Goal: Information Seeking & Learning: Check status

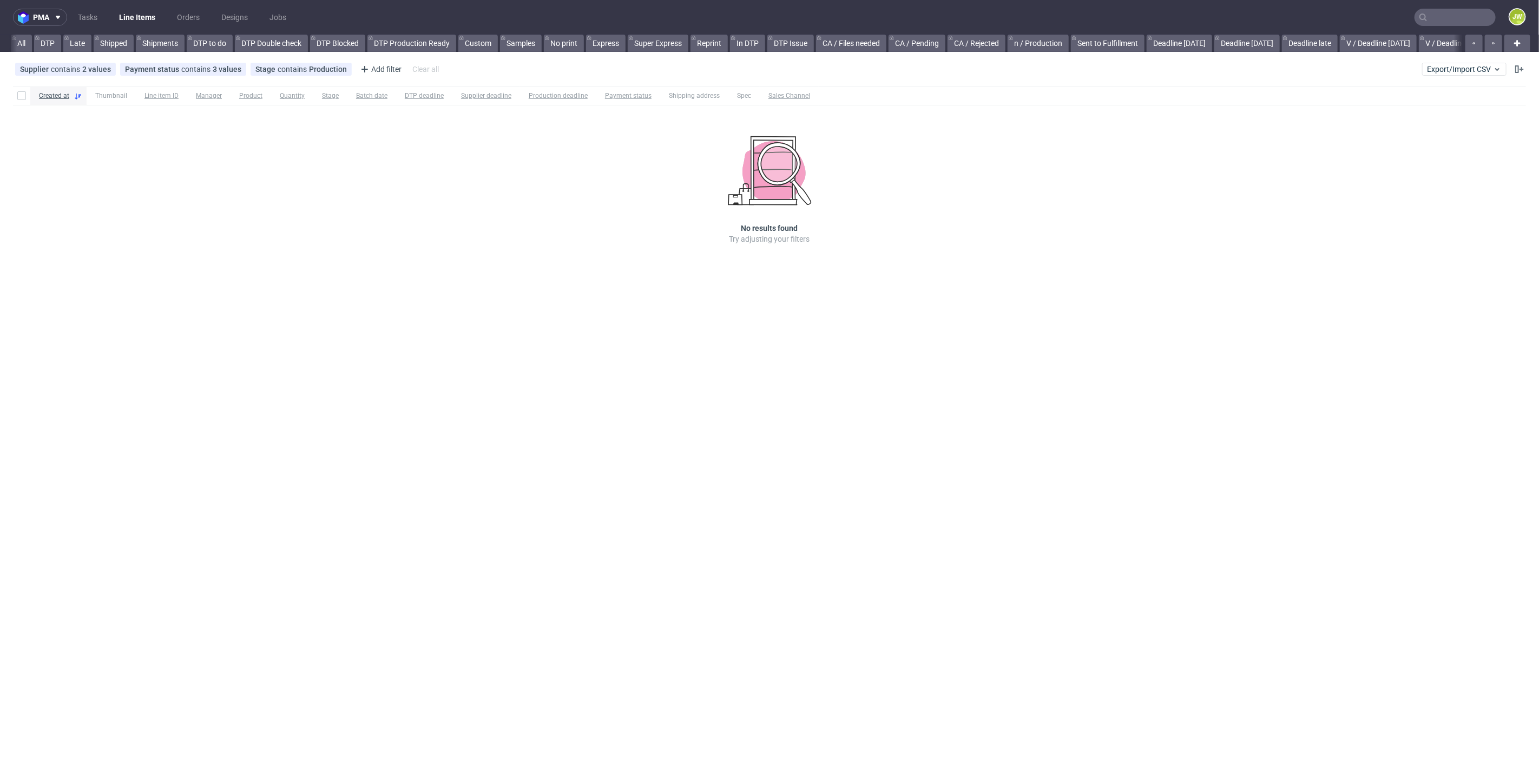
scroll to position [0, 1393]
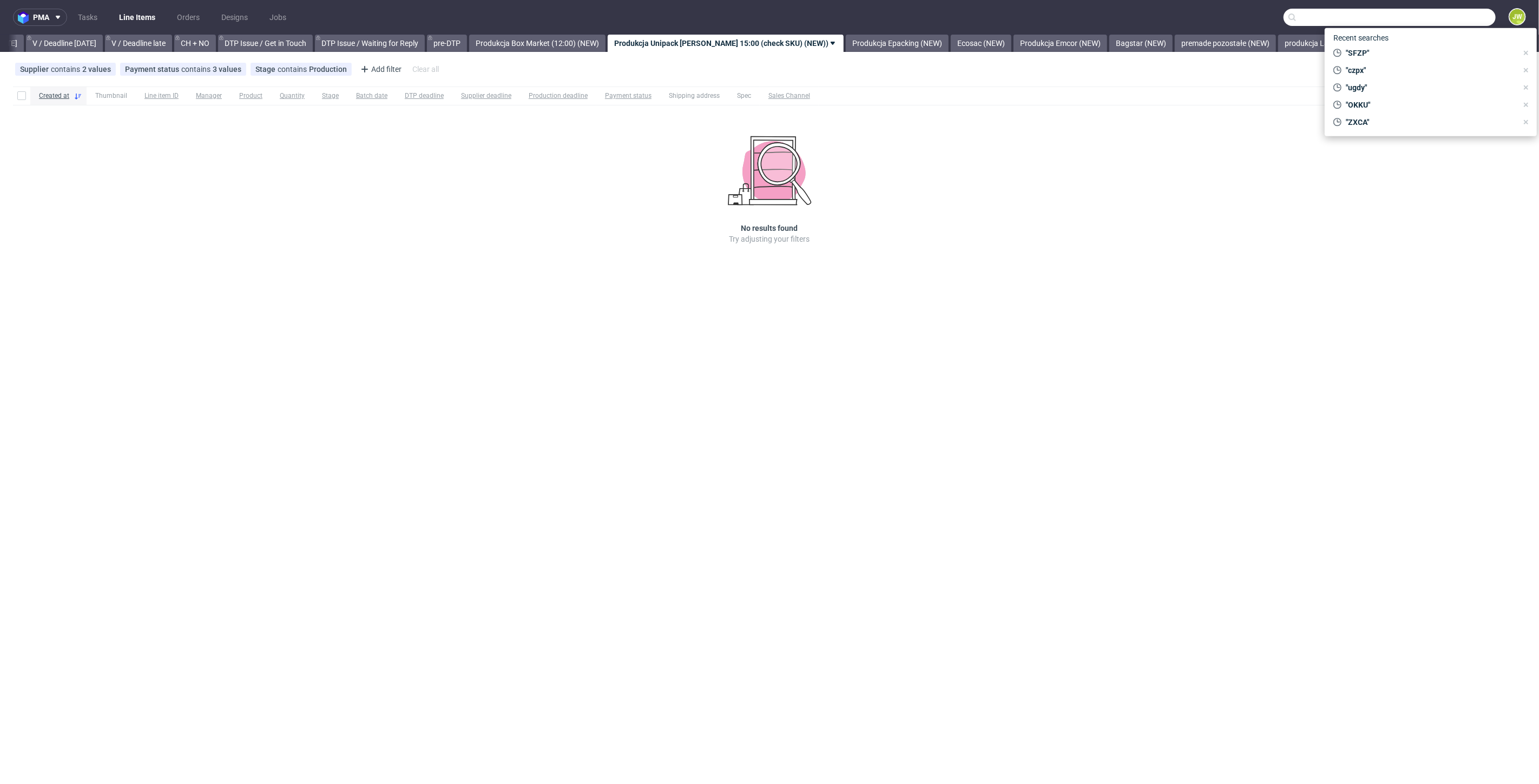
click at [1466, 17] on input "text" at bounding box center [1389, 17] width 212 height 17
paste input "HHNE"
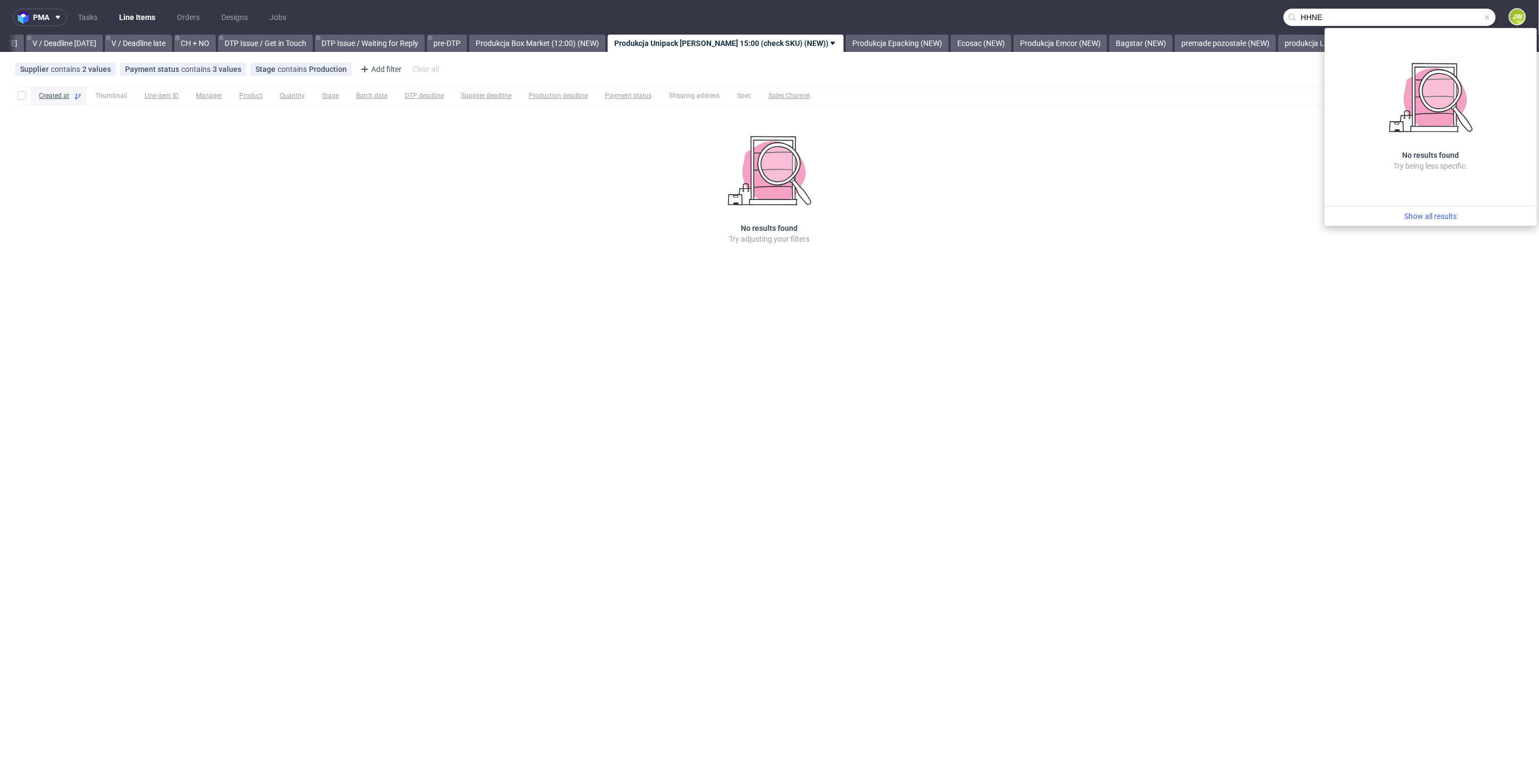
type input "HHNE"
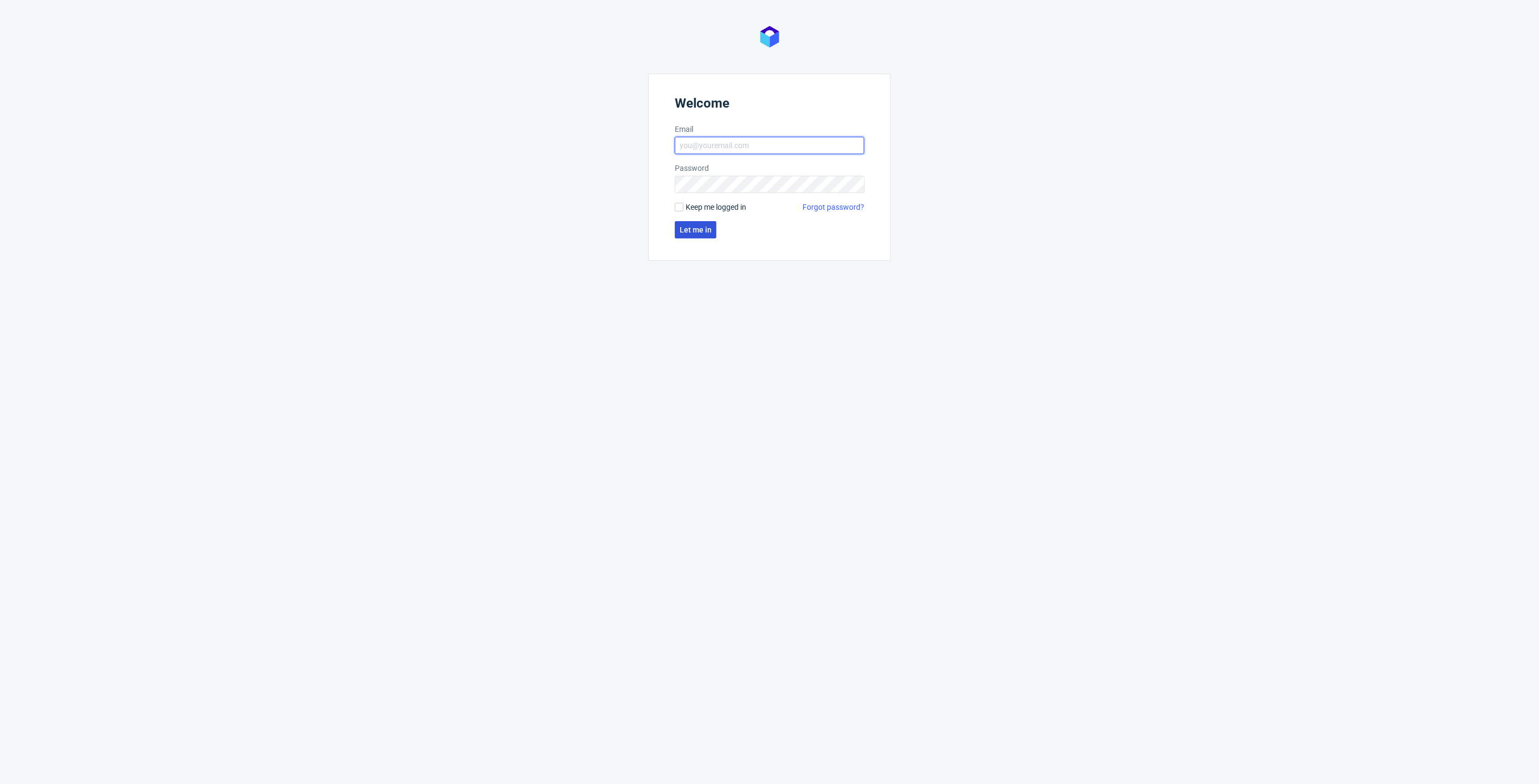
type input "[PERSON_NAME][EMAIL_ADDRESS][DOMAIN_NAME]"
click at [686, 229] on span "Let me in" at bounding box center [695, 230] width 32 height 8
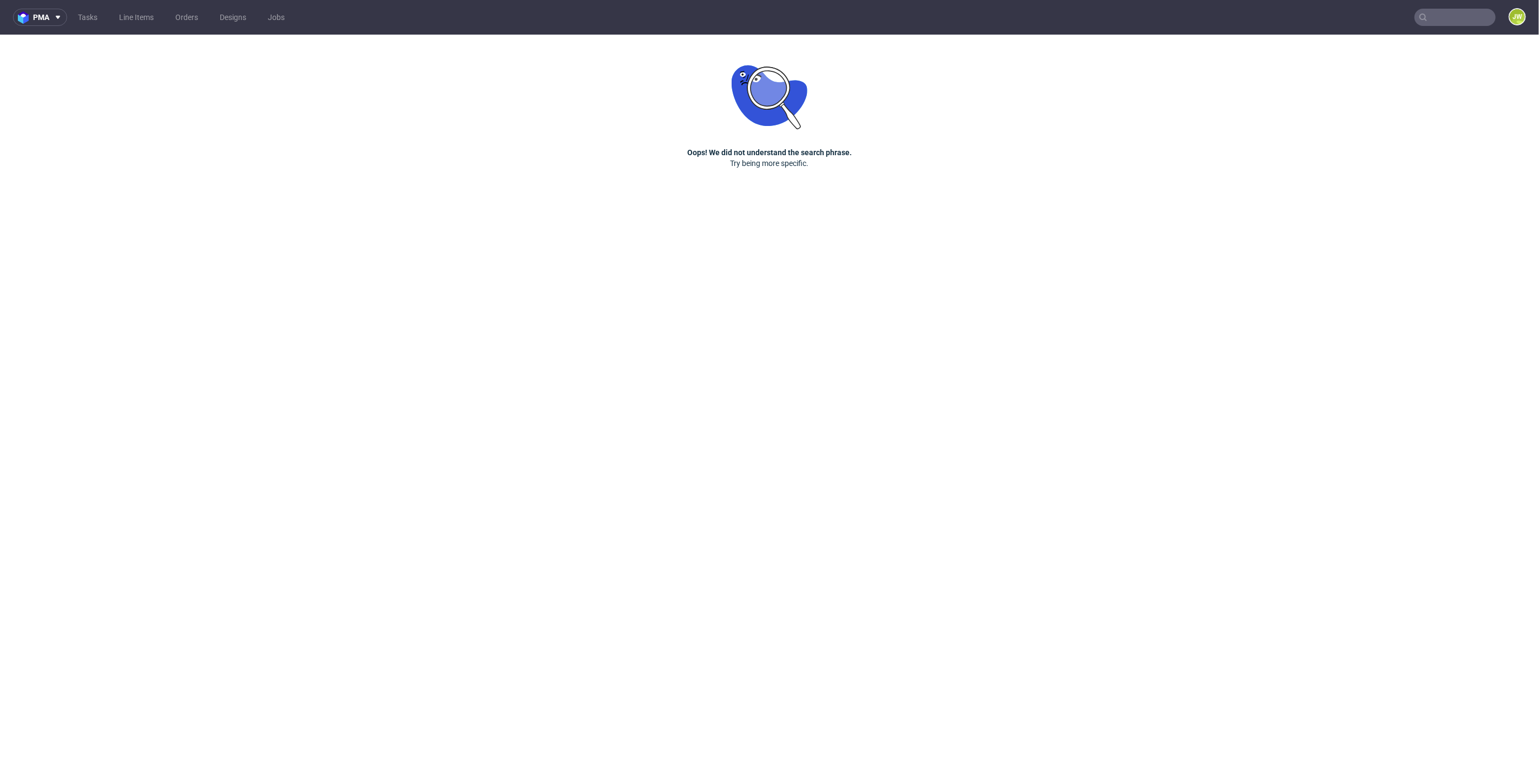
click at [563, 177] on div "pma Tasks Line Items Orders Designs Jobs JW Oops! We did not understand the sea…" at bounding box center [770, 392] width 1539 height 784
click at [1440, 19] on input "text" at bounding box center [1455, 17] width 81 height 17
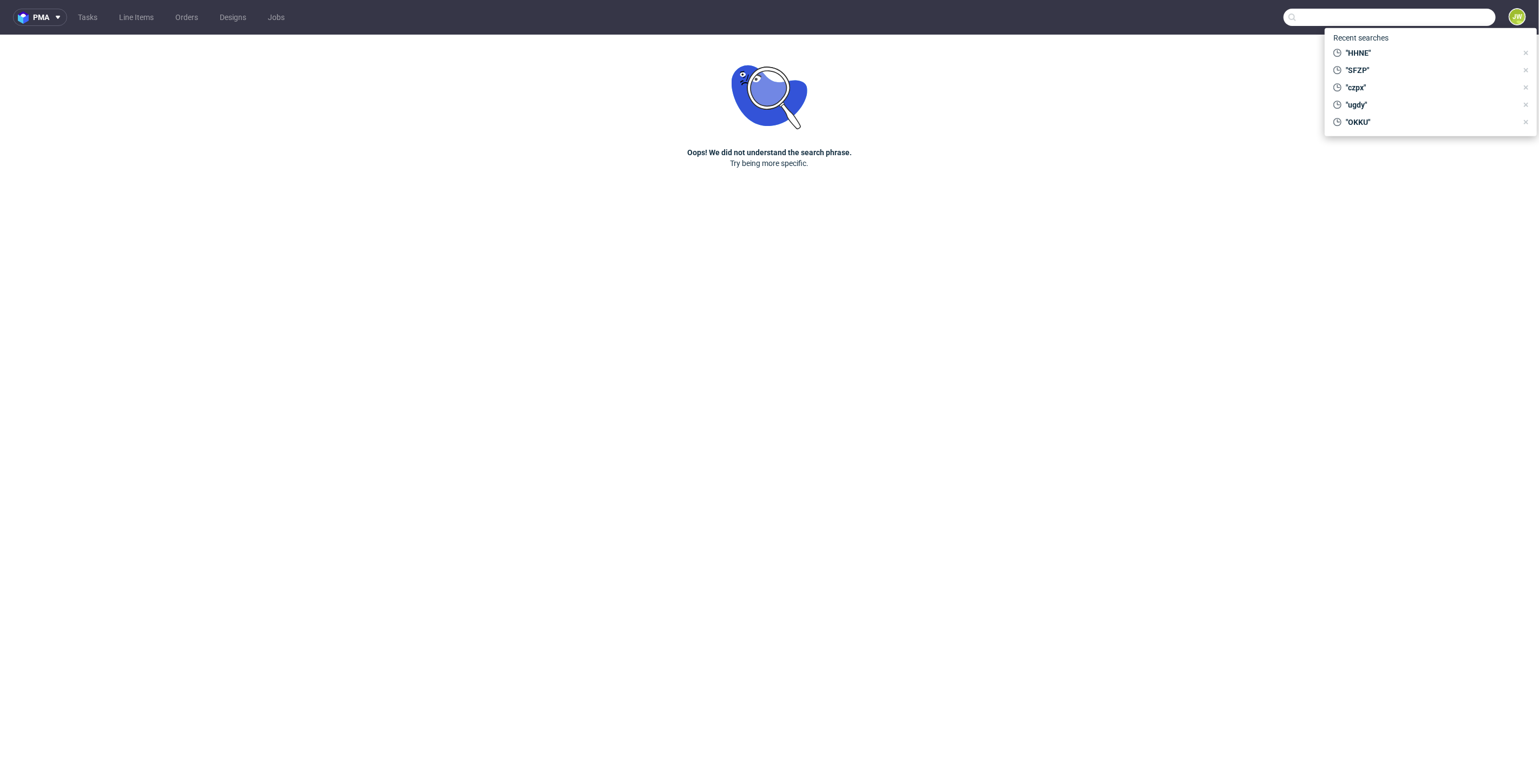
paste input "HHNE"
type input "HHNE"
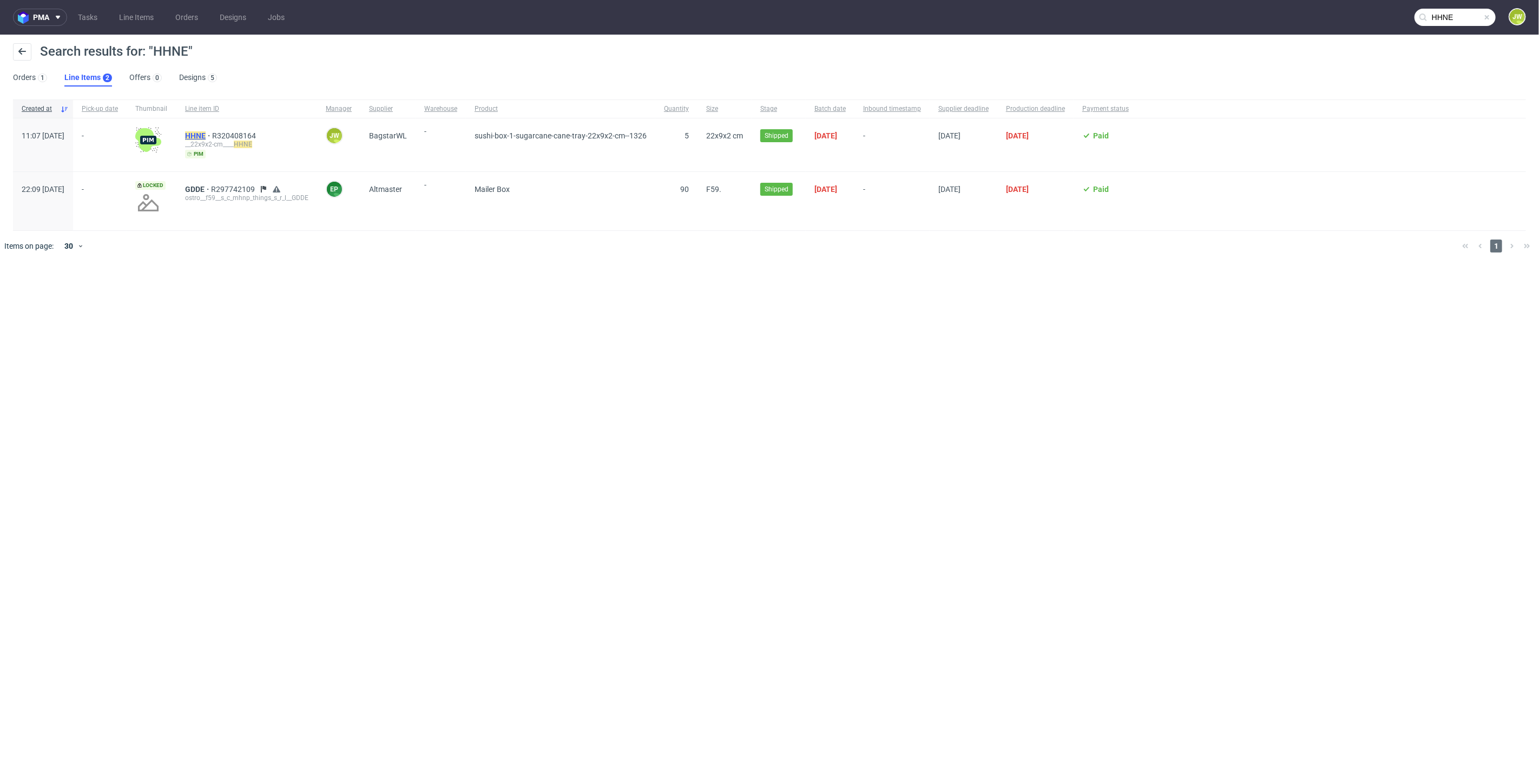
click at [206, 133] on mark "HHNE" at bounding box center [195, 136] width 20 height 8
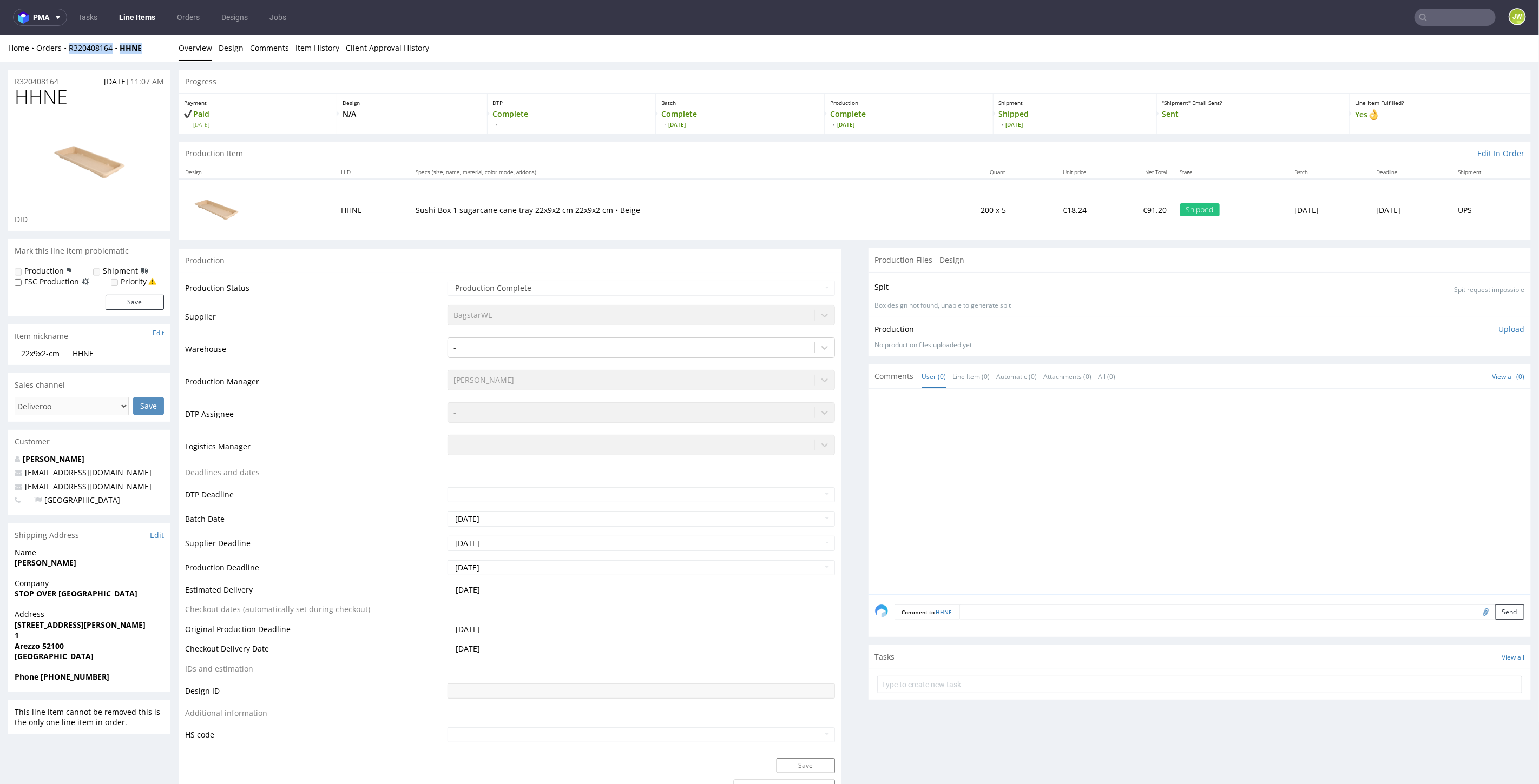
drag, startPoint x: 152, startPoint y: 52, endPoint x: 65, endPoint y: 57, distance: 87.1
click at [65, 57] on div "Home Orders R320408164 HHNE Overview Design Comments Item History Client Approv…" at bounding box center [770, 47] width 1539 height 27
copy div "R320408164 HHNE"
click at [142, 16] on link "Line Items" at bounding box center [137, 17] width 49 height 17
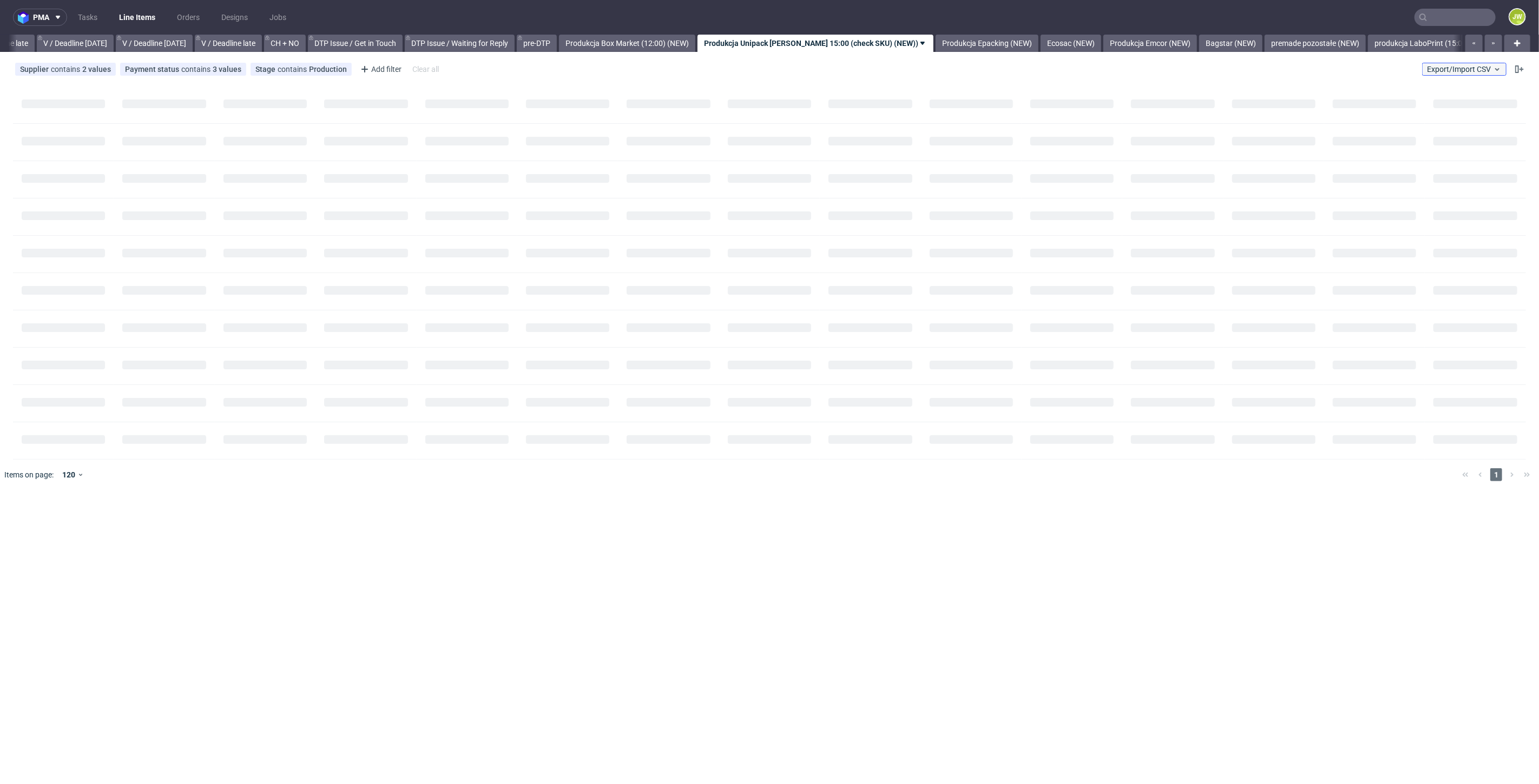
click at [1450, 70] on span "Export/Import CSV" at bounding box center [1464, 69] width 75 height 8
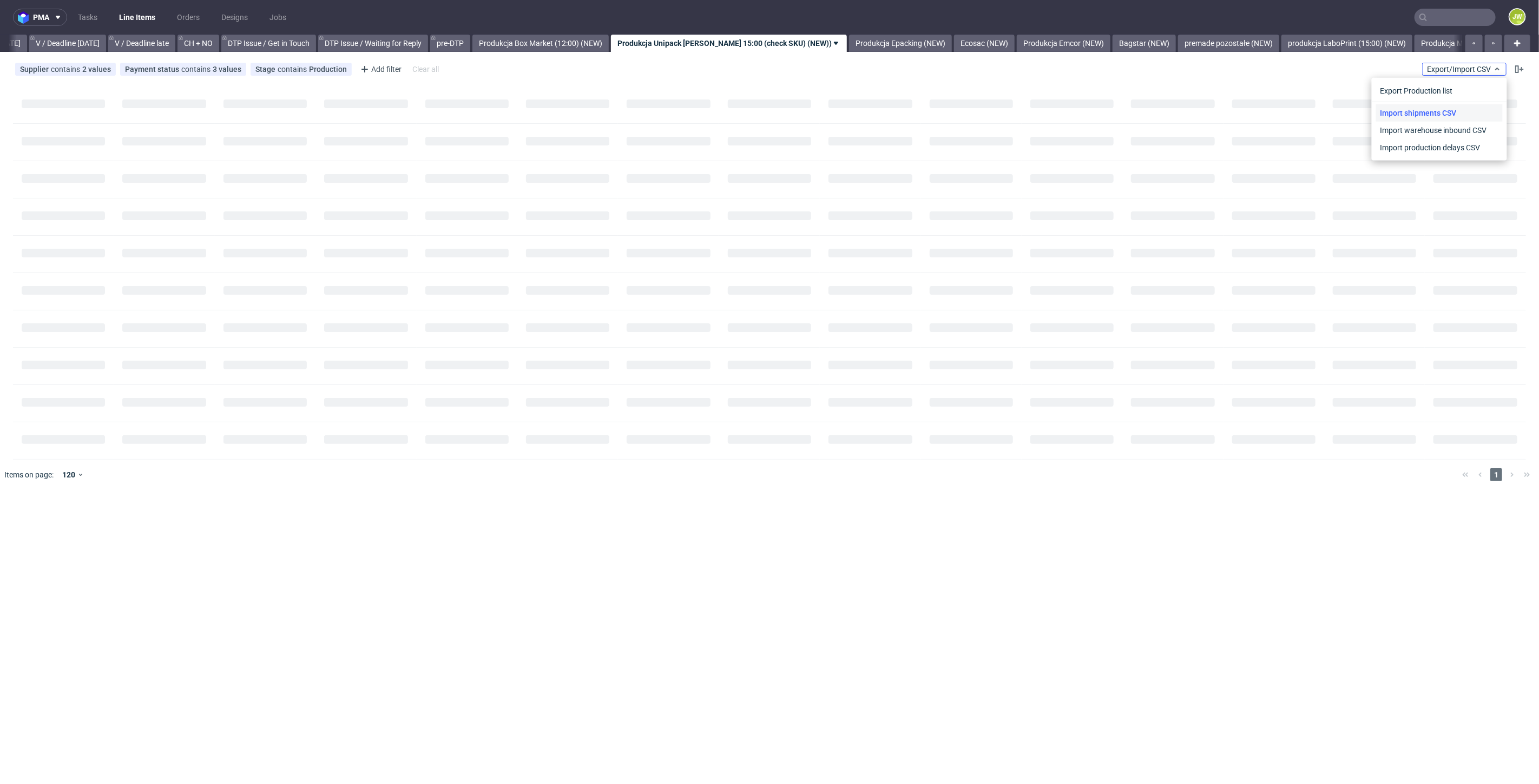
scroll to position [0, 1393]
click at [1424, 109] on link "Import shipments CSV" at bounding box center [1439, 113] width 127 height 17
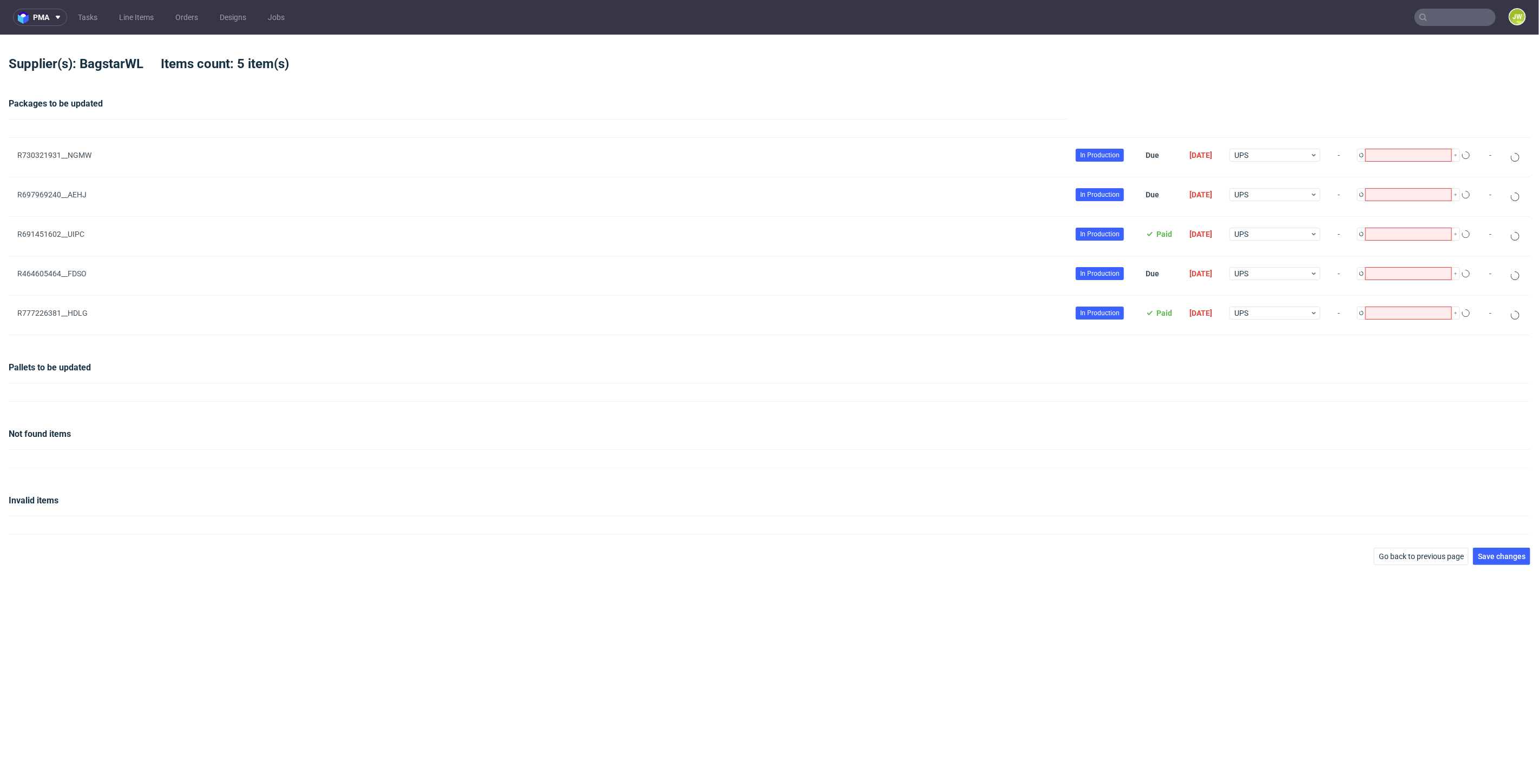
type input "2"
type input "1"
type input "2"
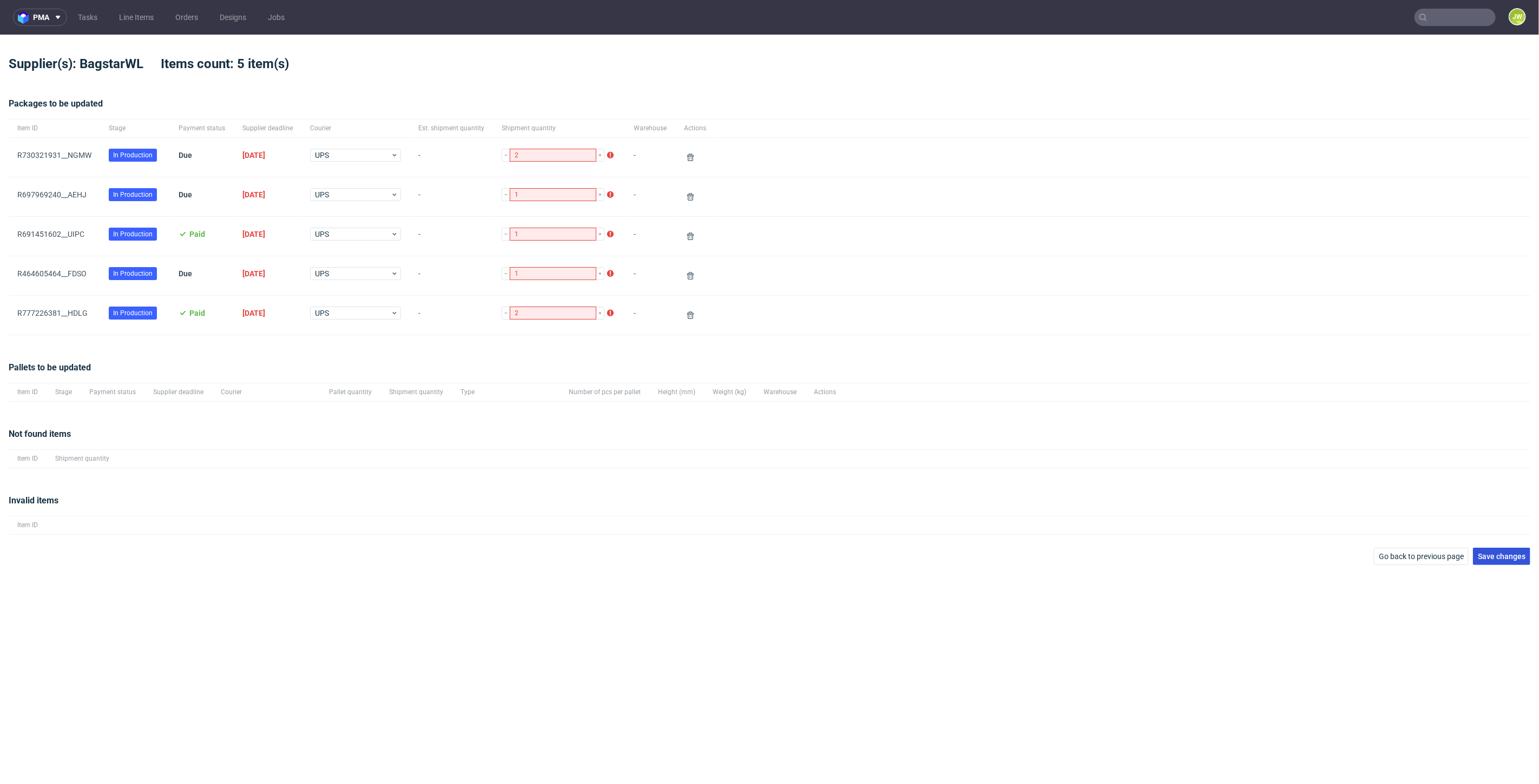
click at [1516, 554] on span "Save changes" at bounding box center [1502, 557] width 48 height 8
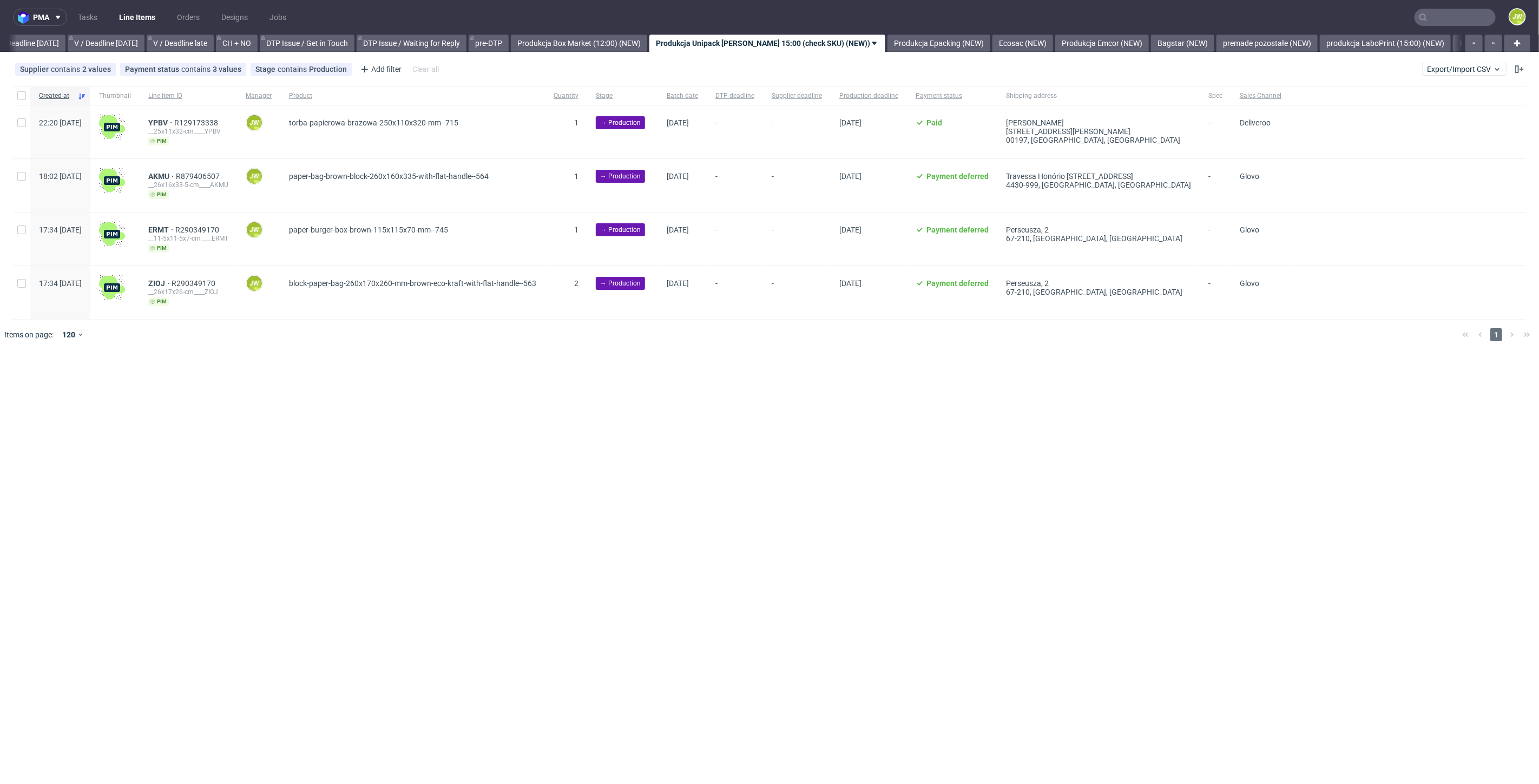
scroll to position [0, 1393]
click at [1446, 10] on input "text" at bounding box center [1455, 17] width 81 height 17
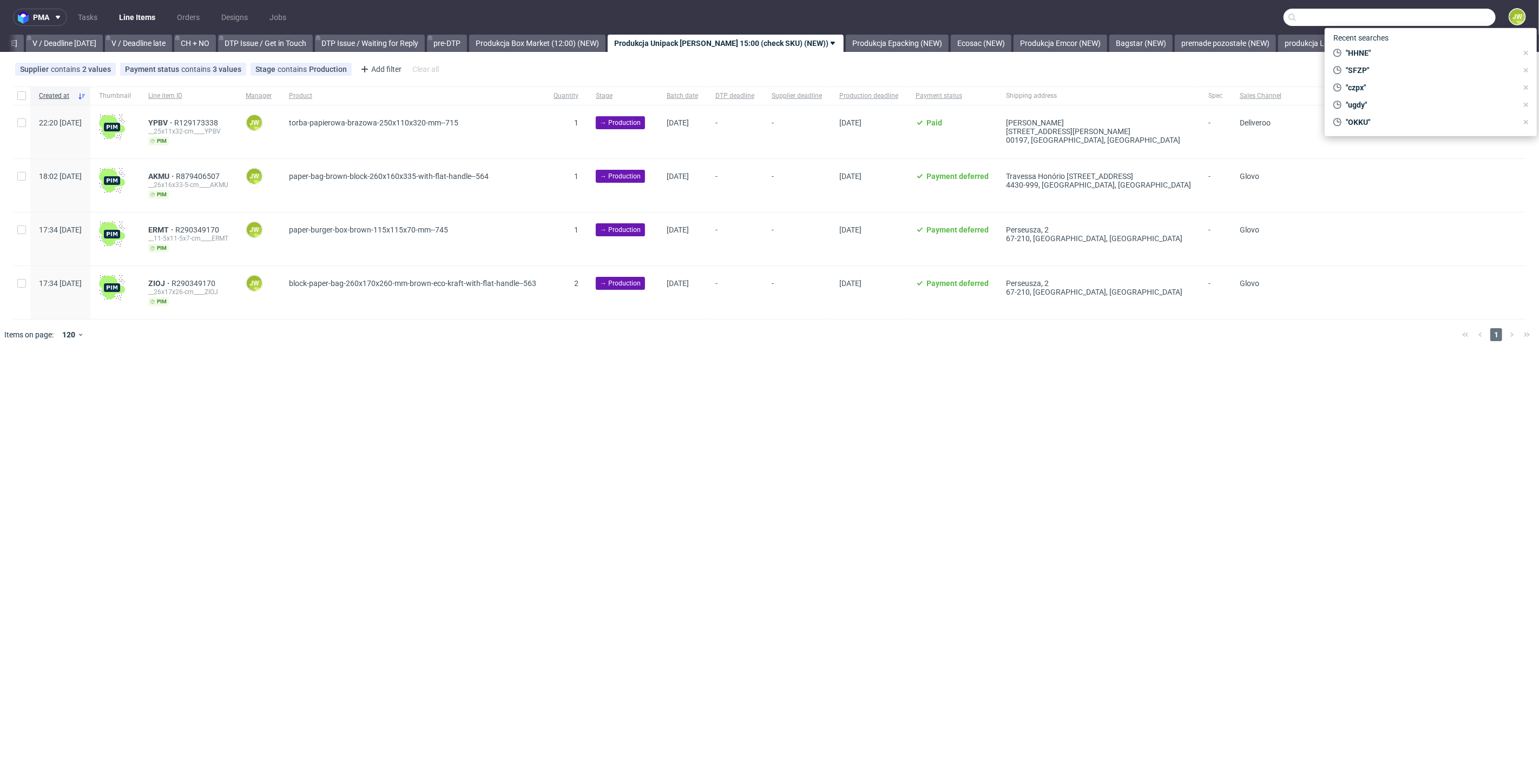
paste input "YYFZ"
type input "YYFZ"
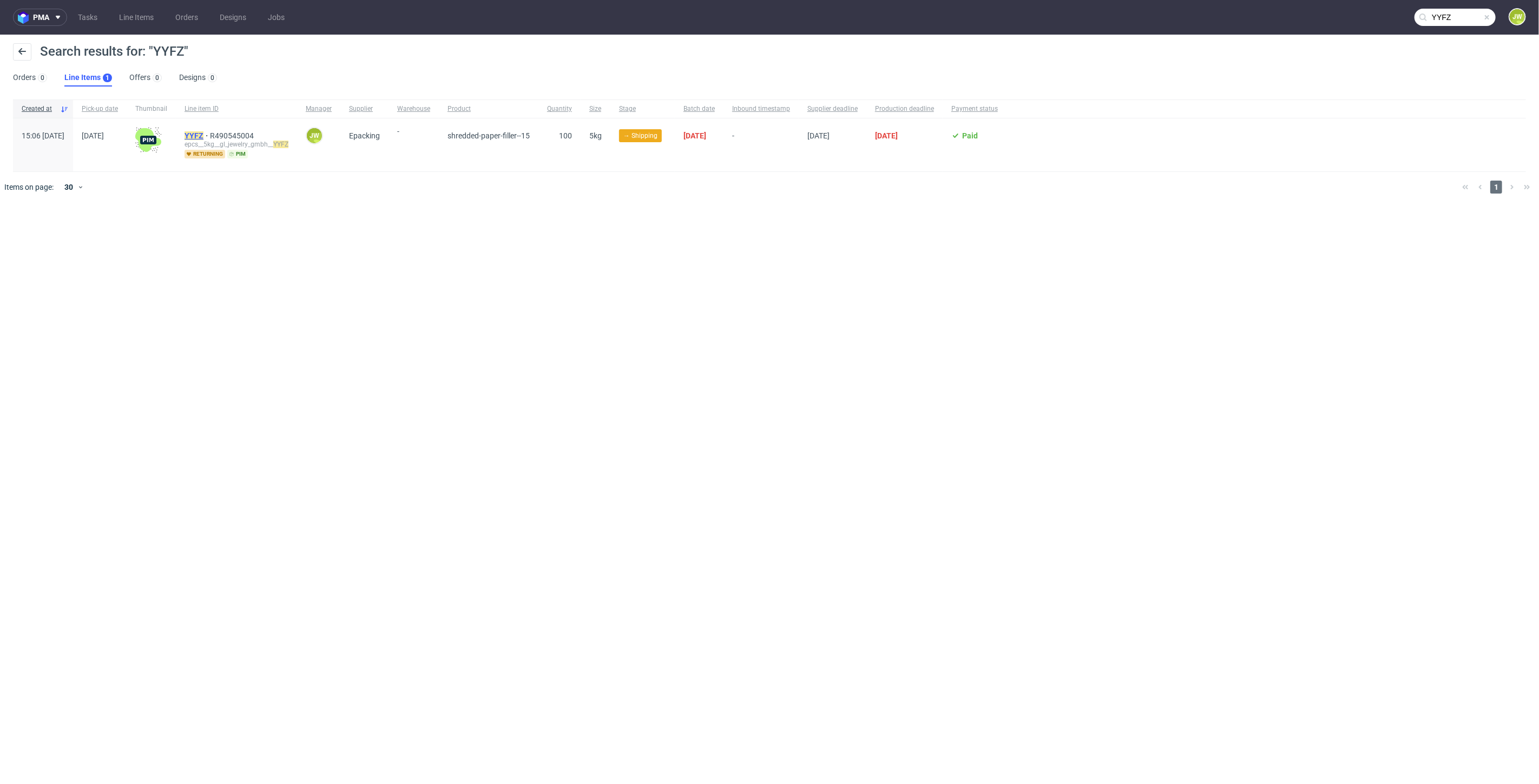
click at [204, 135] on mark "YYFZ" at bounding box center [194, 136] width 19 height 8
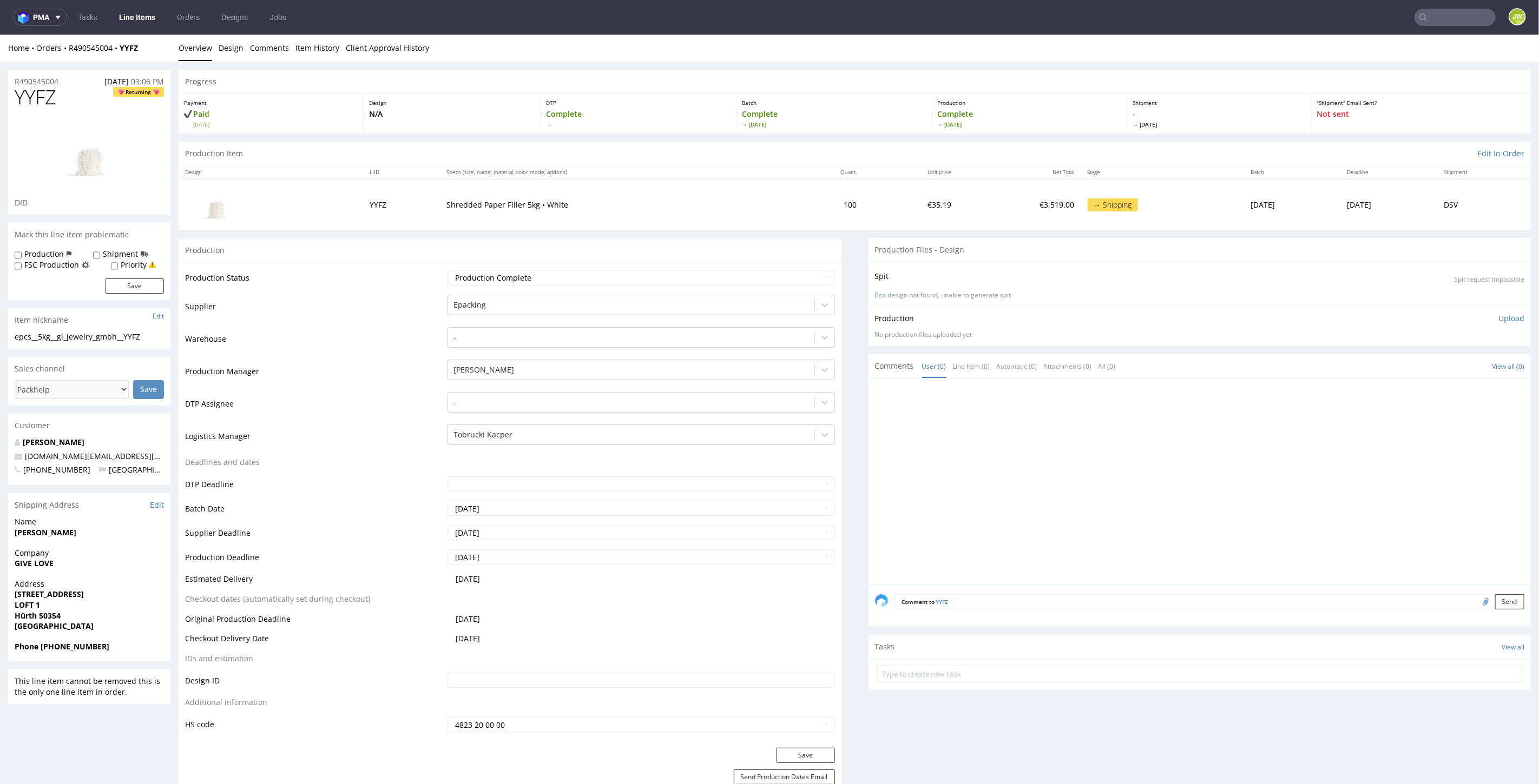
click at [130, 19] on link "Line Items" at bounding box center [137, 17] width 49 height 17
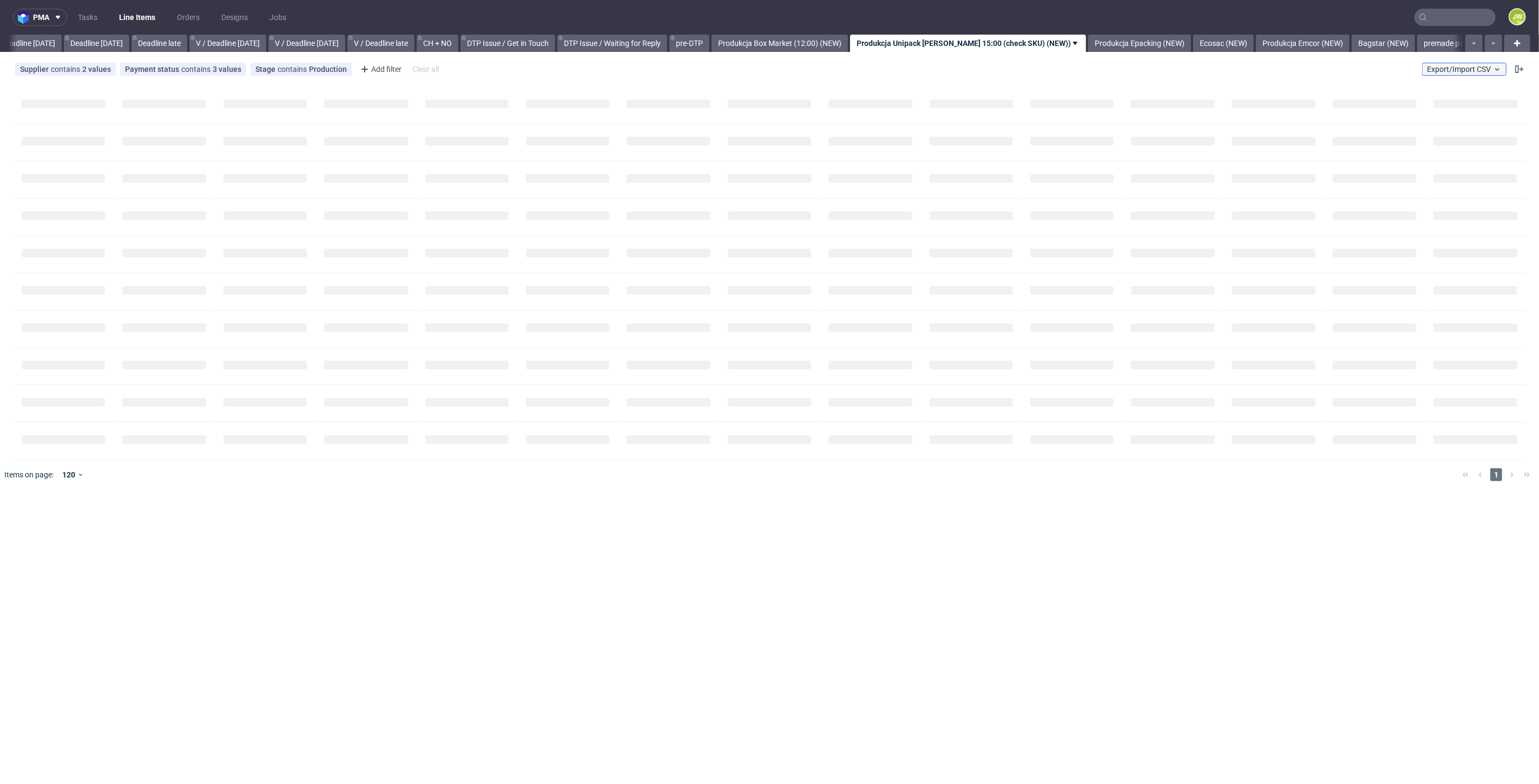
click at [1440, 70] on span "Export/Import CSV" at bounding box center [1464, 69] width 75 height 8
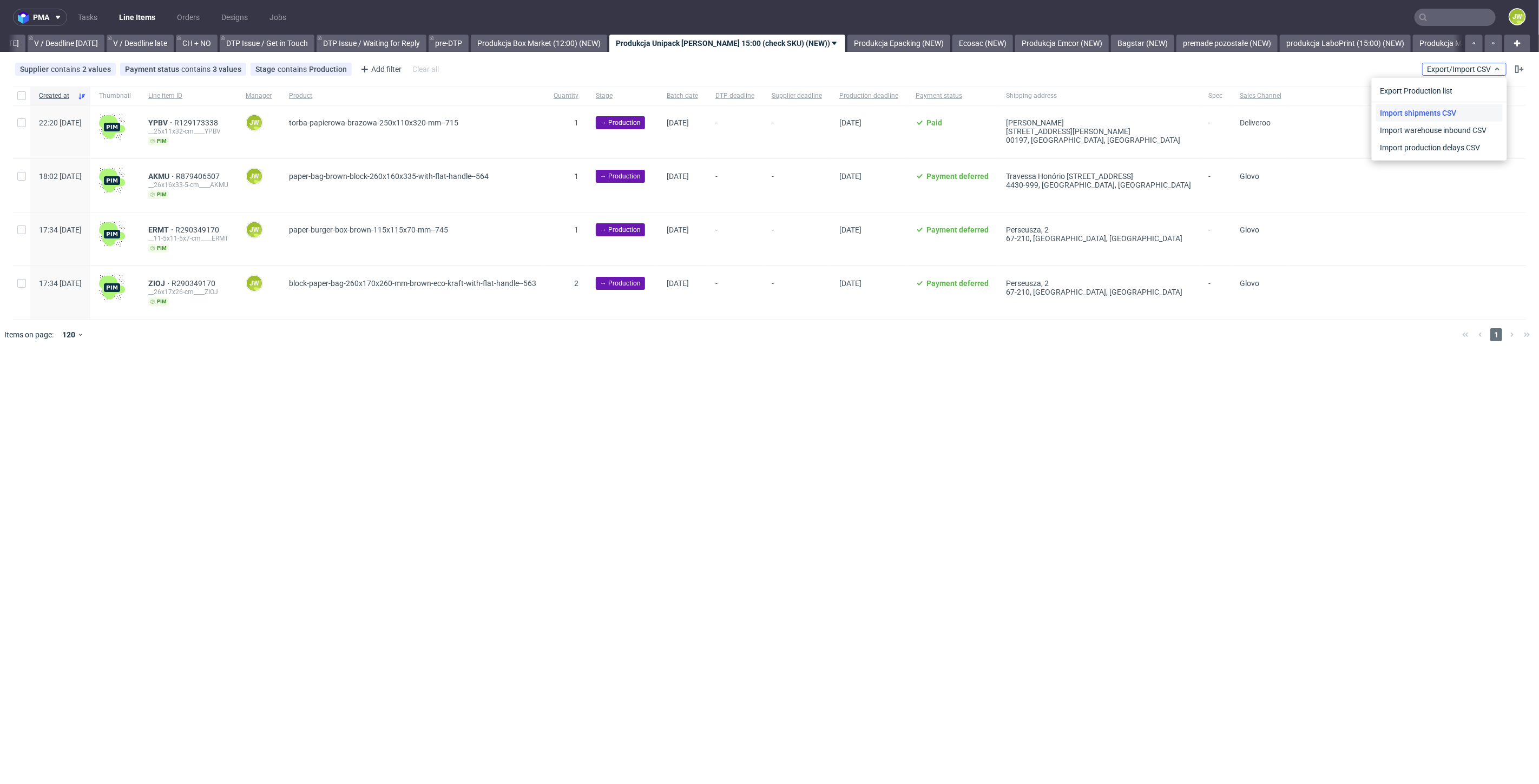
scroll to position [0, 1393]
click at [1438, 108] on link "Import shipments CSV" at bounding box center [1439, 113] width 127 height 17
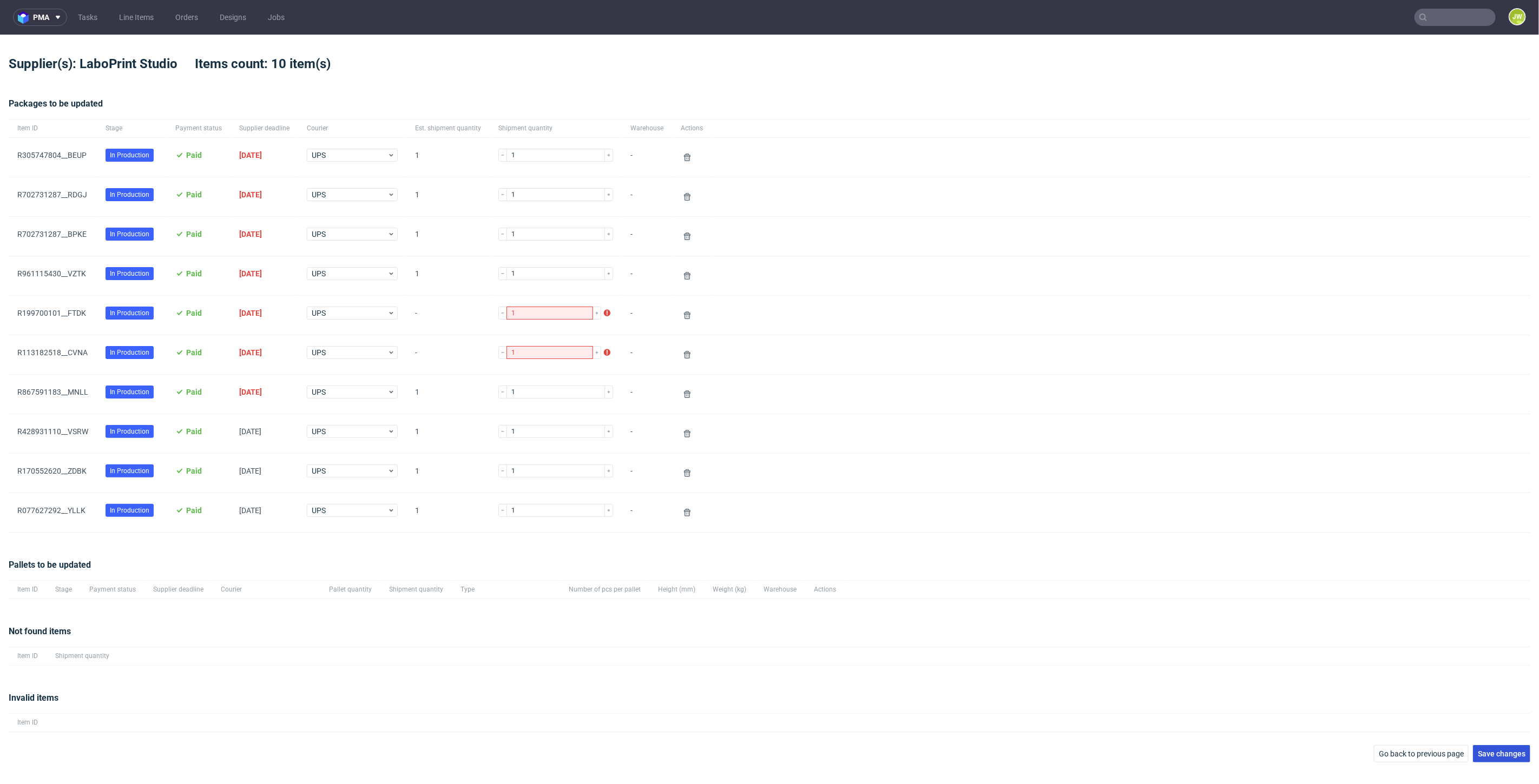
click at [1498, 750] on span "Save changes" at bounding box center [1502, 754] width 48 height 8
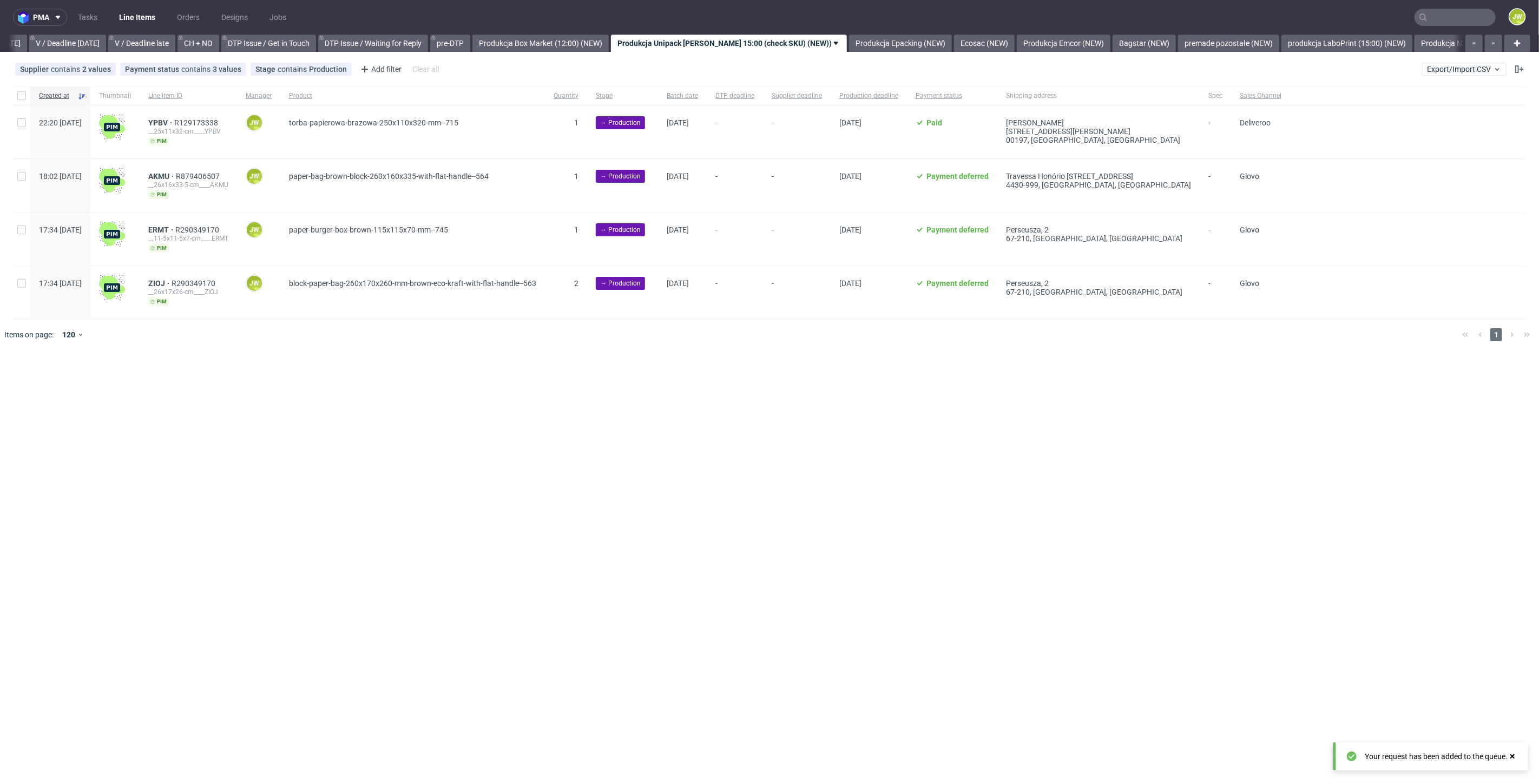
scroll to position [0, 1393]
click at [1471, 66] on span "Export/Import CSV" at bounding box center [1464, 69] width 75 height 8
click at [1414, 111] on link "Import shipments CSV" at bounding box center [1439, 113] width 127 height 17
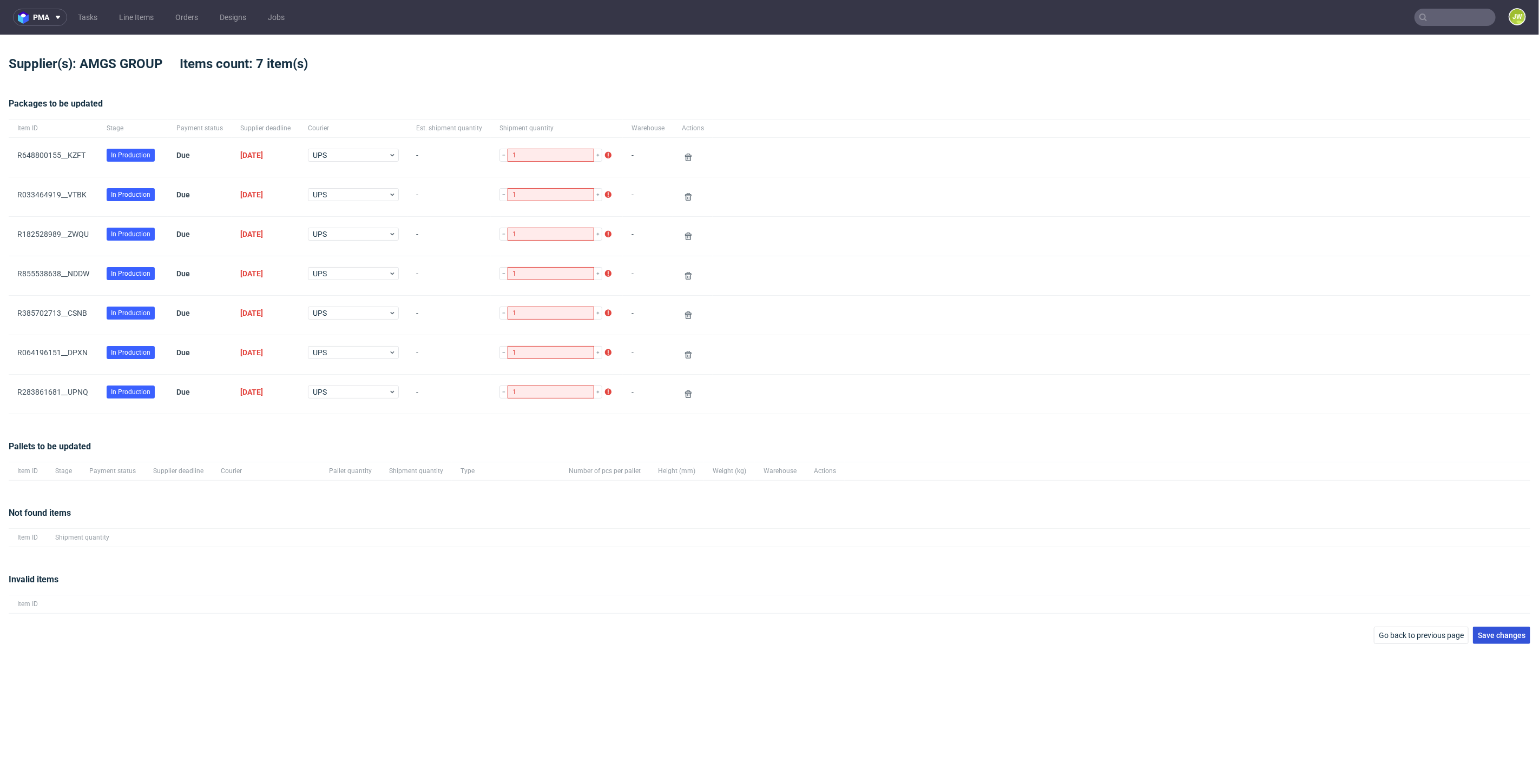
click at [1488, 637] on span "Save changes" at bounding box center [1502, 635] width 48 height 8
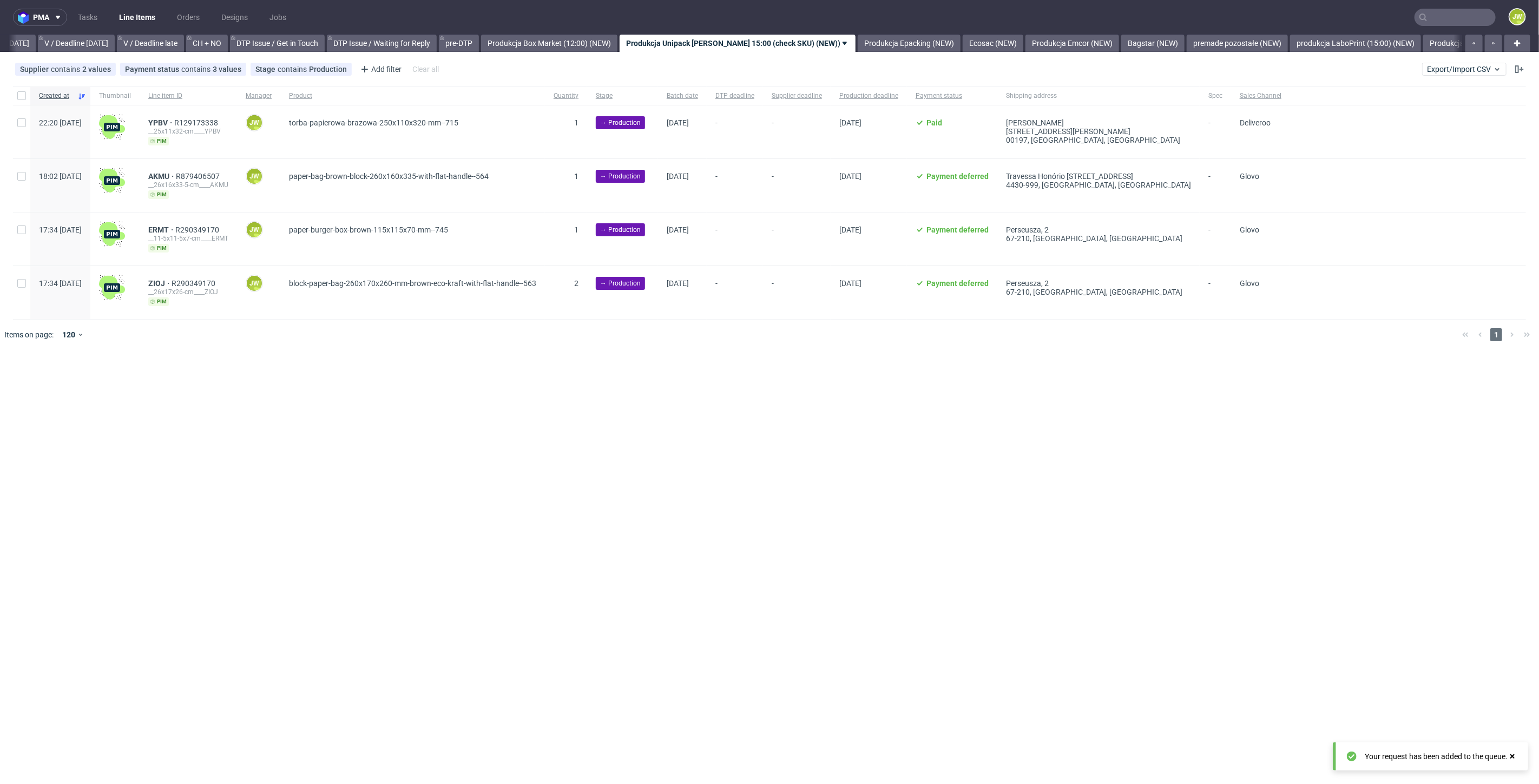
scroll to position [0, 1393]
click at [1442, 21] on input "text" at bounding box center [1455, 17] width 81 height 17
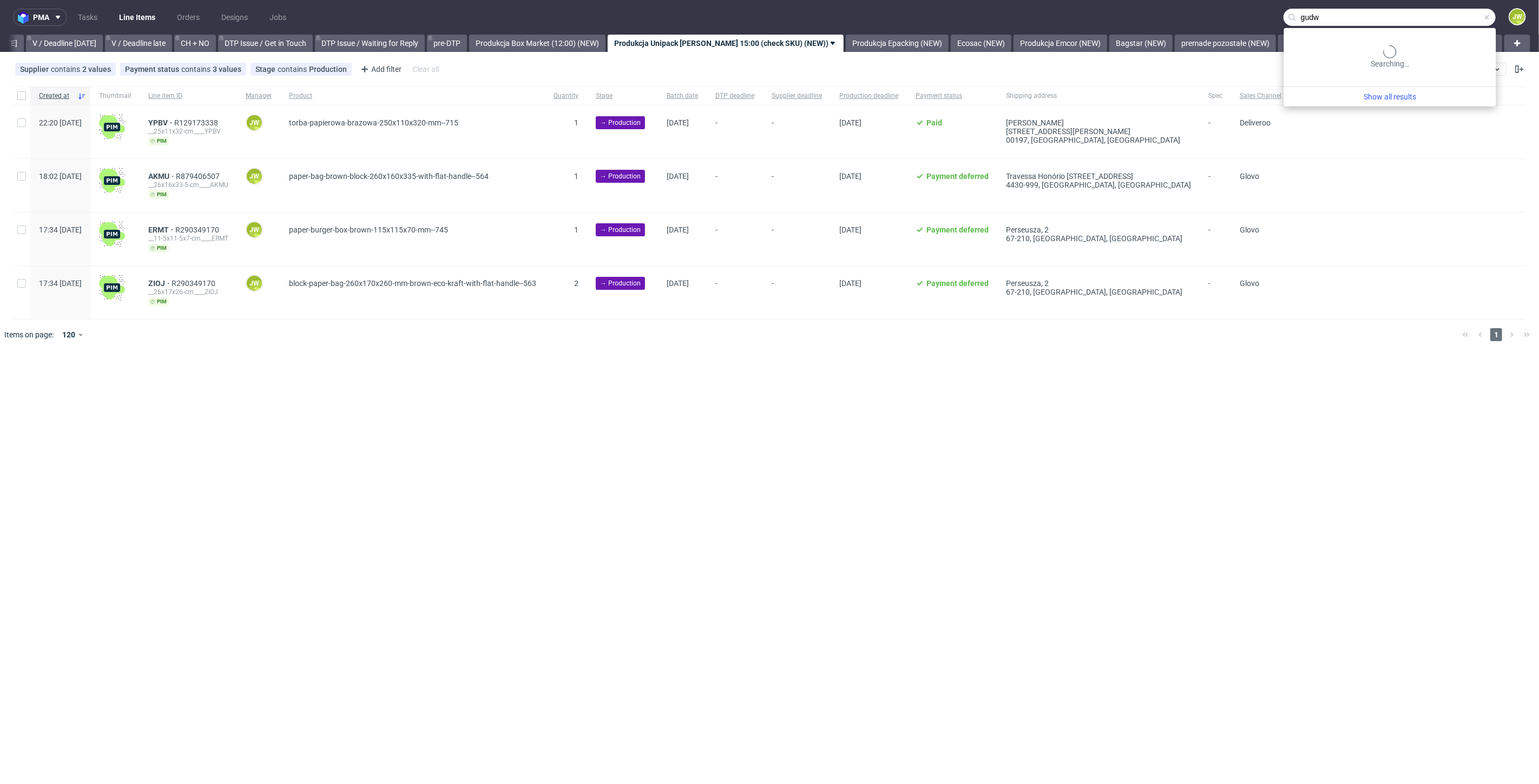
type input "gudw"
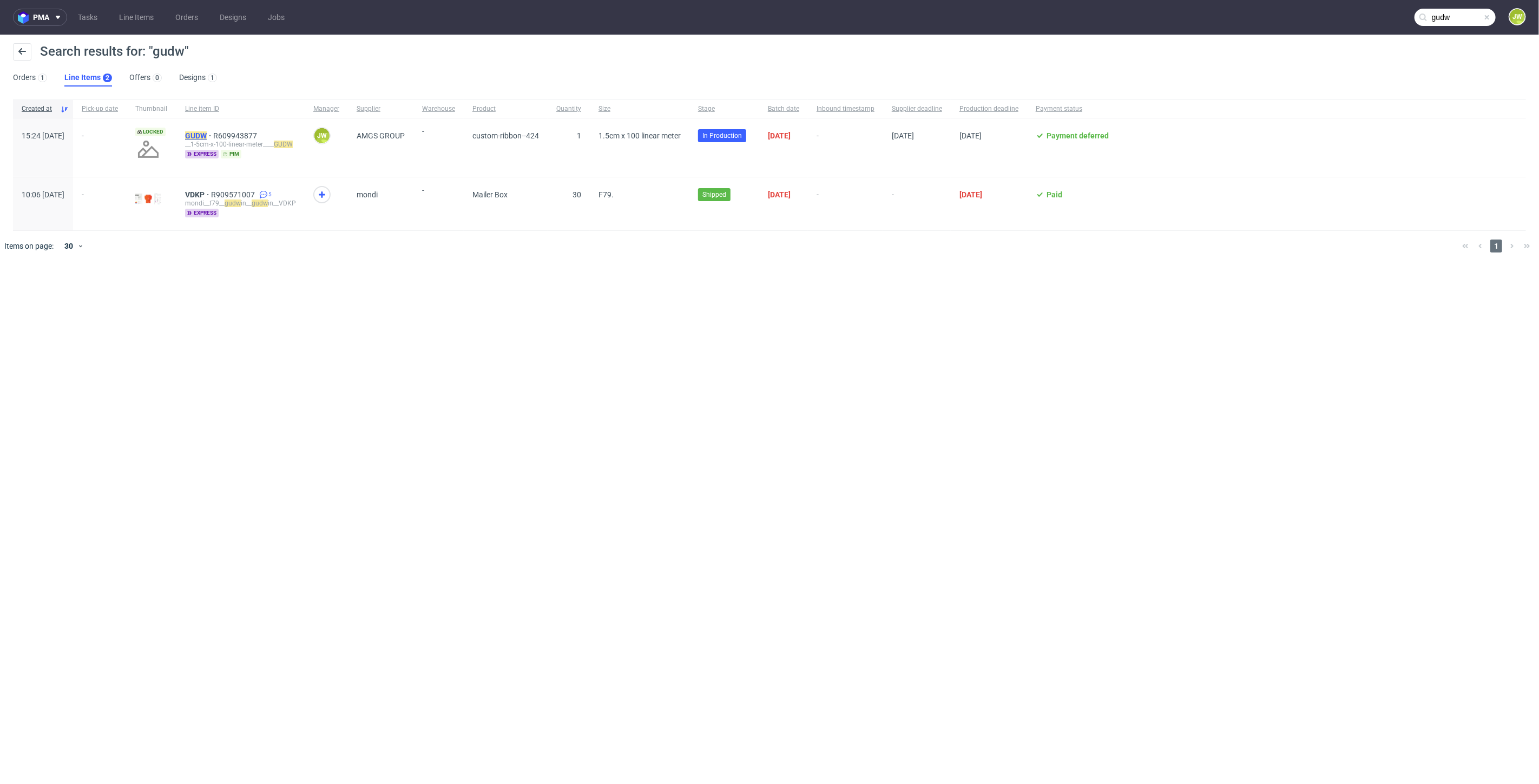
click at [207, 134] on mark "GUDW" at bounding box center [196, 136] width 22 height 8
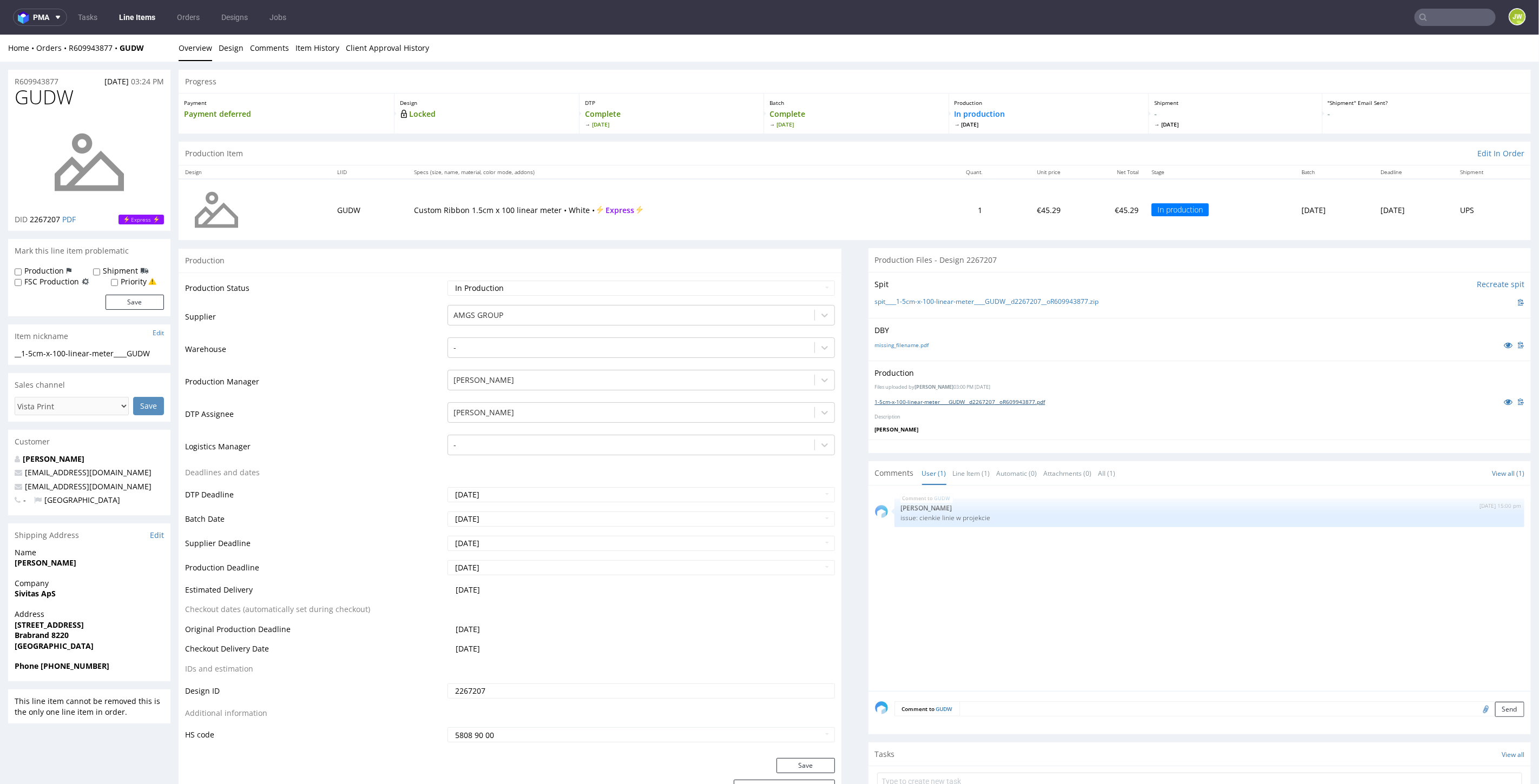
click at [905, 398] on link "1-5cm-x-100-linear-meter____GUDW__d2267207__oR609943877.pdf" at bounding box center [960, 401] width 170 height 8
click at [139, 18] on link "Line Items" at bounding box center [137, 17] width 49 height 17
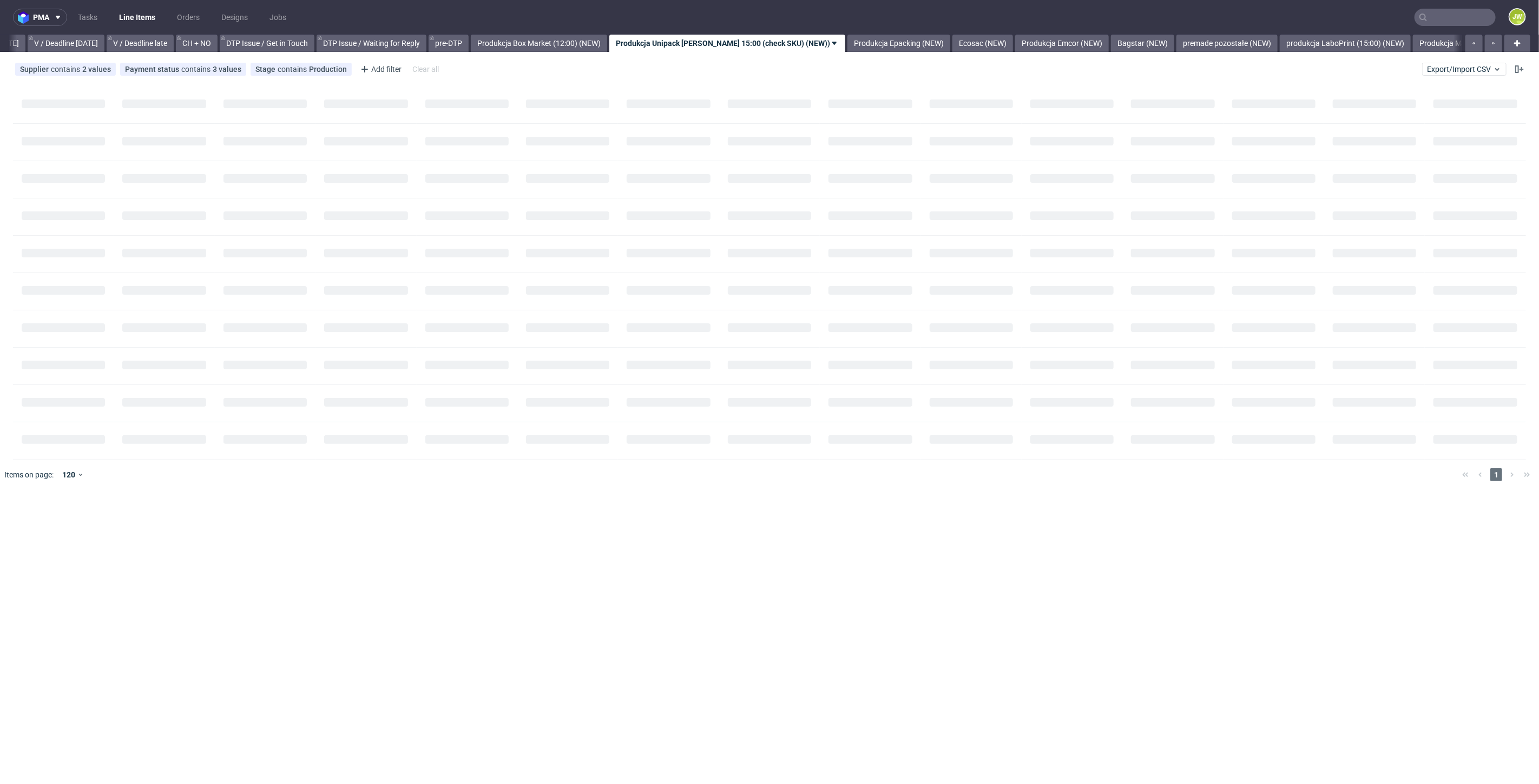
scroll to position [0, 1393]
click at [1418, 46] on link "Produkcja MartsBags (NEW)" at bounding box center [1466, 43] width 109 height 17
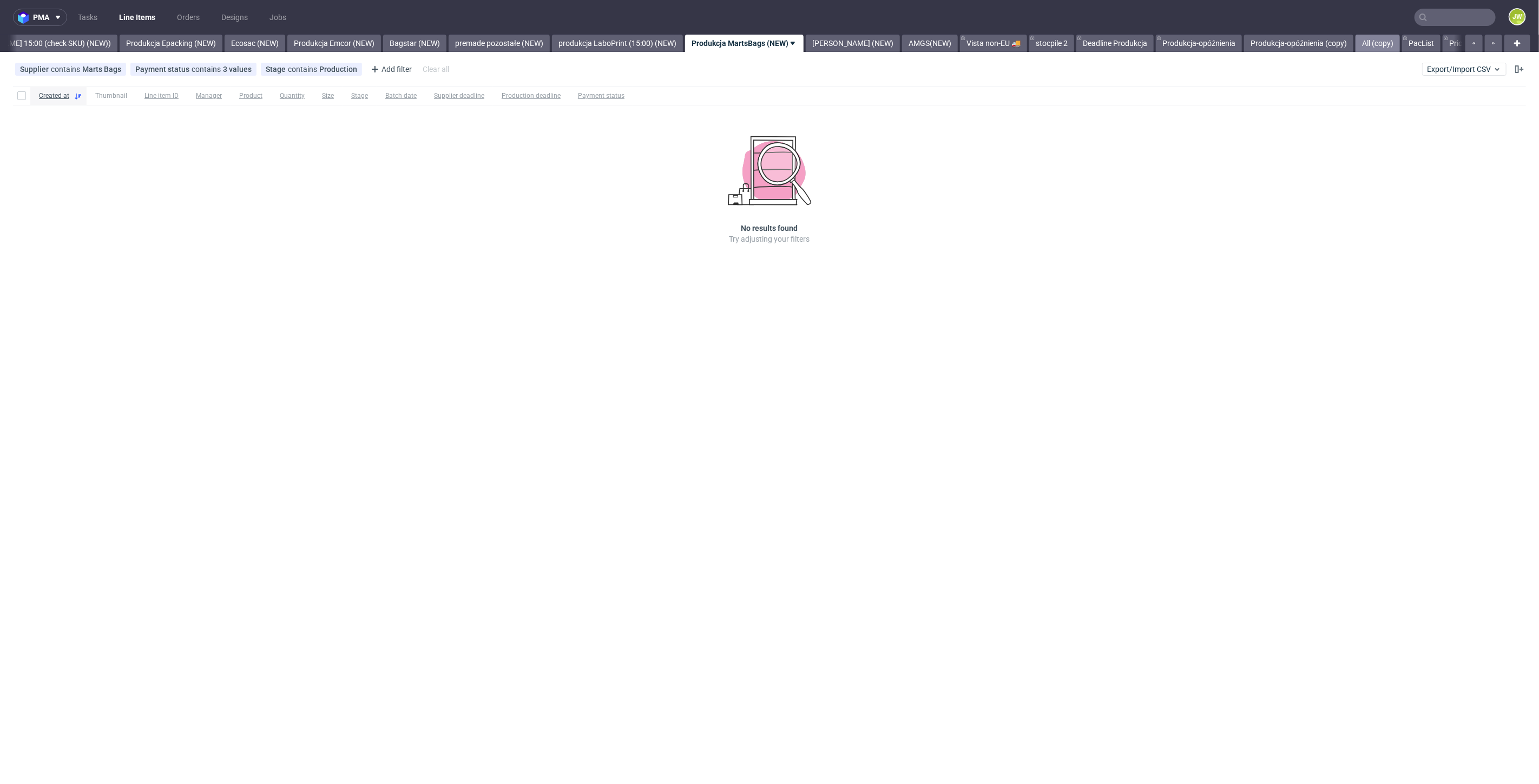
drag, startPoint x: 1364, startPoint y: 51, endPoint x: 1332, endPoint y: 42, distance: 33.2
click at [1402, 51] on link "PacList" at bounding box center [1421, 43] width 38 height 17
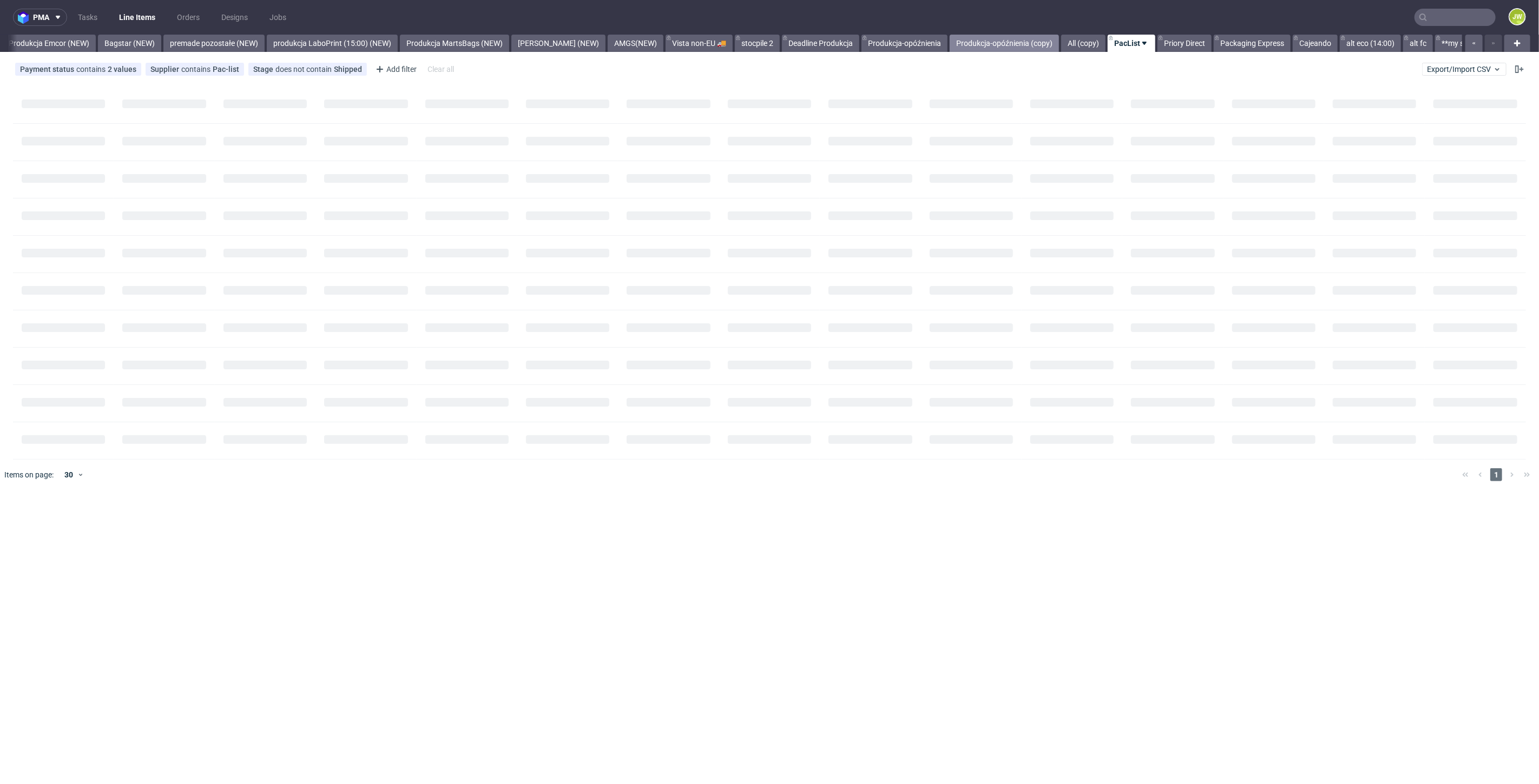
click at [1013, 45] on link "Produkcja-opóźnienia (copy)" at bounding box center [1004, 43] width 109 height 17
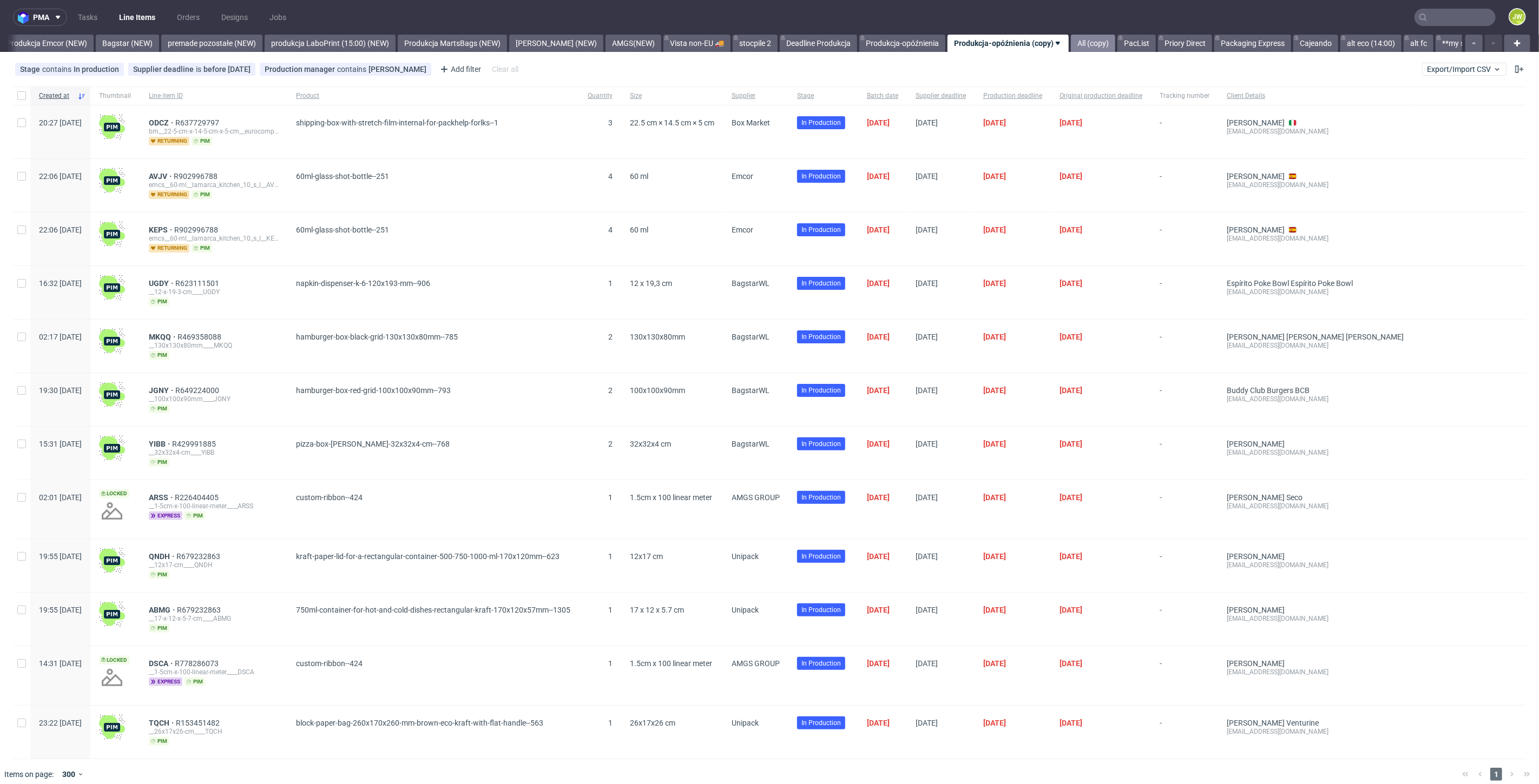
click at [1071, 43] on link "All (copy)" at bounding box center [1093, 43] width 44 height 17
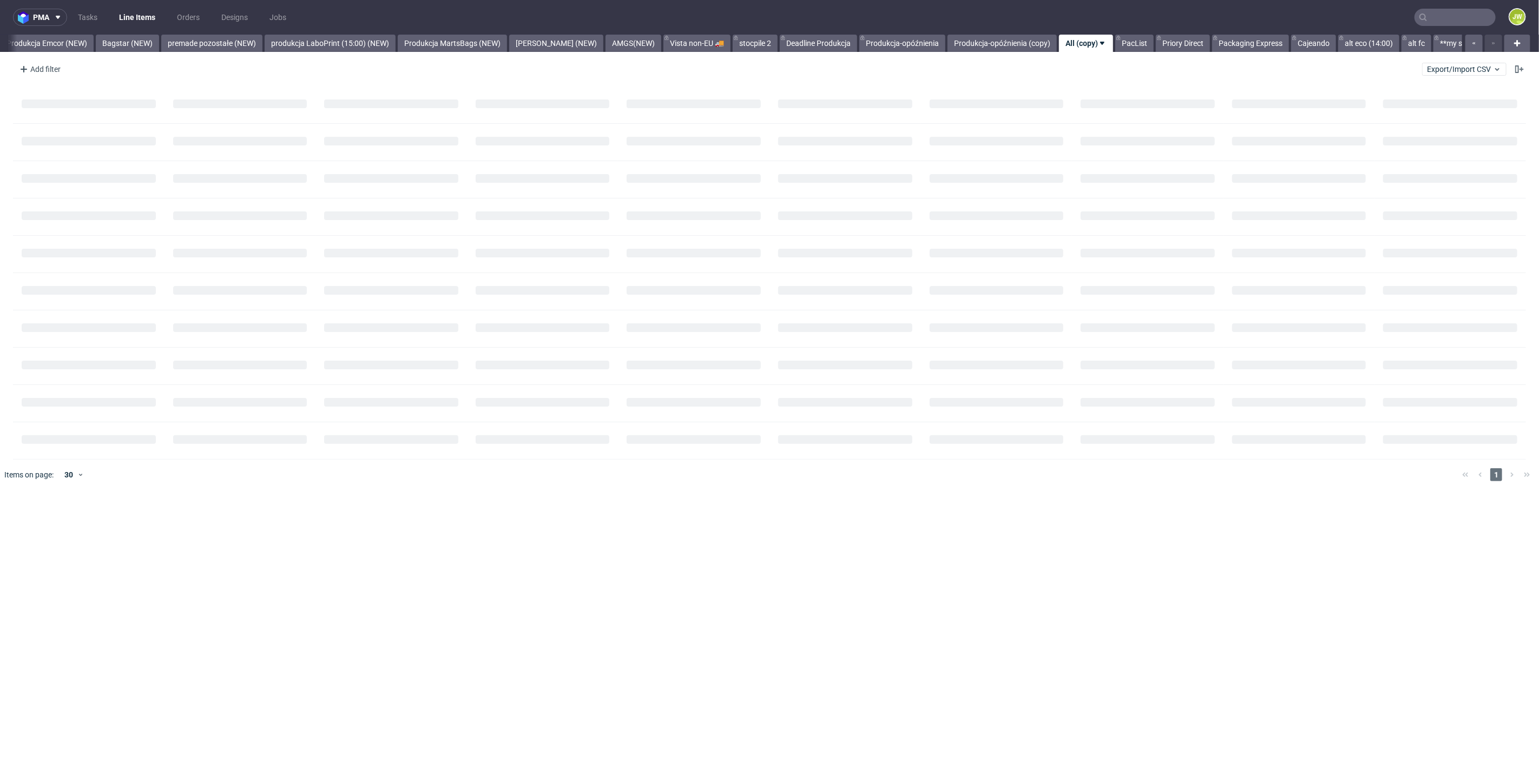
scroll to position [0, 2393]
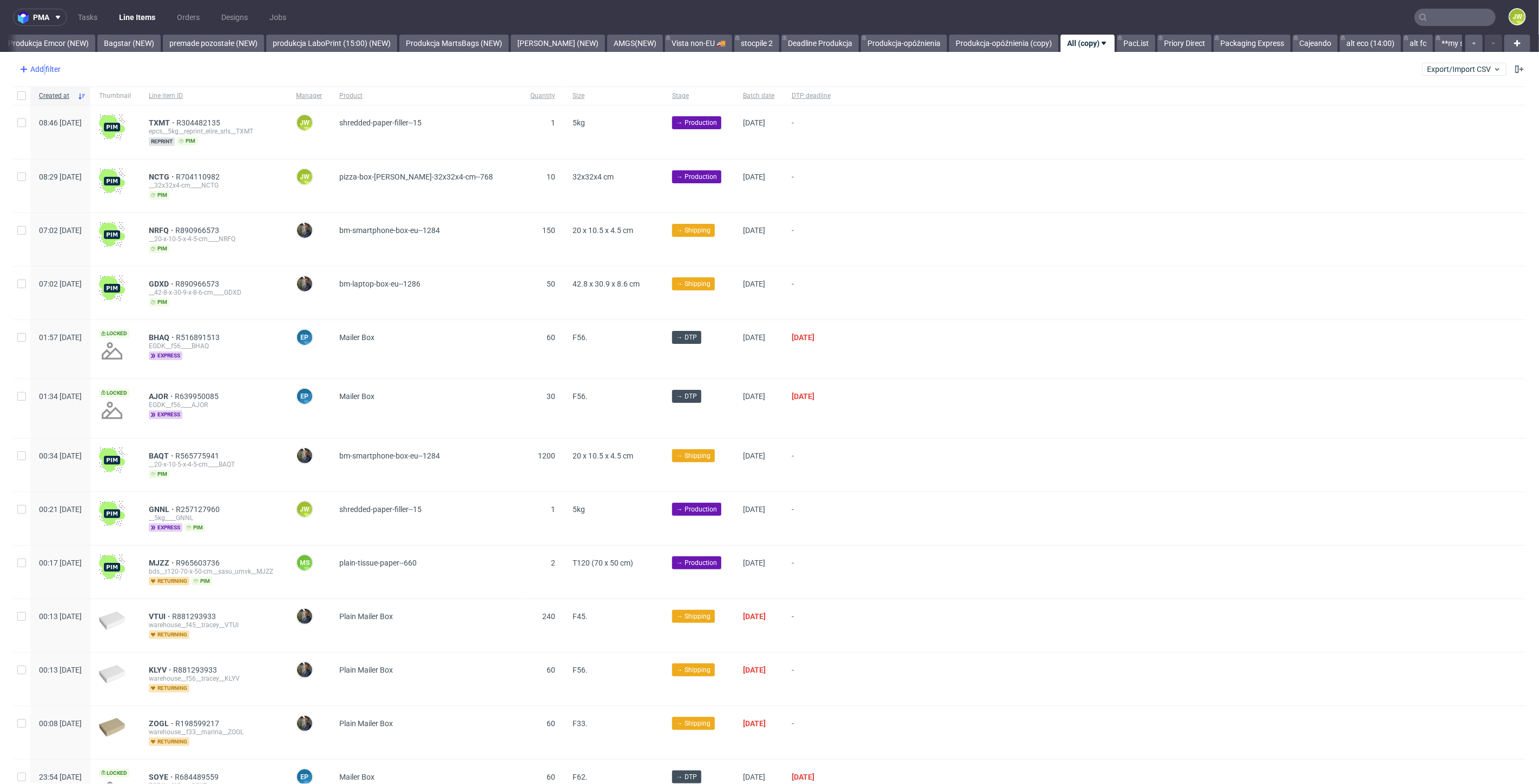
click at [44, 76] on div "Add filter" at bounding box center [39, 69] width 48 height 17
click at [41, 69] on div "Add filter" at bounding box center [39, 69] width 48 height 17
click at [41, 64] on div "Add filter" at bounding box center [39, 69] width 48 height 17
click at [45, 95] on input "text" at bounding box center [84, 93] width 130 height 17
type input "a"
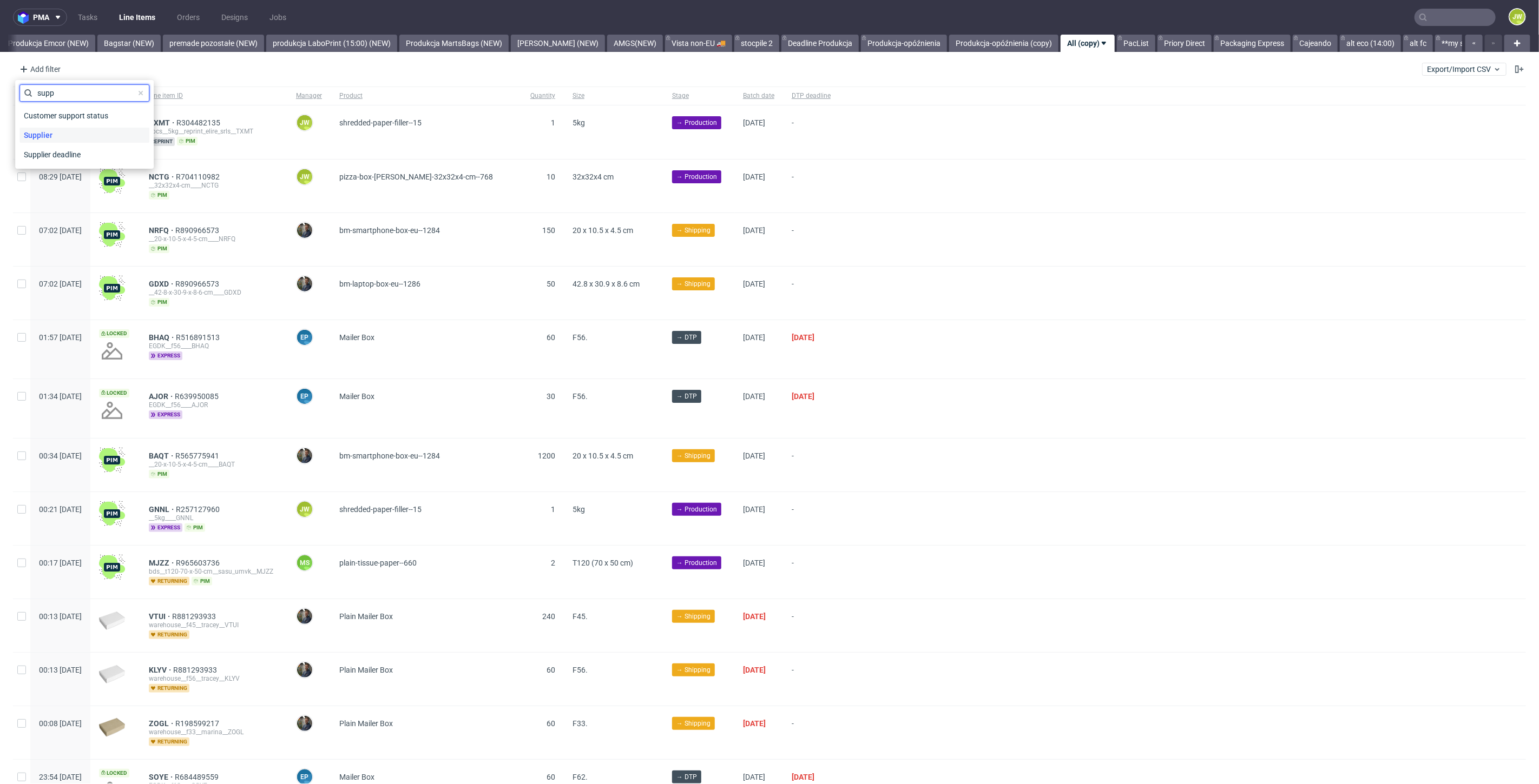
type input "supp"
click at [45, 130] on span "Supplier" at bounding box center [38, 135] width 37 height 15
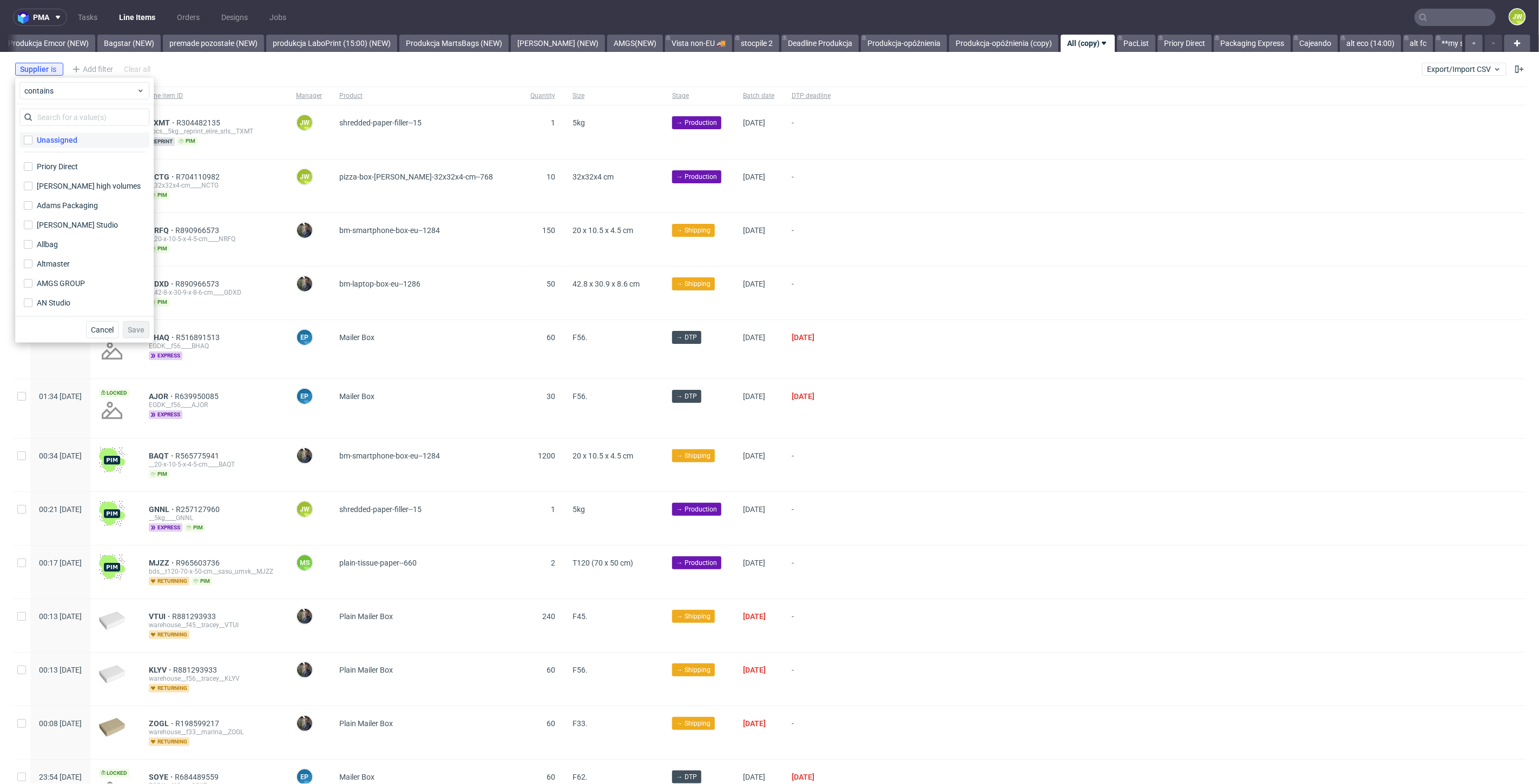
click at [68, 133] on label "Unassigned" at bounding box center [84, 140] width 130 height 15
click at [32, 136] on input "Unassigned" at bounding box center [28, 140] width 8 height 8
click at [65, 119] on input "text" at bounding box center [84, 117] width 130 height 17
click at [56, 144] on div "Unassigned" at bounding box center [57, 140] width 41 height 11
click at [32, 144] on input "Unassigned" at bounding box center [28, 140] width 8 height 8
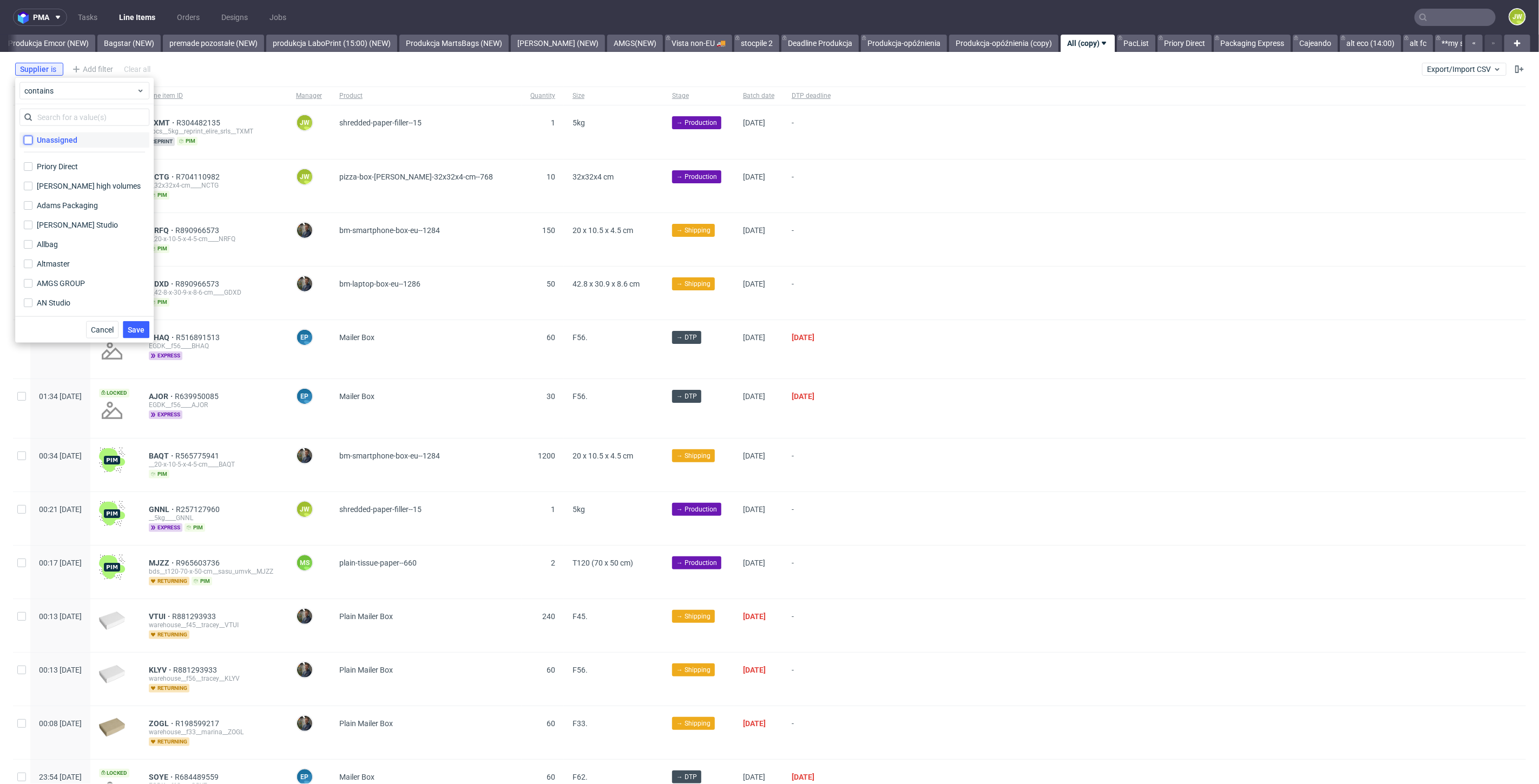
checkbox input "false"
click at [51, 119] on input "text" at bounding box center [84, 117] width 130 height 17
type input "amgs"
click at [54, 136] on div "AMGS GROUP" at bounding box center [61, 140] width 48 height 11
click at [32, 136] on input "AMGS GROUP" at bounding box center [28, 140] width 8 height 8
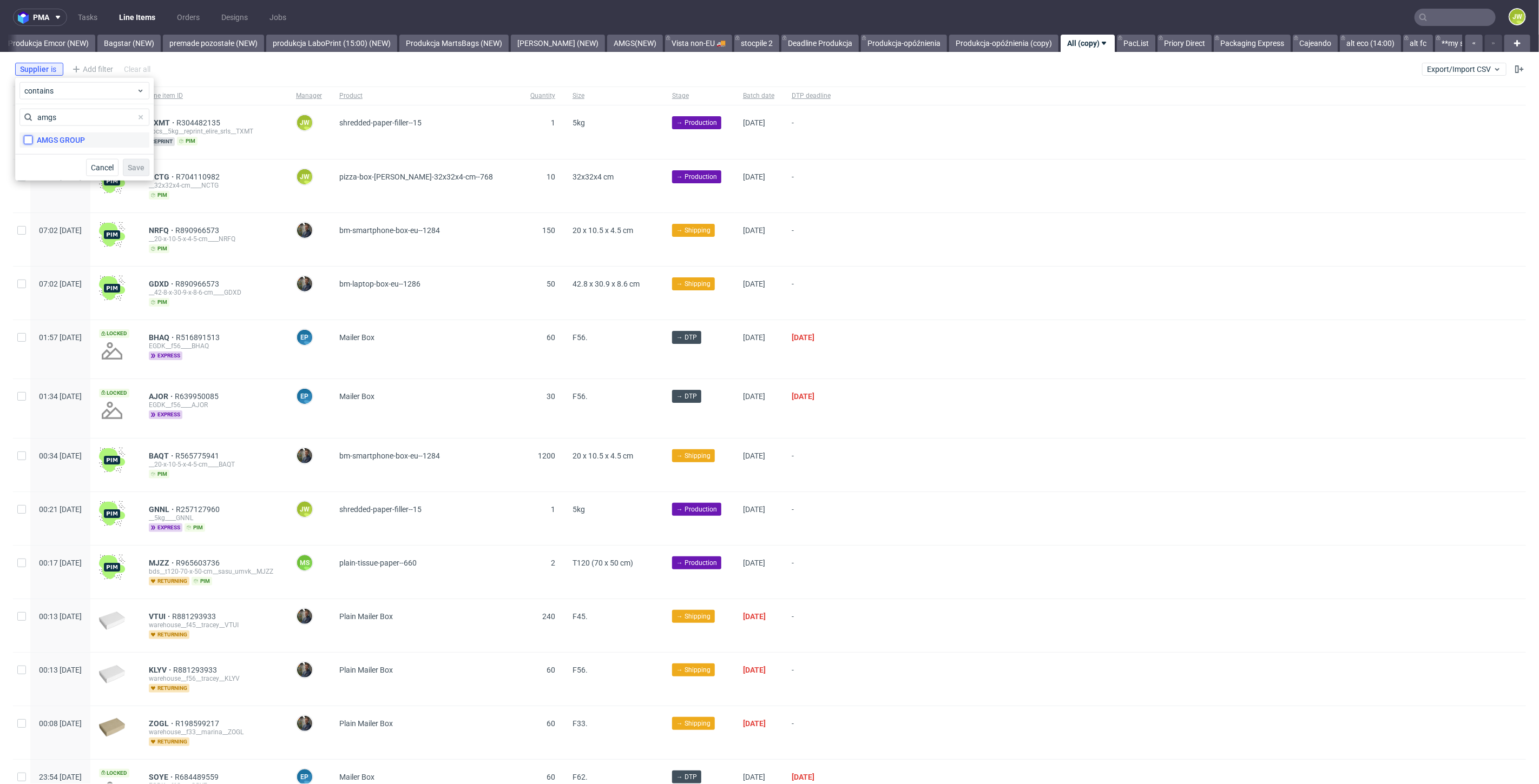
checkbox input "true"
click at [133, 170] on span "Save" at bounding box center [136, 167] width 17 height 8
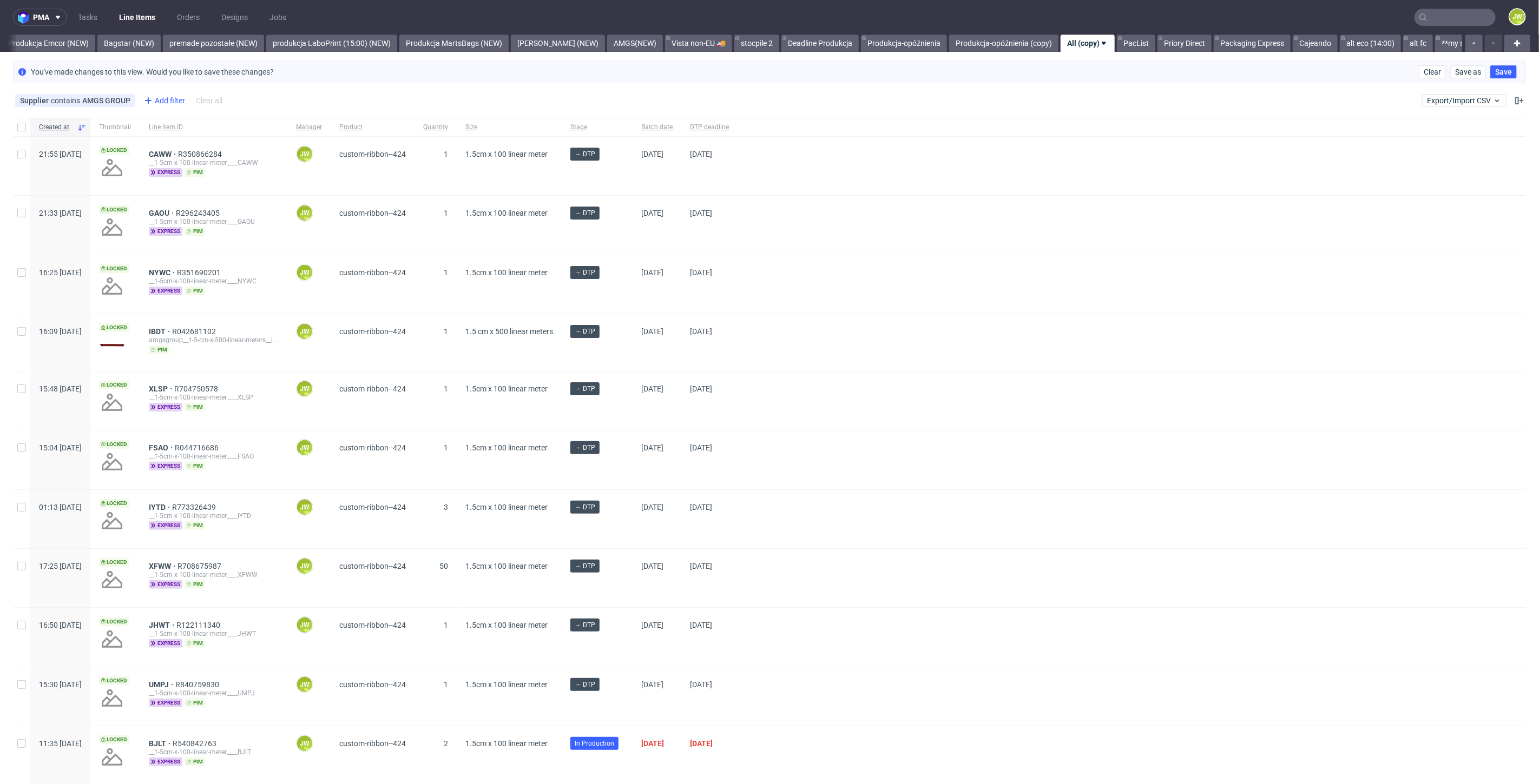
click at [154, 97] on div "Add filter" at bounding box center [164, 100] width 48 height 17
click at [165, 125] on input "text" at bounding box center [207, 124] width 130 height 17
type input "sta"
click at [175, 241] on div "Stage" at bounding box center [207, 244] width 130 height 15
click at [176, 147] on input "text" at bounding box center [207, 148] width 130 height 17
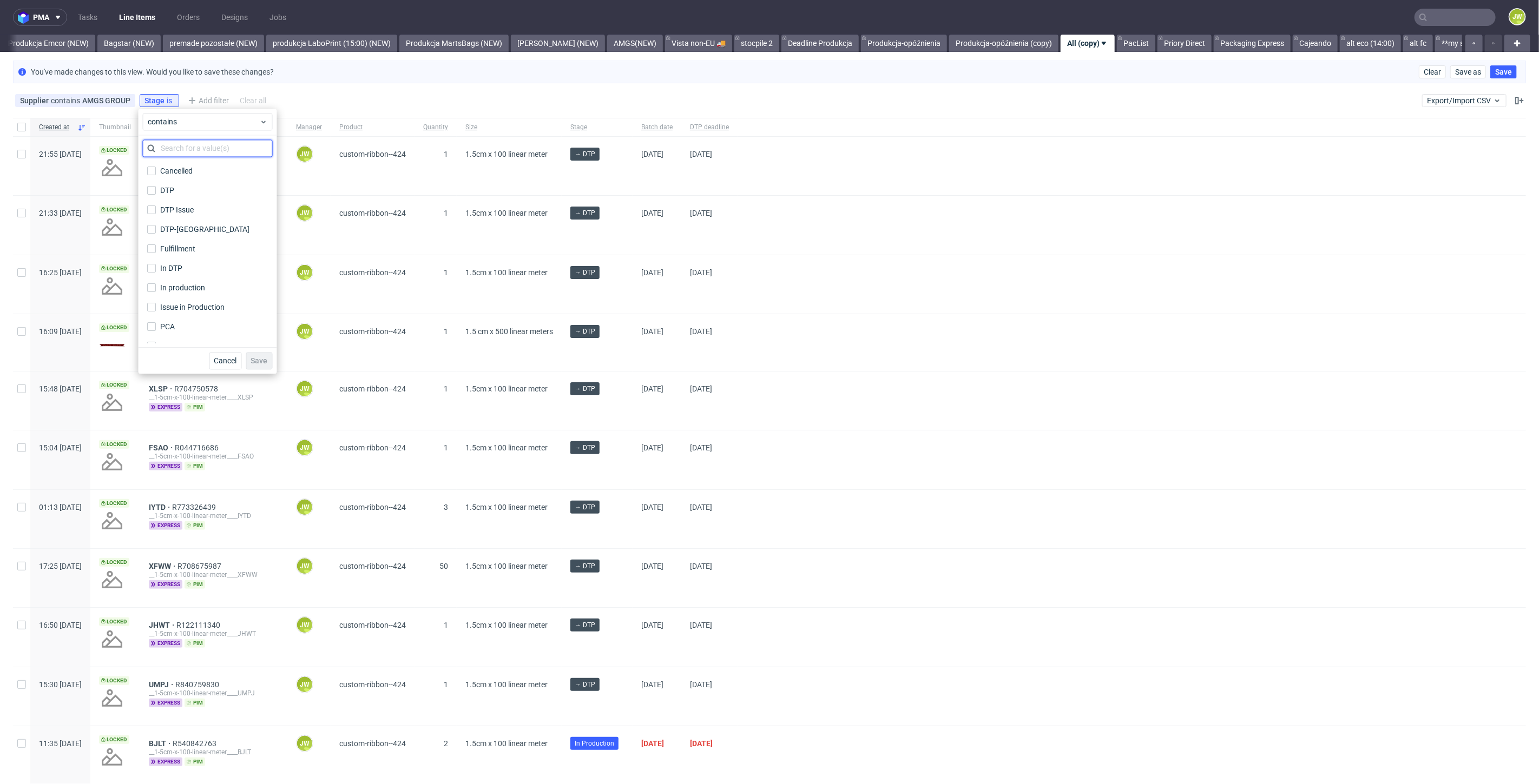
type input "d"
click at [177, 290] on div "In production" at bounding box center [183, 288] width 45 height 11
click at [156, 290] on input "In production" at bounding box center [151, 288] width 8 height 8
checkbox input "true"
click at [253, 354] on button "Save" at bounding box center [259, 361] width 26 height 17
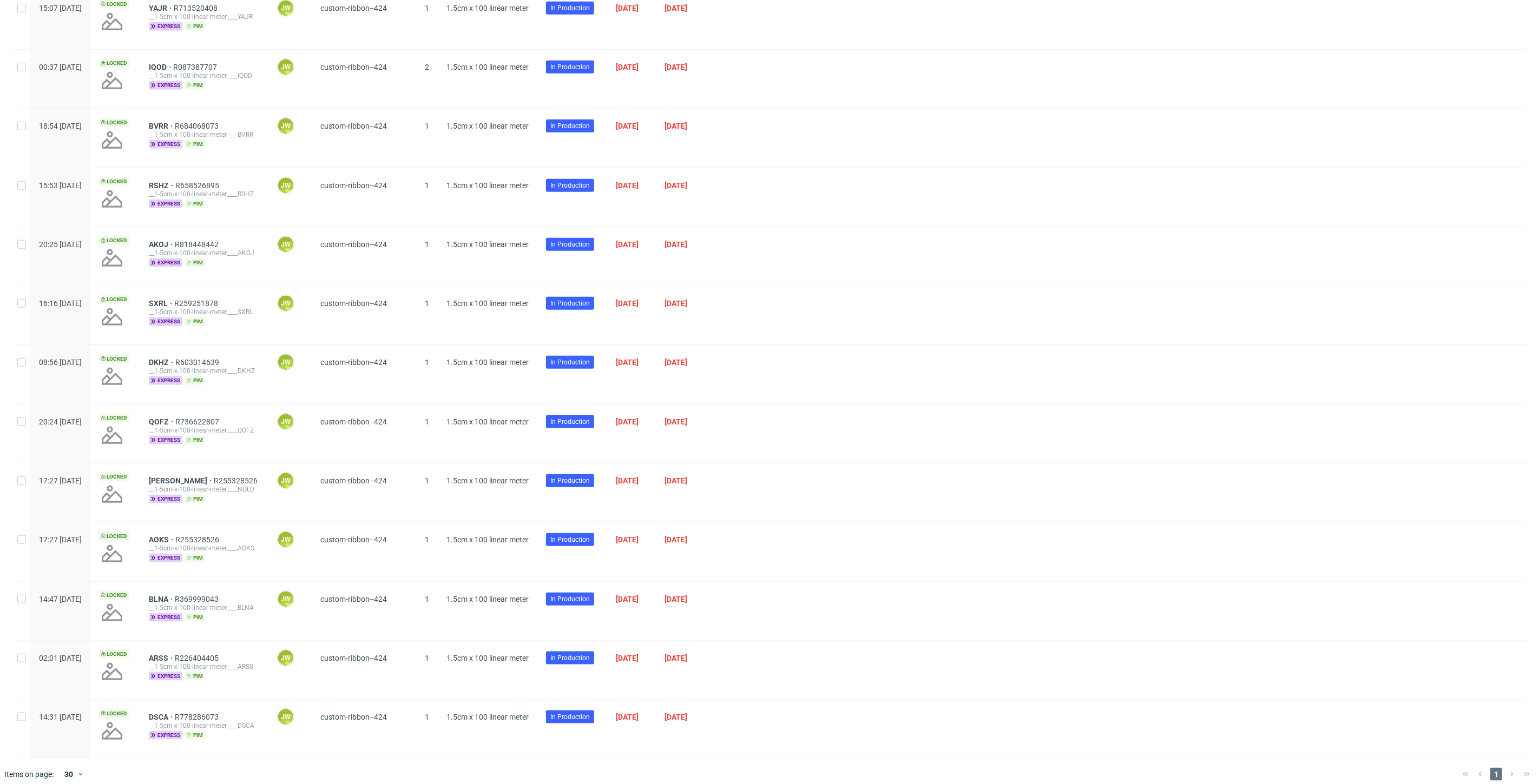
scroll to position [684, 0]
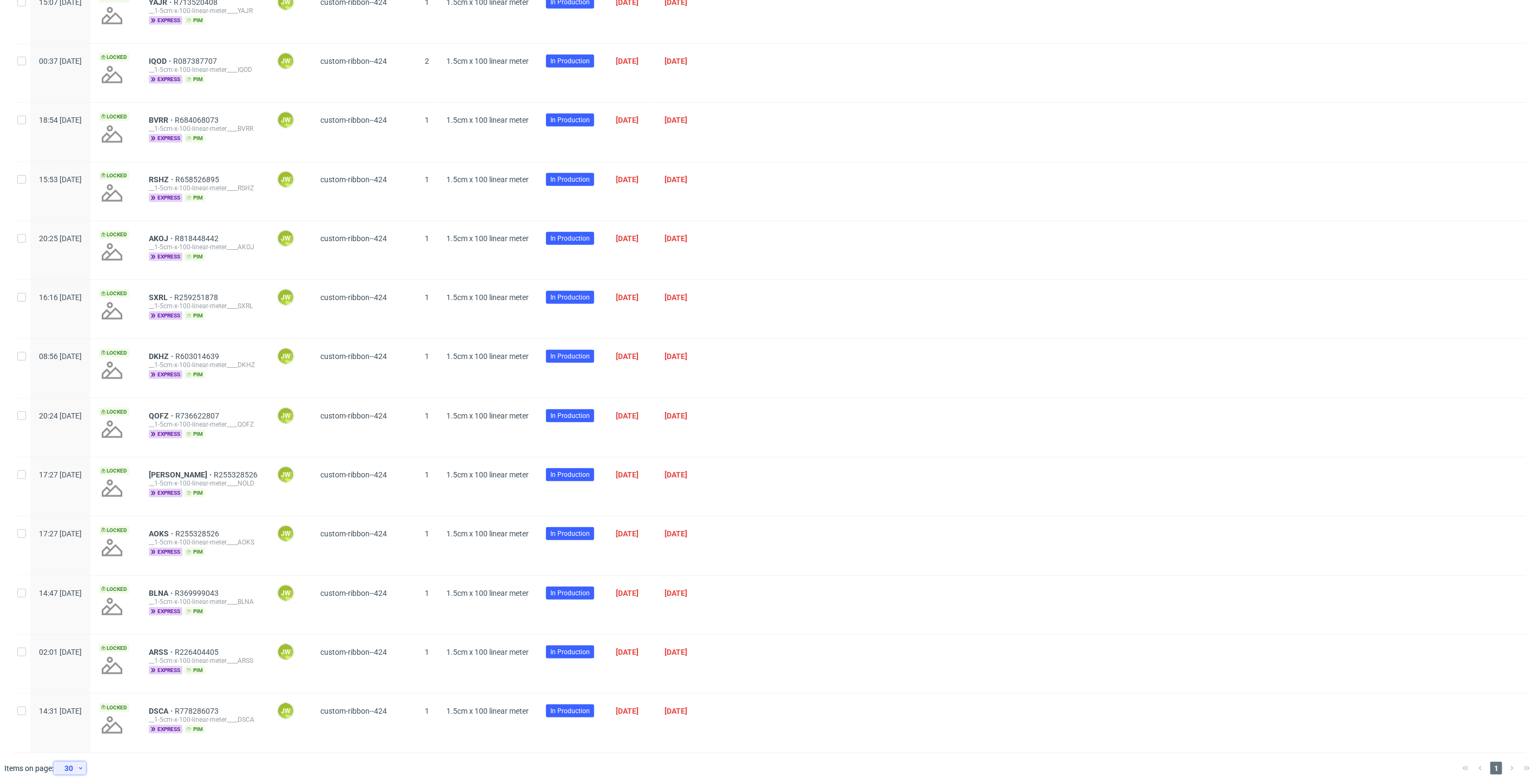
click at [77, 761] on div "30" at bounding box center [68, 768] width 20 height 15
click at [70, 737] on div "120" at bounding box center [73, 738] width 22 height 15
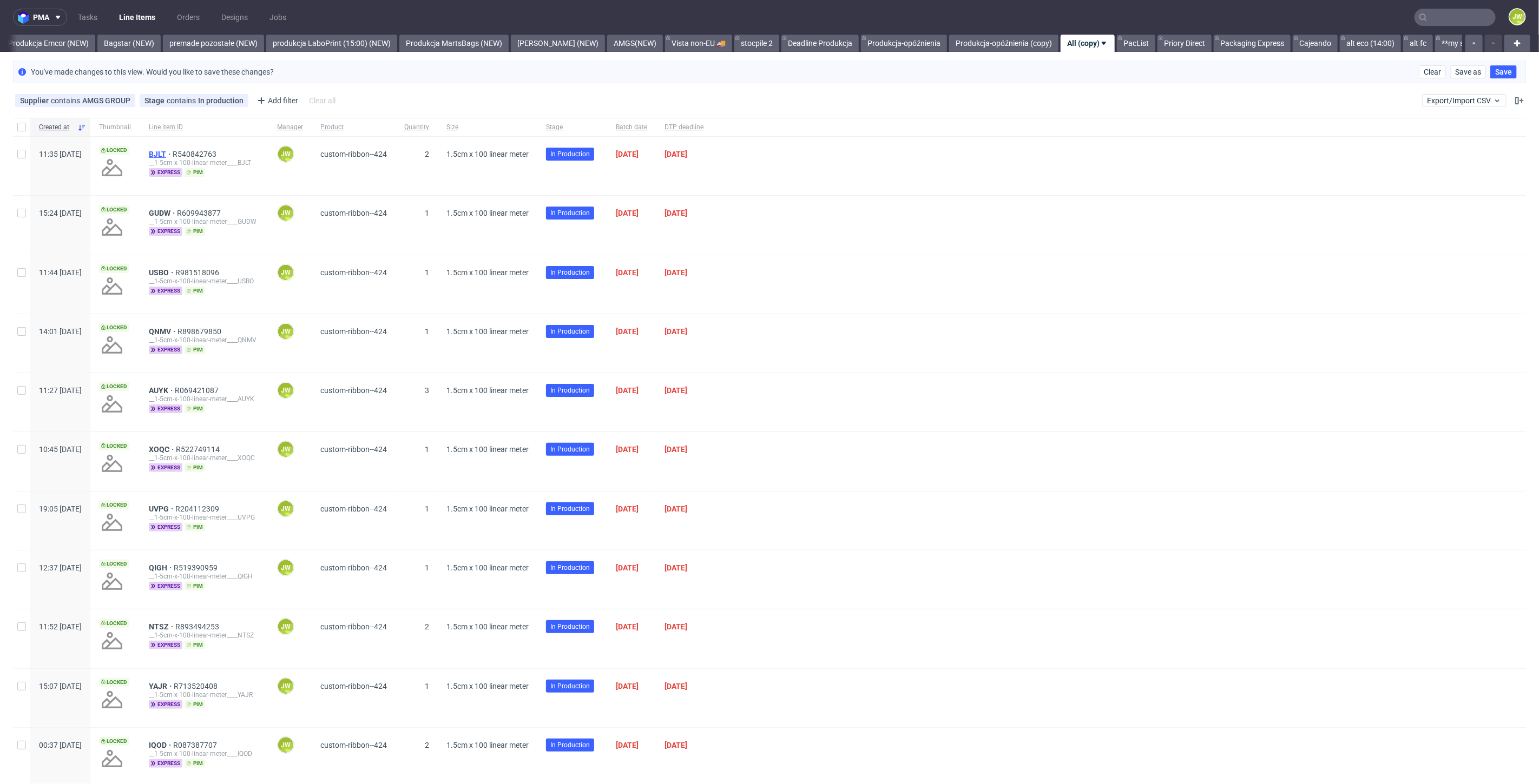
click at [173, 152] on span "BJLT" at bounding box center [161, 154] width 24 height 8
click at [177, 214] on span "GUDW" at bounding box center [163, 213] width 28 height 8
click at [175, 271] on span "USBO" at bounding box center [162, 272] width 26 height 8
click at [177, 333] on span "QNMV" at bounding box center [163, 331] width 29 height 8
click at [175, 391] on span "AUYK" at bounding box center [161, 391] width 26 height 8
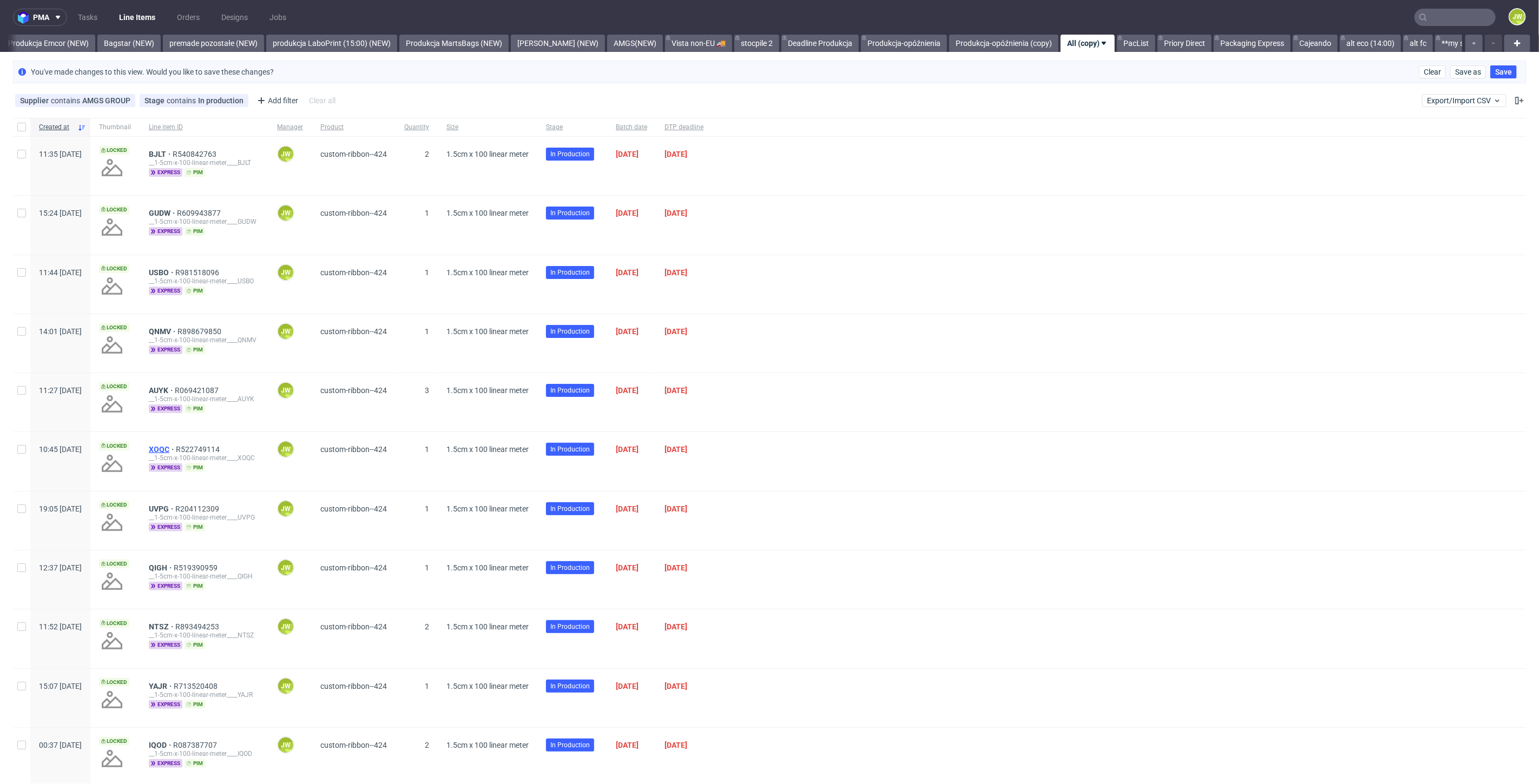
click at [176, 447] on span "XOQC" at bounding box center [162, 449] width 27 height 8
click at [175, 505] on span "UVPG" at bounding box center [162, 509] width 26 height 8
click at [174, 565] on span "QIGH" at bounding box center [161, 568] width 25 height 8
click at [175, 625] on span "NTSZ" at bounding box center [162, 627] width 26 height 8
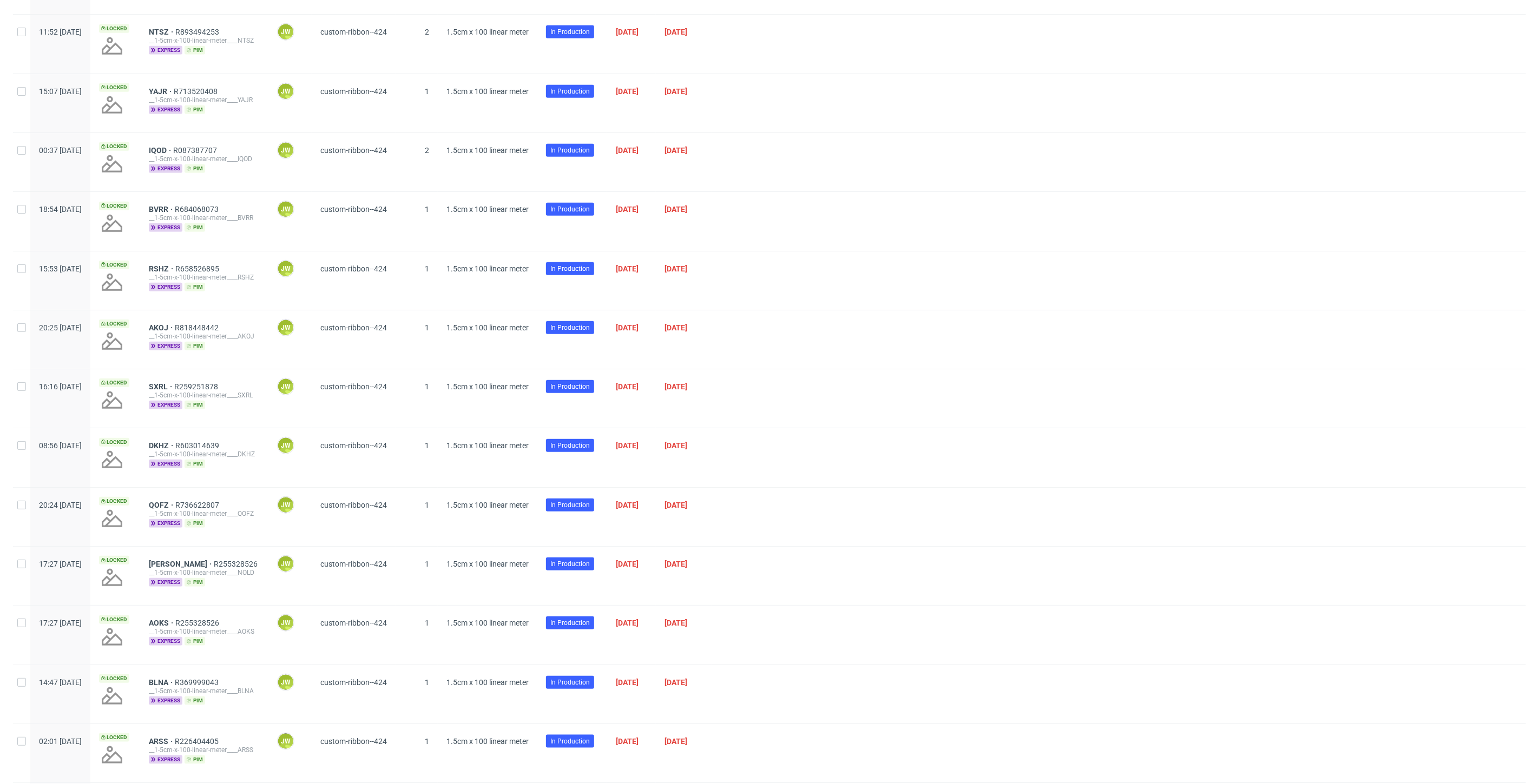
scroll to position [601, 0]
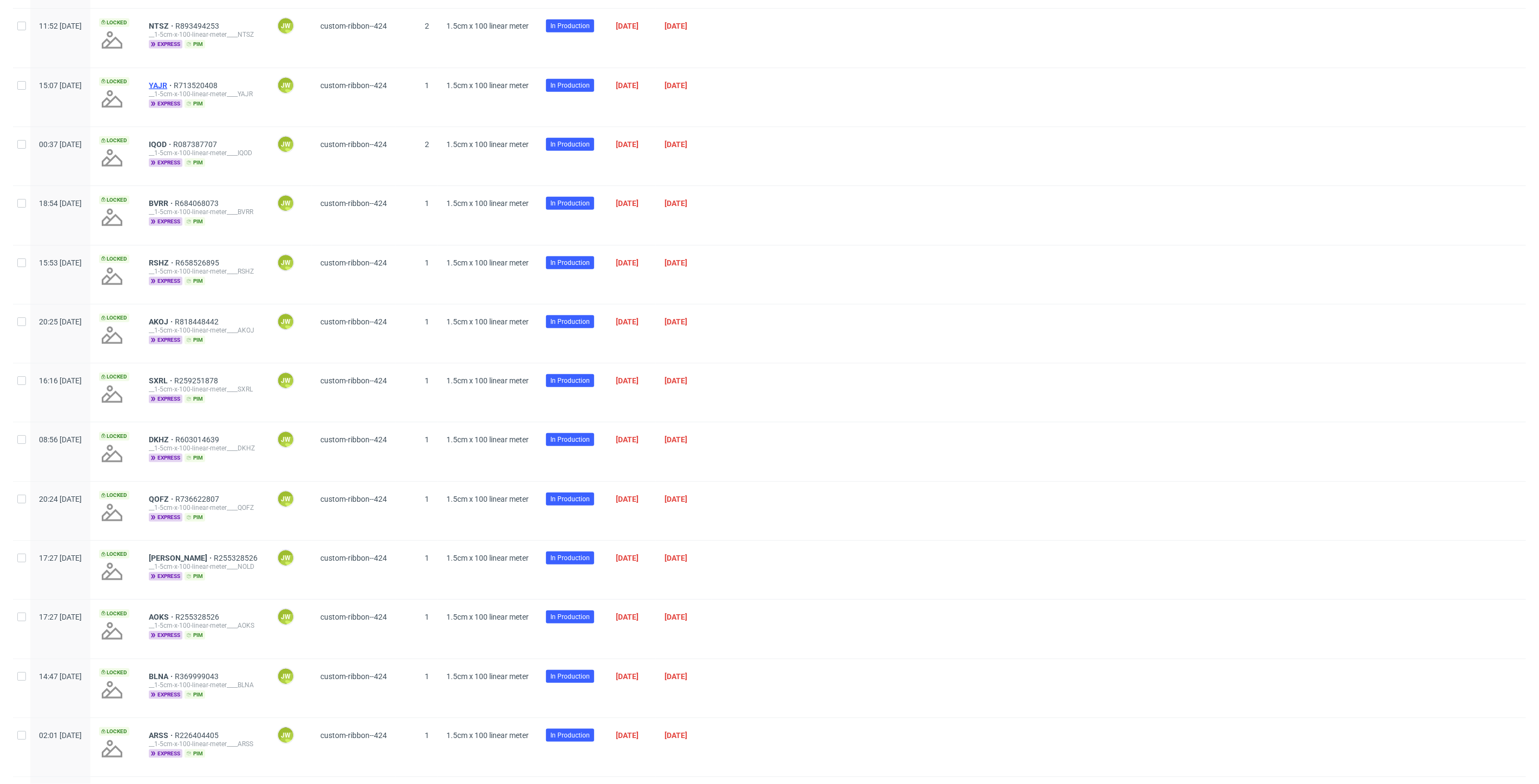
click at [174, 82] on span "YAJR" at bounding box center [161, 85] width 25 height 8
click at [173, 140] on span "IQOD" at bounding box center [161, 144] width 24 height 8
click at [175, 201] on span "BVRR" at bounding box center [161, 203] width 26 height 8
click at [175, 263] on span "RSHZ" at bounding box center [162, 263] width 26 height 8
click at [175, 318] on span "AKOJ" at bounding box center [161, 322] width 26 height 8
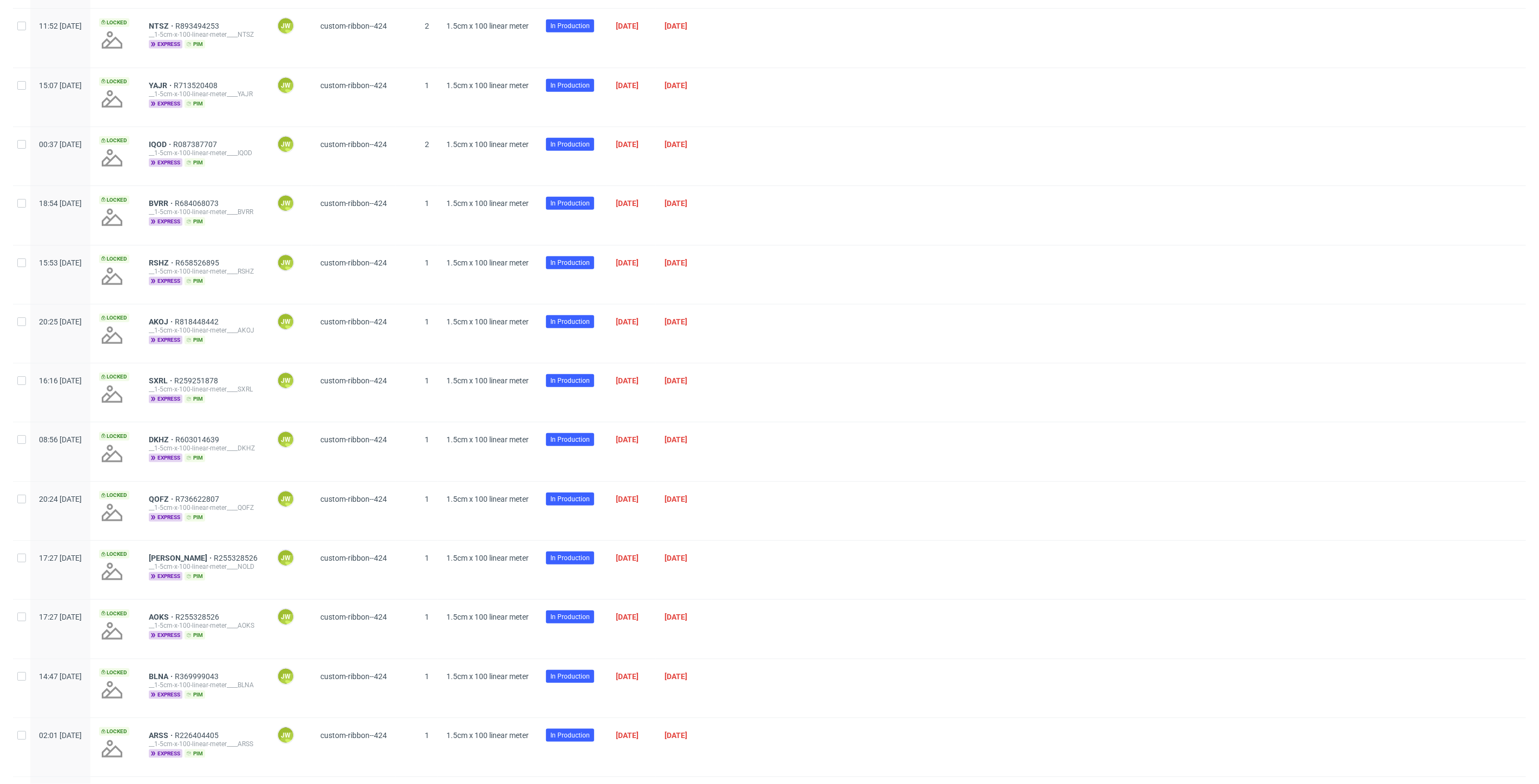
click at [192, 385] on div "__1-5cm-x-100-linear-meter____SXRL" at bounding box center [204, 389] width 111 height 8
click at [174, 379] on span "SXRL" at bounding box center [161, 380] width 26 height 8
click at [192, 444] on div "__1-5cm-x-100-linear-meter____DKHZ" at bounding box center [204, 448] width 111 height 8
click at [175, 437] on span "DKHZ" at bounding box center [162, 439] width 26 height 8
click at [175, 496] on span "QOFZ" at bounding box center [162, 499] width 26 height 8
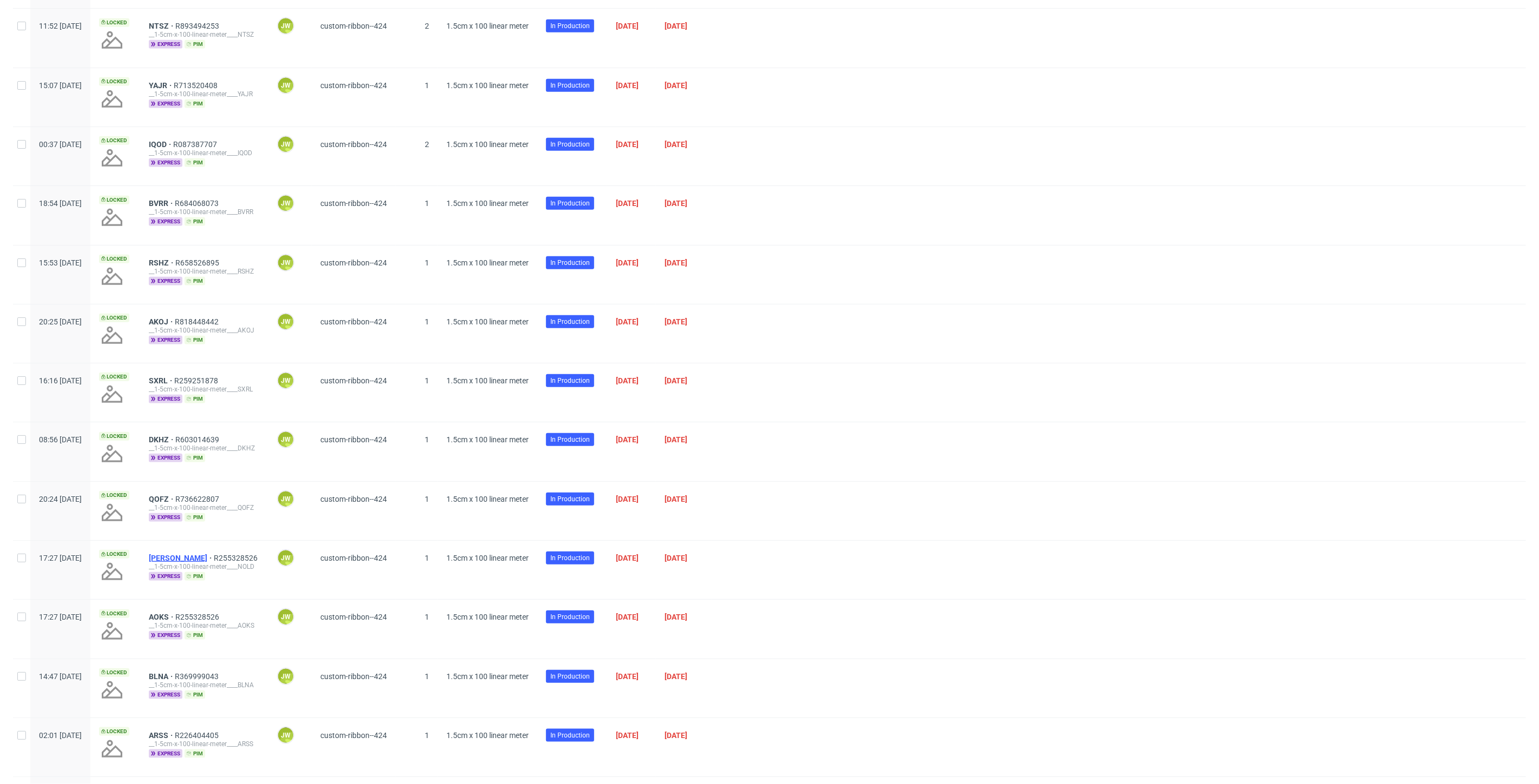
click at [188, 555] on span "NOLD" at bounding box center [181, 558] width 65 height 8
click at [175, 613] on span "AOKS" at bounding box center [162, 617] width 26 height 8
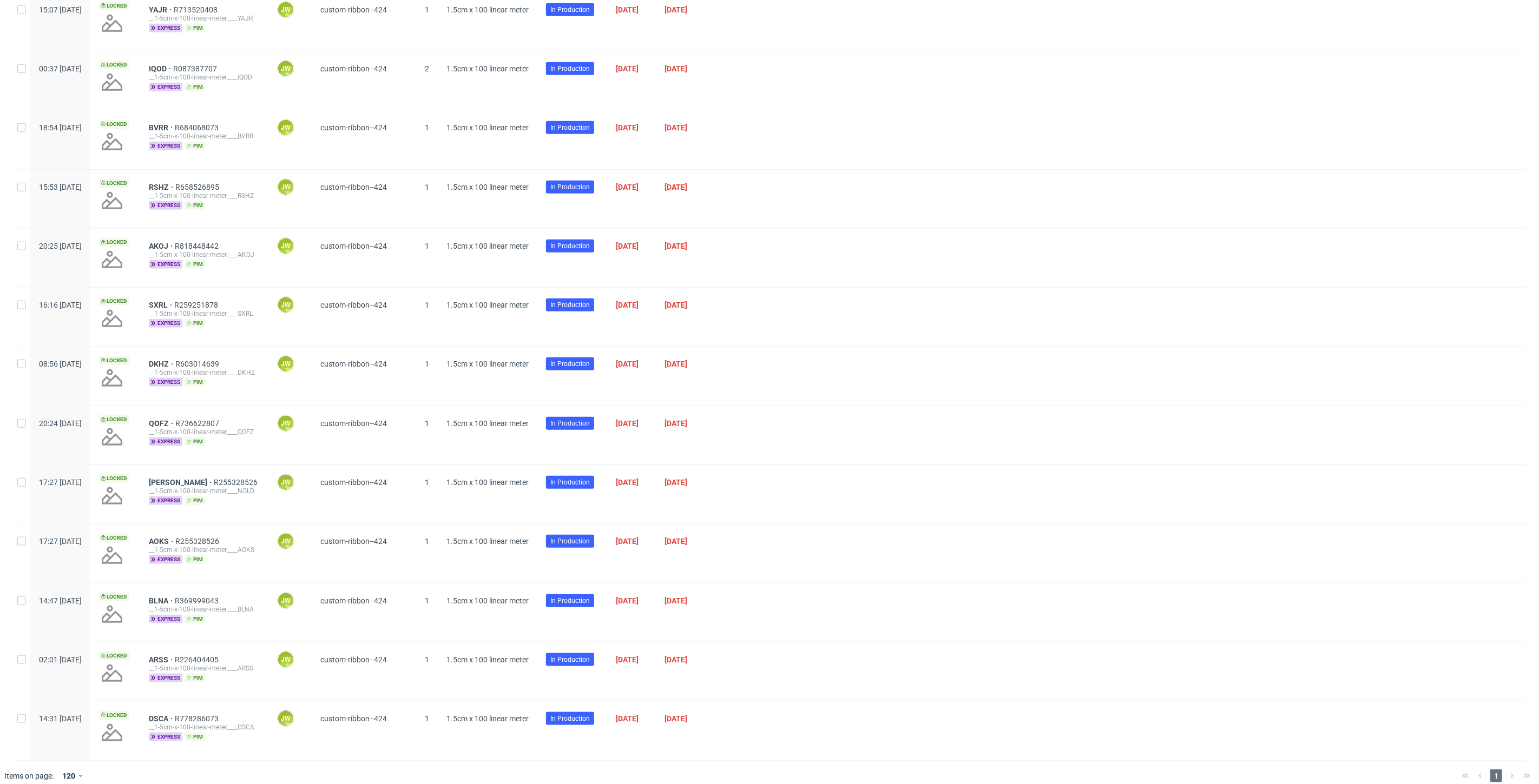
scroll to position [684, 0]
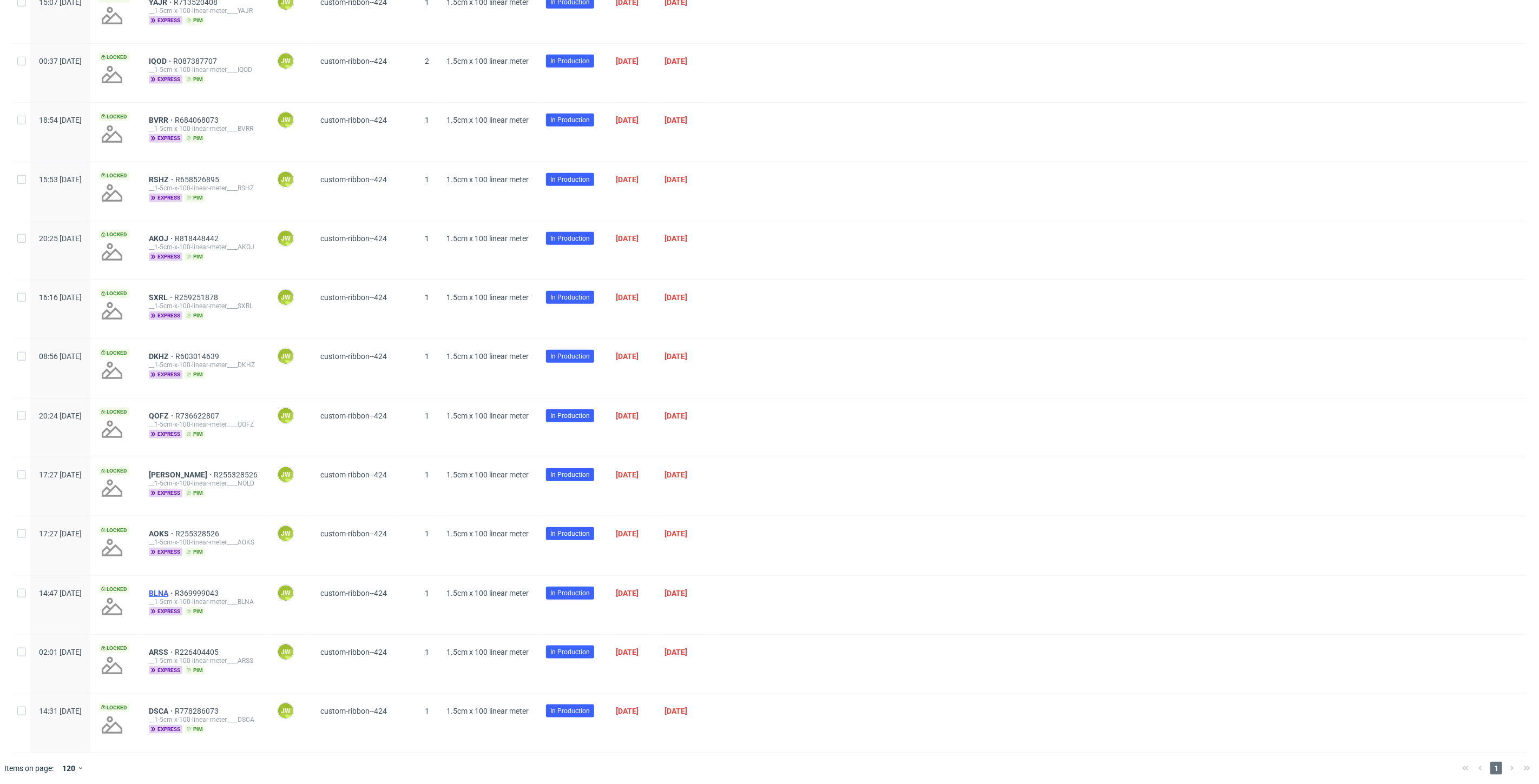
click at [175, 591] on span "BLNA" at bounding box center [161, 593] width 26 height 8
click at [175, 648] on span "ARSS" at bounding box center [161, 652] width 26 height 8
click at [175, 707] on span "DSCA" at bounding box center [161, 711] width 26 height 8
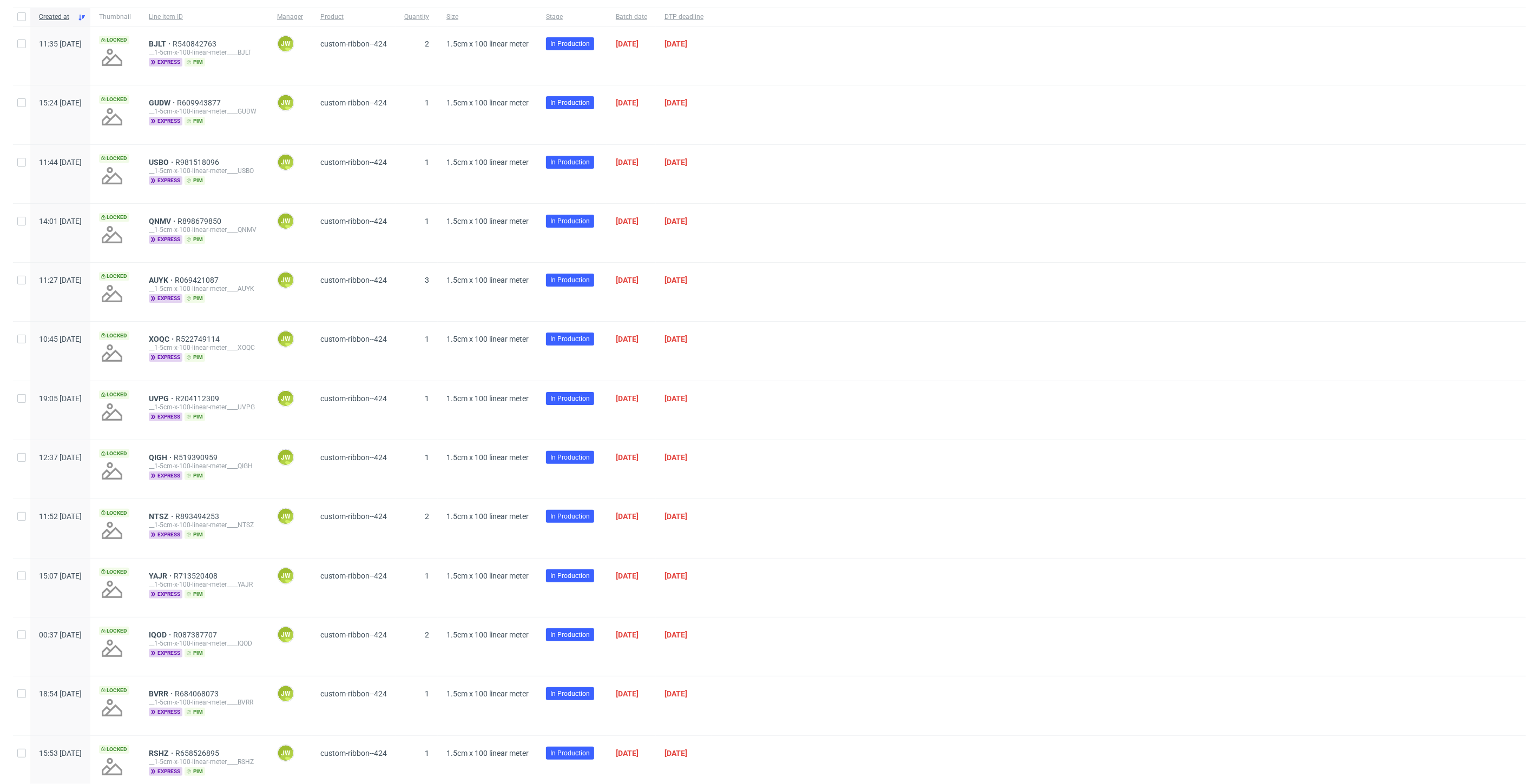
scroll to position [0, 0]
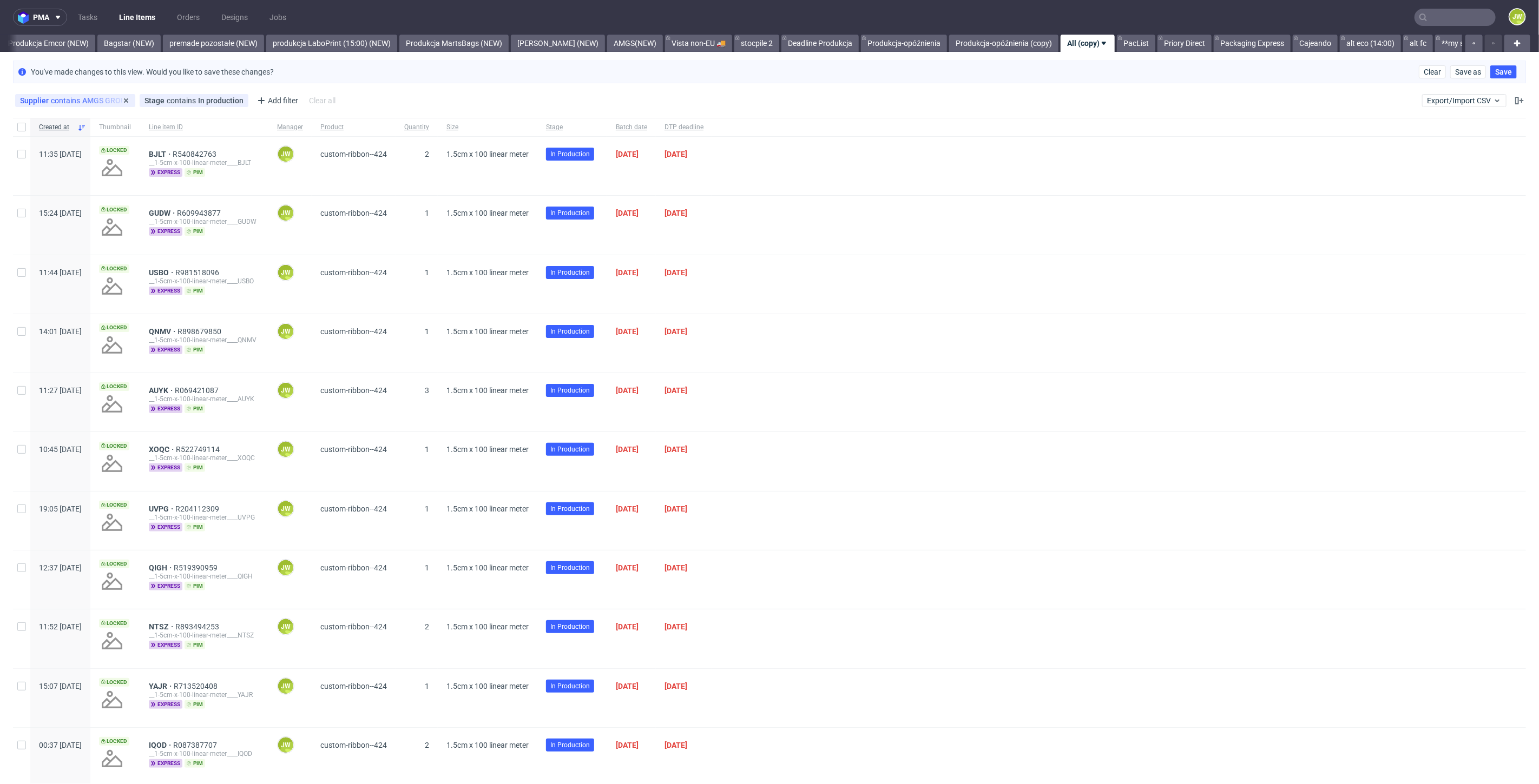
click at [107, 101] on div "Supplier contains AMGS GROUP" at bounding box center [75, 100] width 111 height 8
click at [122, 103] on icon at bounding box center [126, 100] width 8 height 8
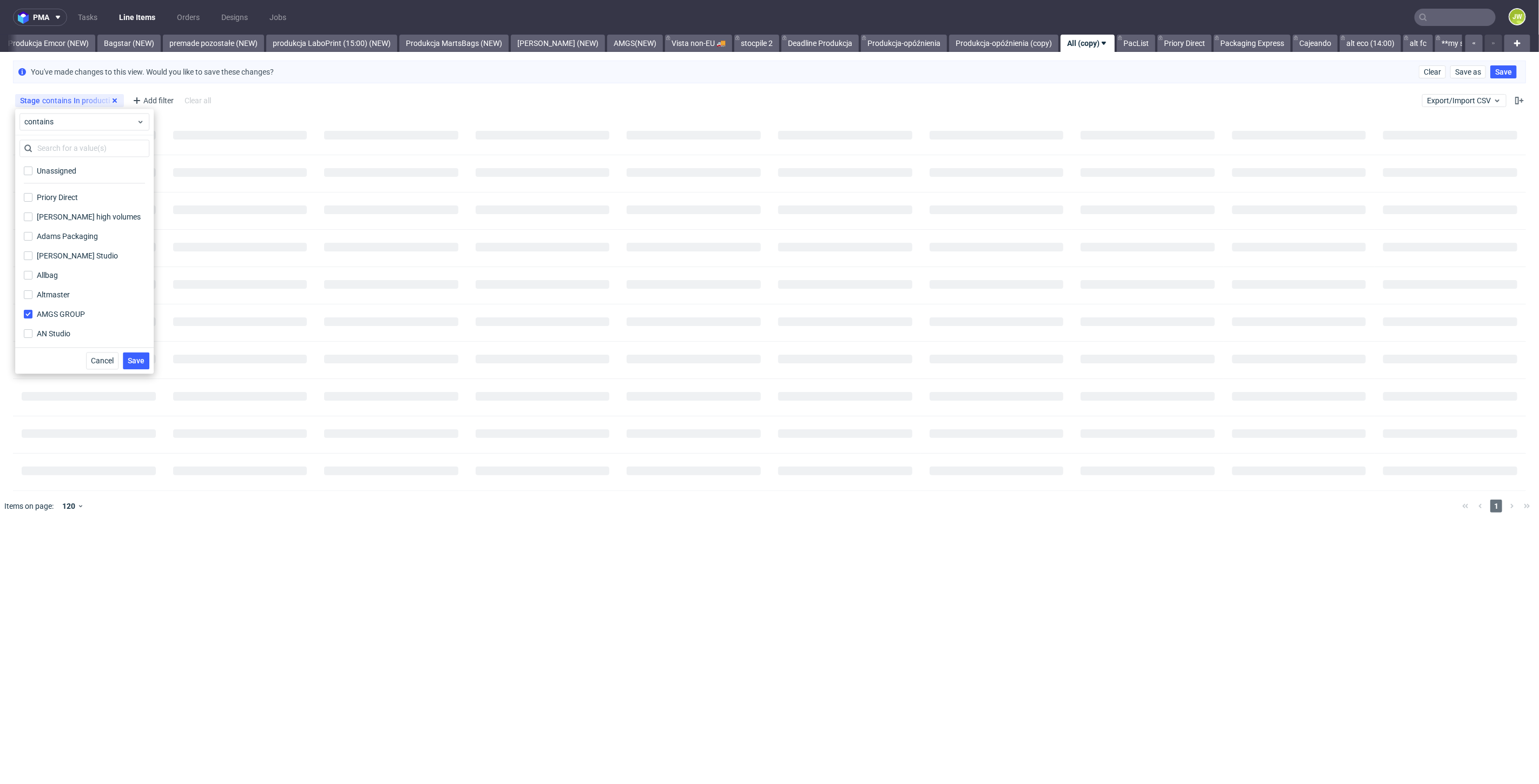
click at [111, 100] on icon at bounding box center [115, 100] width 8 height 8
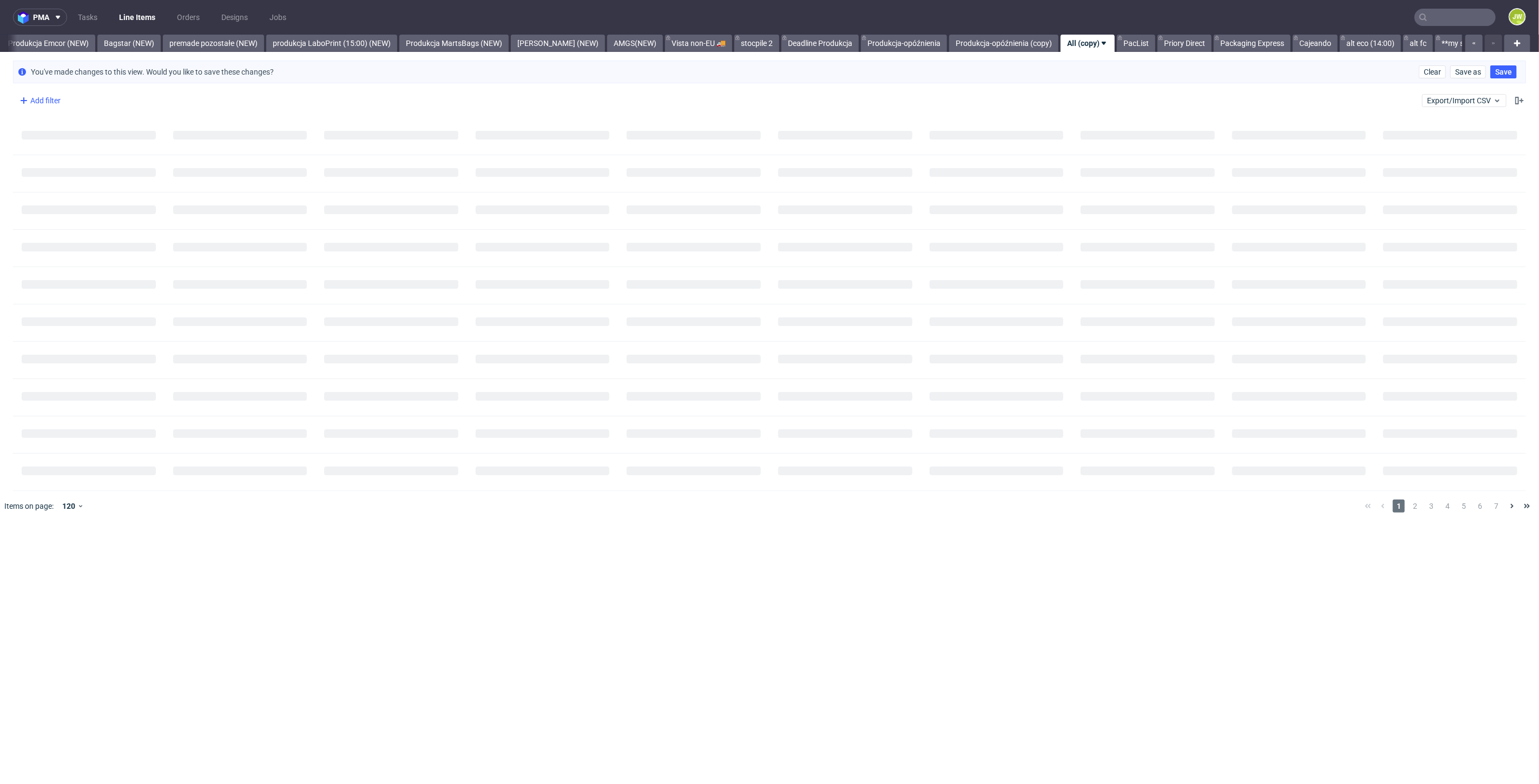
click at [49, 103] on div "Add filter" at bounding box center [39, 100] width 48 height 17
click at [58, 125] on input "text" at bounding box center [84, 124] width 130 height 17
type input "s"
click at [190, 125] on div at bounding box center [240, 136] width 152 height 37
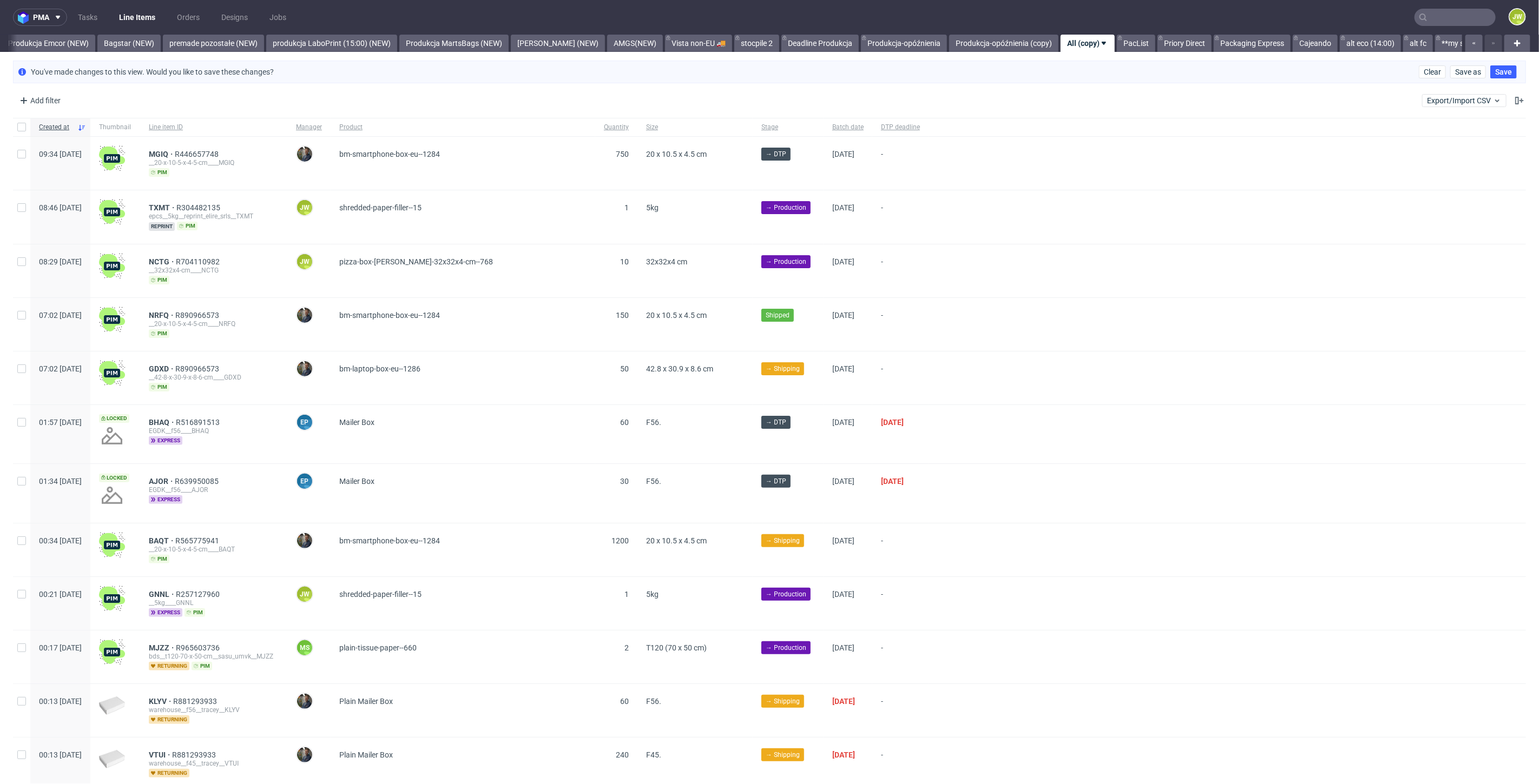
click at [1029, 132] on div at bounding box center [1227, 127] width 597 height 19
click at [1515, 103] on button at bounding box center [1520, 101] width 13 height 13
click at [1493, 239] on input "Design ID" at bounding box center [1500, 235] width 15 height 8
click at [1494, 239] on input "Design ID" at bounding box center [1500, 235] width 15 height 8
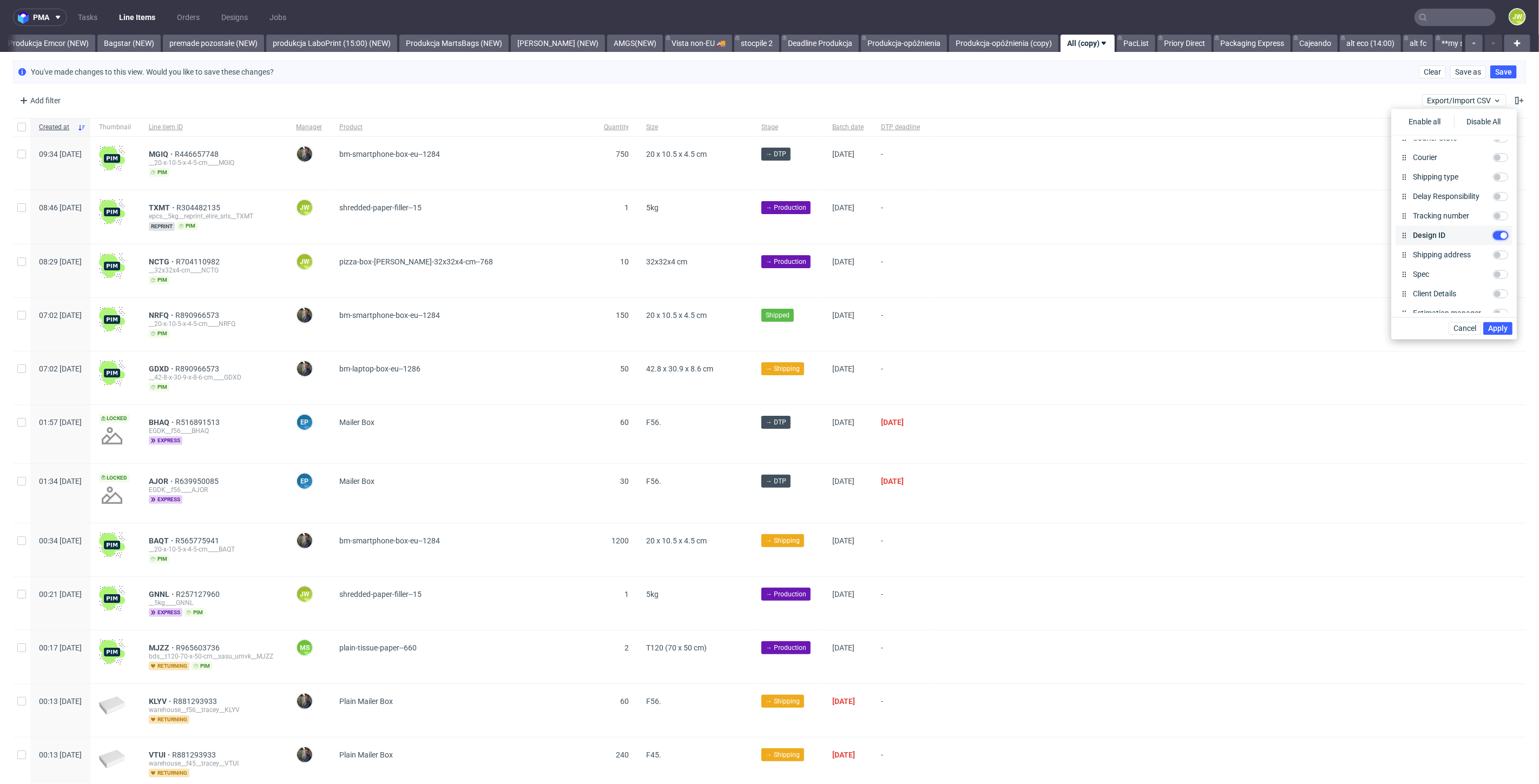
checkbox input "false"
click at [251, 100] on div "Add filter Hide filters Clear all Export/Import CSV" at bounding box center [770, 100] width 1539 height 26
click at [33, 99] on div "Add filter" at bounding box center [39, 100] width 48 height 17
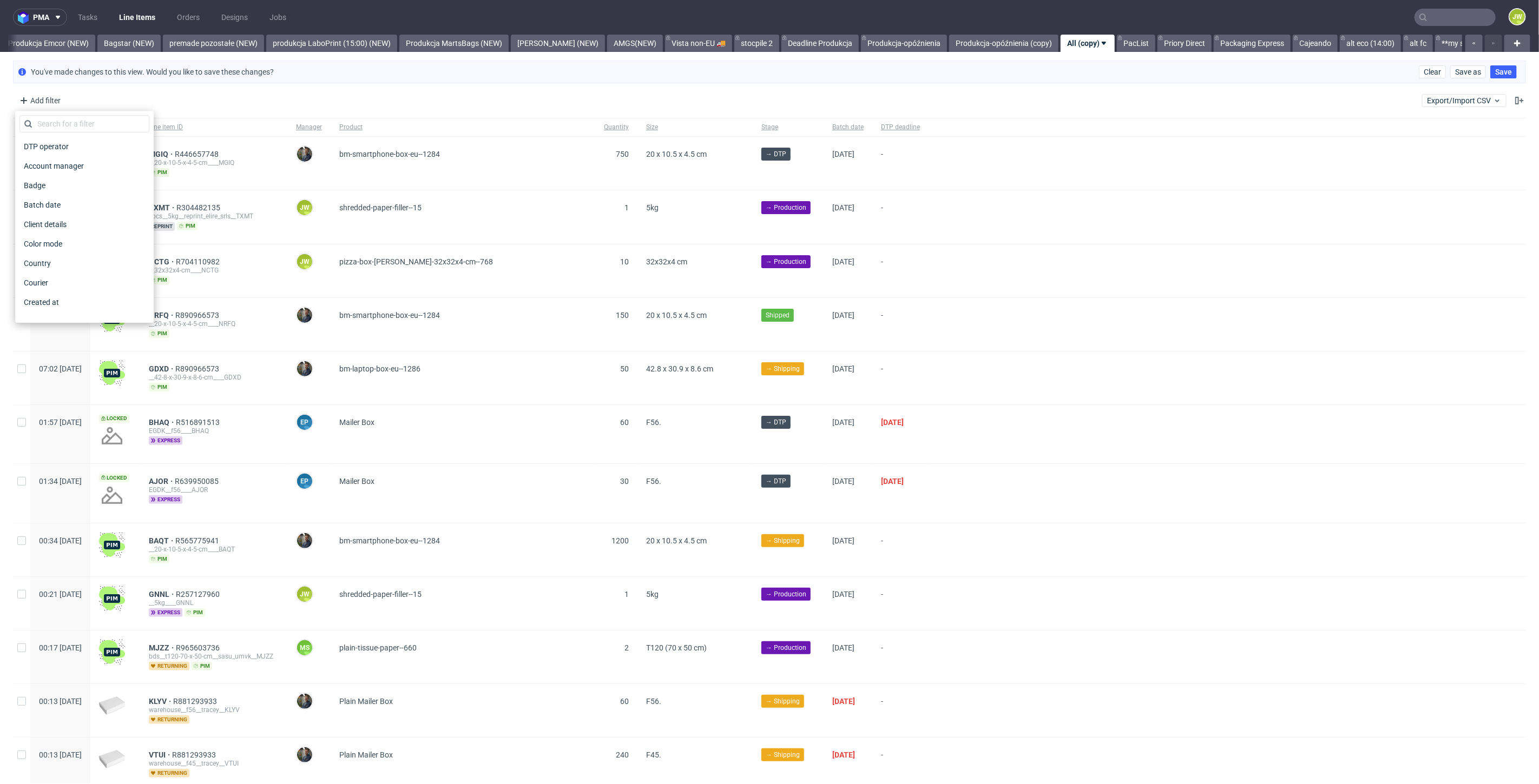
click at [251, 102] on div "Add filter Hide filters Clear all Export/Import CSV" at bounding box center [770, 100] width 1539 height 26
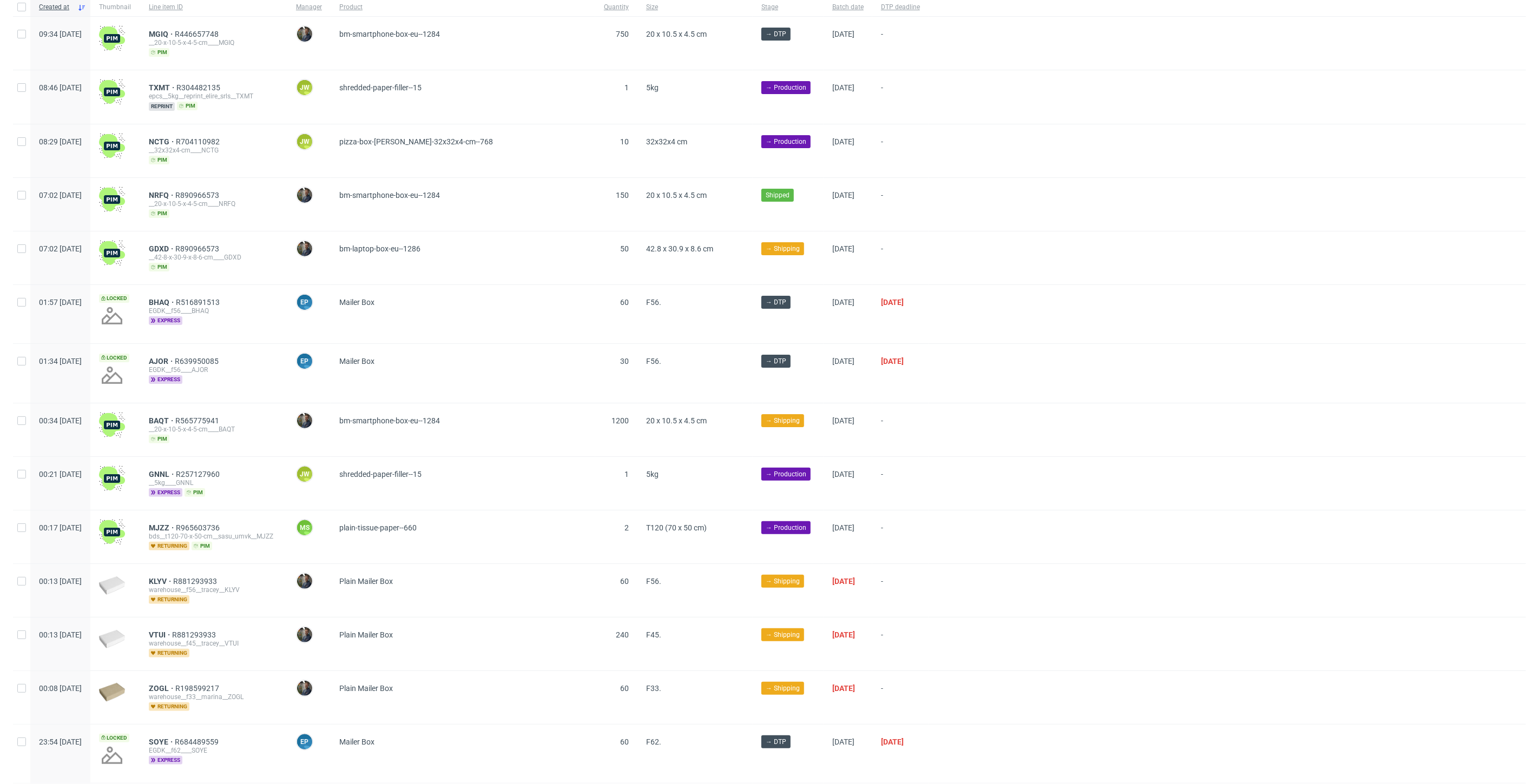
scroll to position [0, 0]
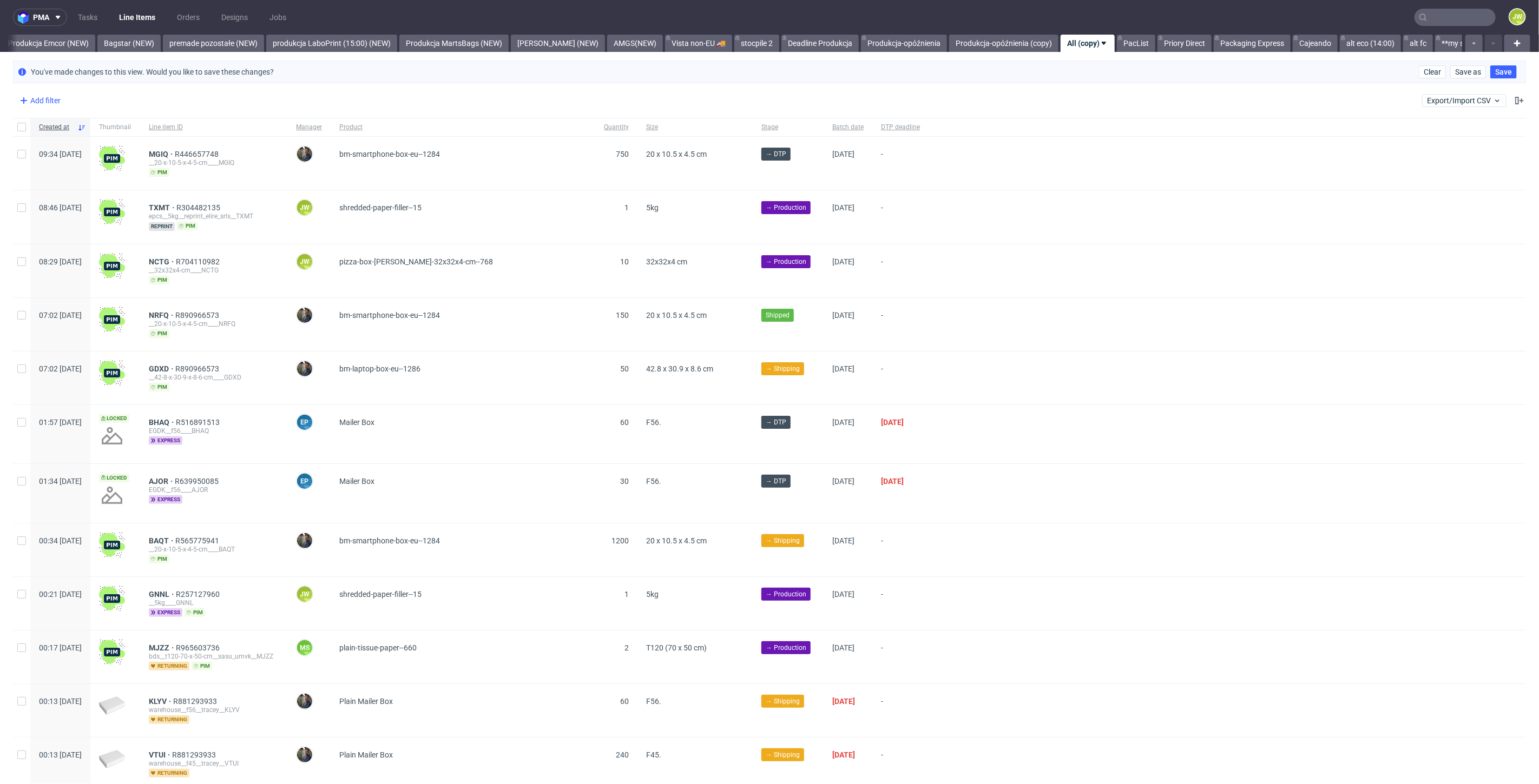
click at [54, 103] on div "Add filter" at bounding box center [39, 100] width 48 height 17
click at [65, 132] on input "text" at bounding box center [84, 124] width 130 height 17
type input "plain"
click at [56, 110] on div "Add filter Hide filters Clear all Export/Import CSV" at bounding box center [770, 100] width 1539 height 26
click at [54, 104] on div "Add filter" at bounding box center [39, 100] width 48 height 17
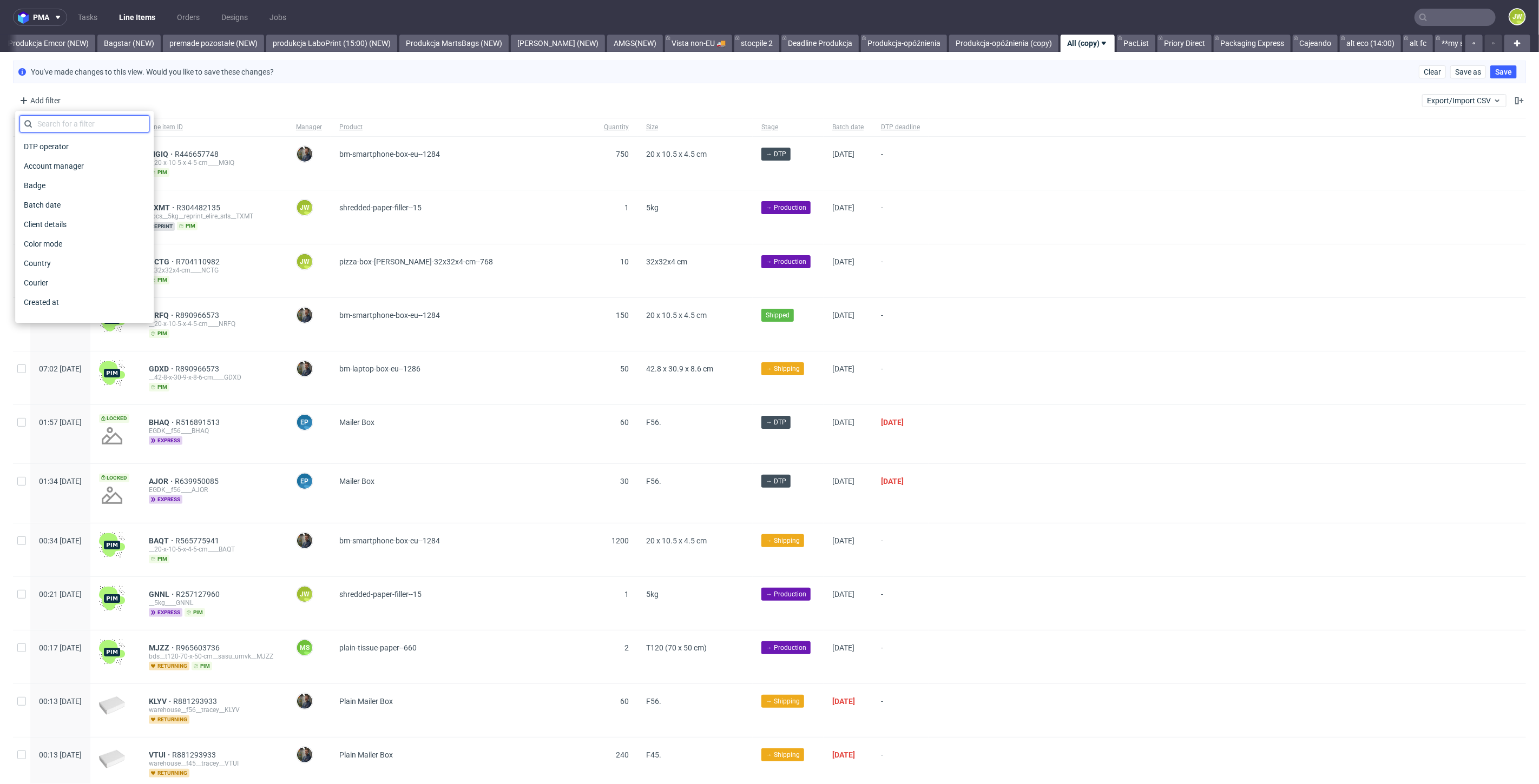
click at [51, 129] on input "text" at bounding box center [84, 124] width 130 height 17
type input "n"
click at [41, 124] on input "[produ" at bounding box center [84, 124] width 130 height 17
click at [67, 125] on input "produ" at bounding box center [84, 124] width 130 height 17
type input "product"
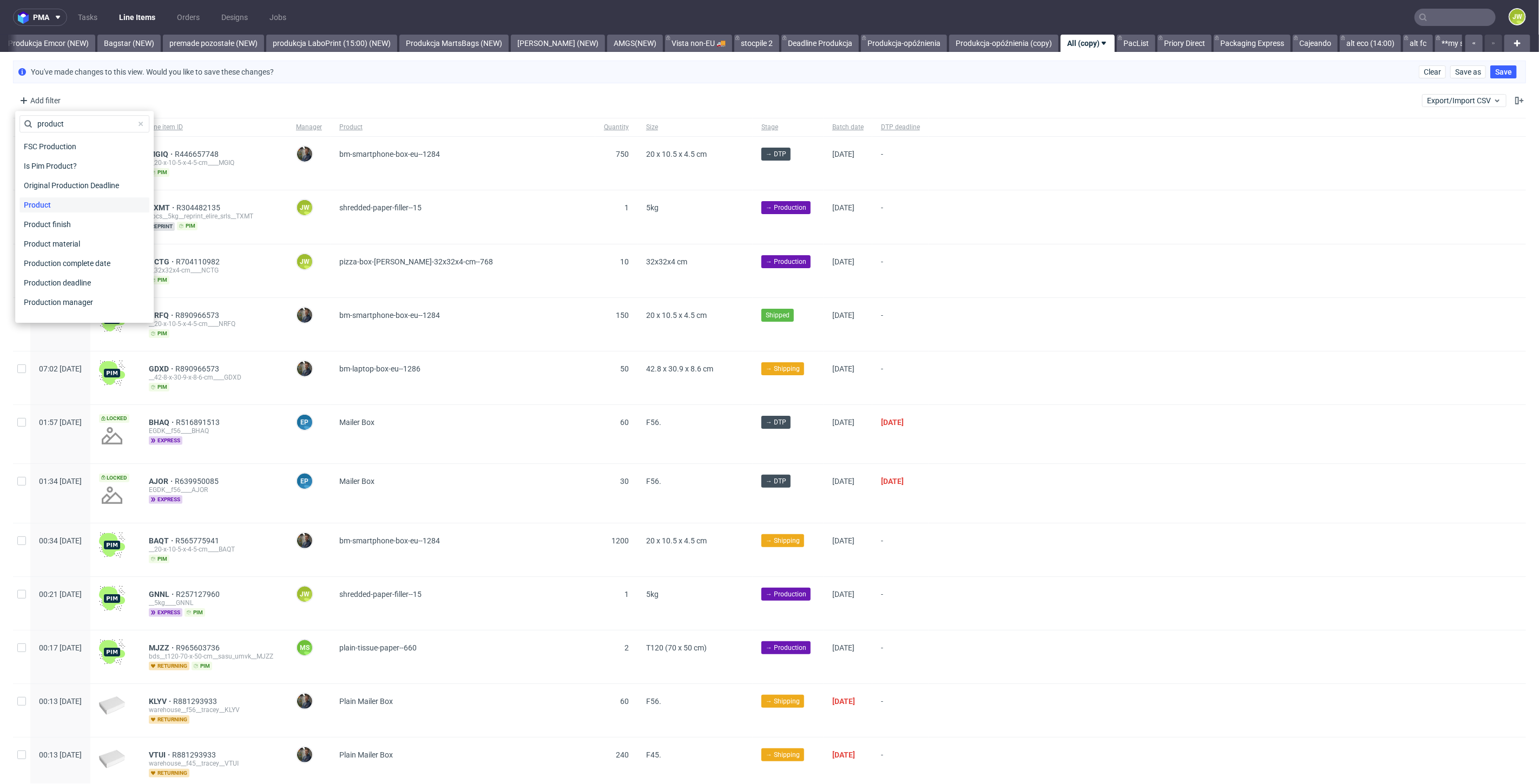
click at [52, 198] on span "Product" at bounding box center [38, 205] width 36 height 15
type input "plain mailer"
click at [55, 168] on div "Plain Mailer Box" at bounding box center [65, 171] width 56 height 11
click at [32, 168] on input "Plain Mailer Box" at bounding box center [28, 171] width 8 height 8
checkbox input "true"
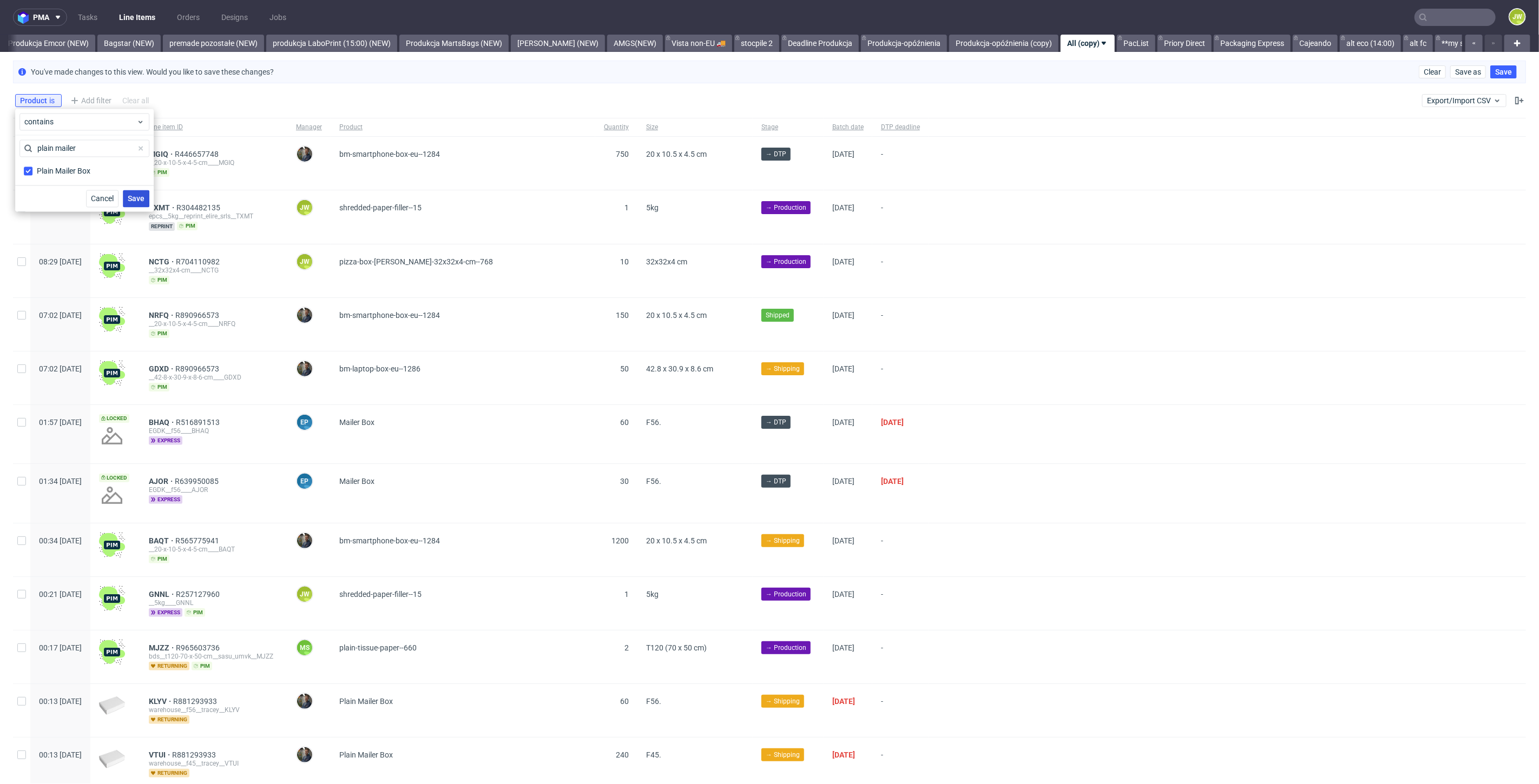
click at [140, 204] on button "Save" at bounding box center [136, 198] width 26 height 17
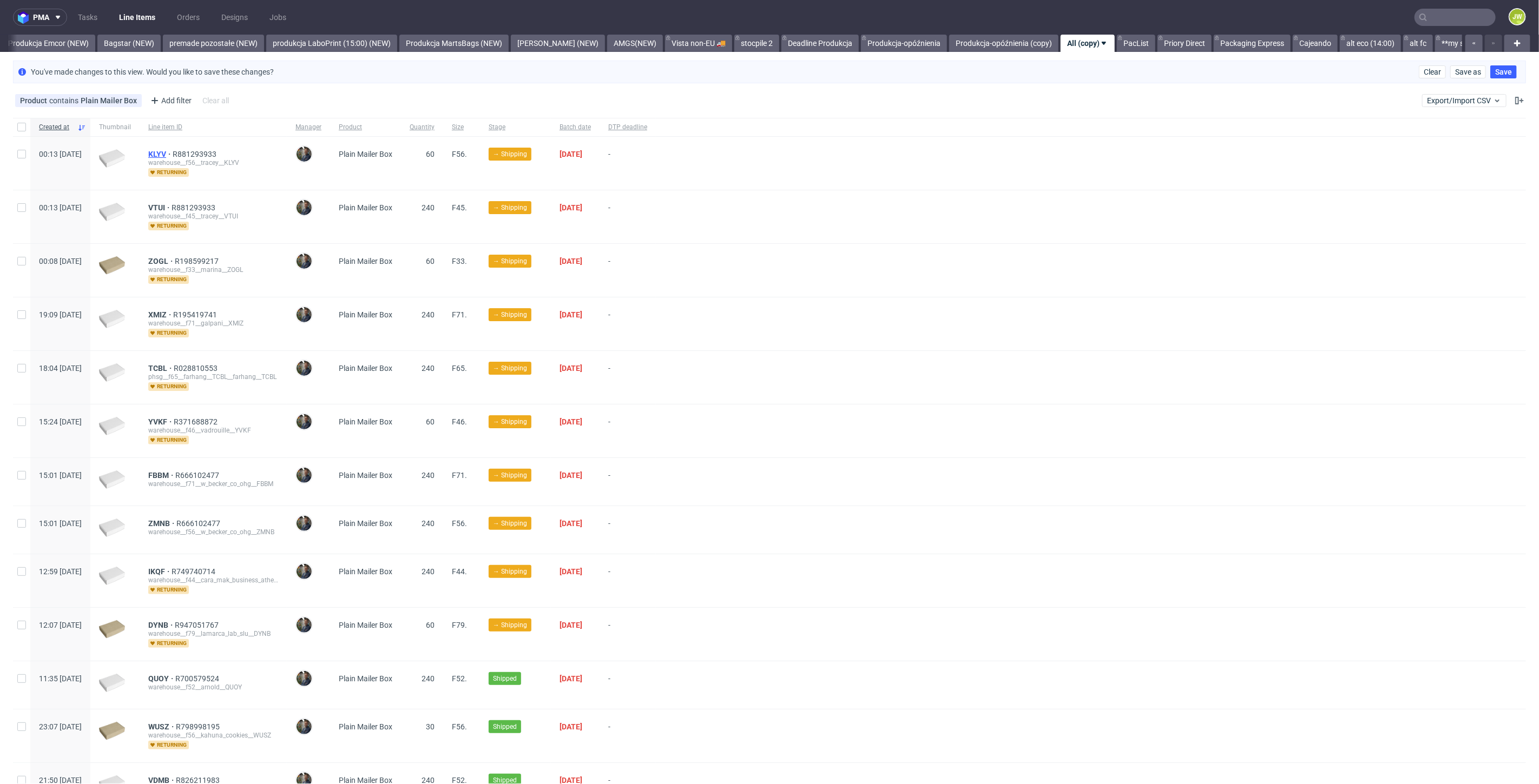
click at [173, 150] on span "KLYV" at bounding box center [160, 154] width 24 height 8
click at [418, 82] on div "You've made changes to this view. Would you like to save these changes? Clear S…" at bounding box center [770, 72] width 1513 height 23
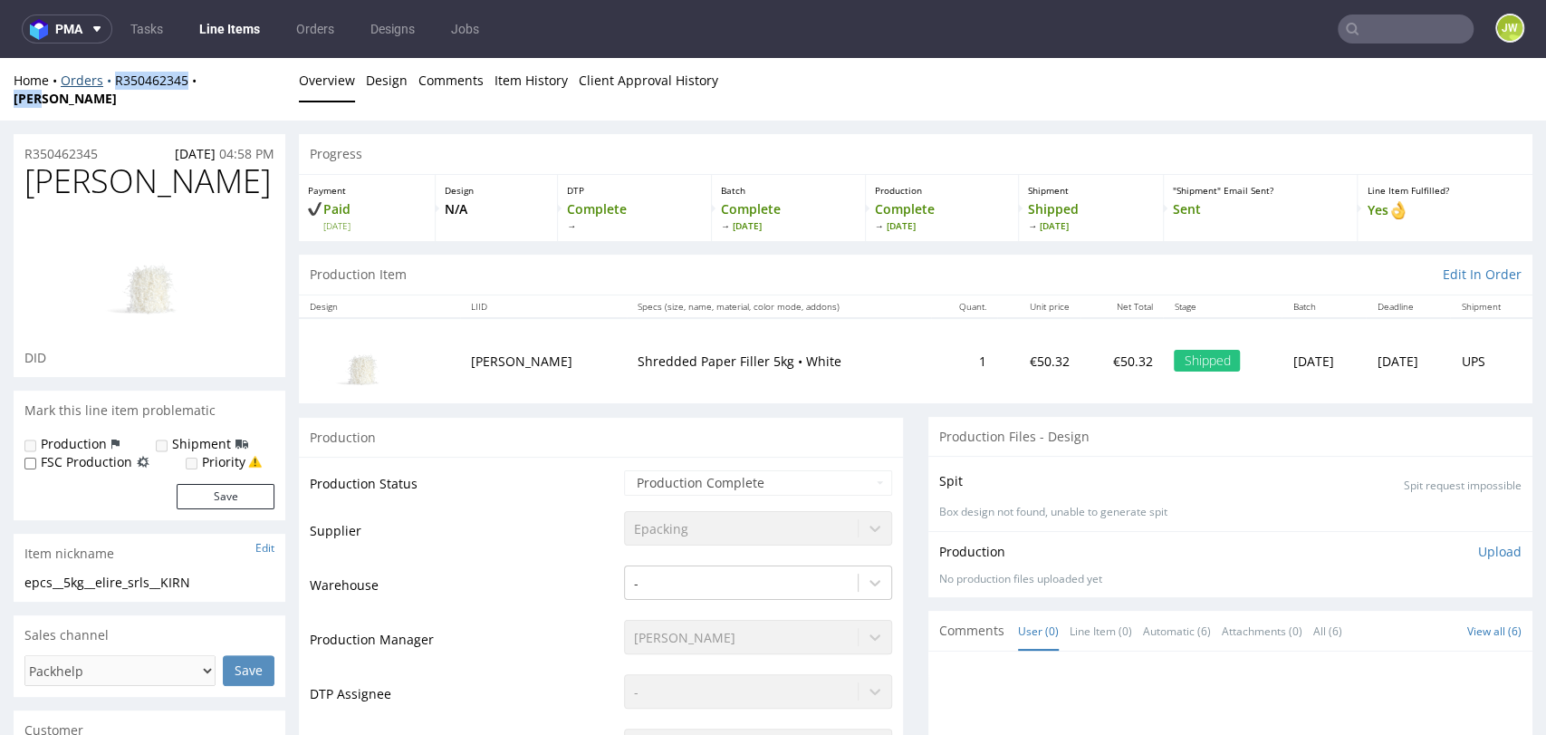
drag, startPoint x: 255, startPoint y: 94, endPoint x: 108, endPoint y: 82, distance: 148.2
click at [108, 82] on div "Home Orders R350462345 KIRN Overview Design Comments Item History Client Approv…" at bounding box center [773, 89] width 1546 height 62
copy div "R350462345 KIRN"
click at [258, 178] on h1 "KIRN" at bounding box center [149, 181] width 250 height 36
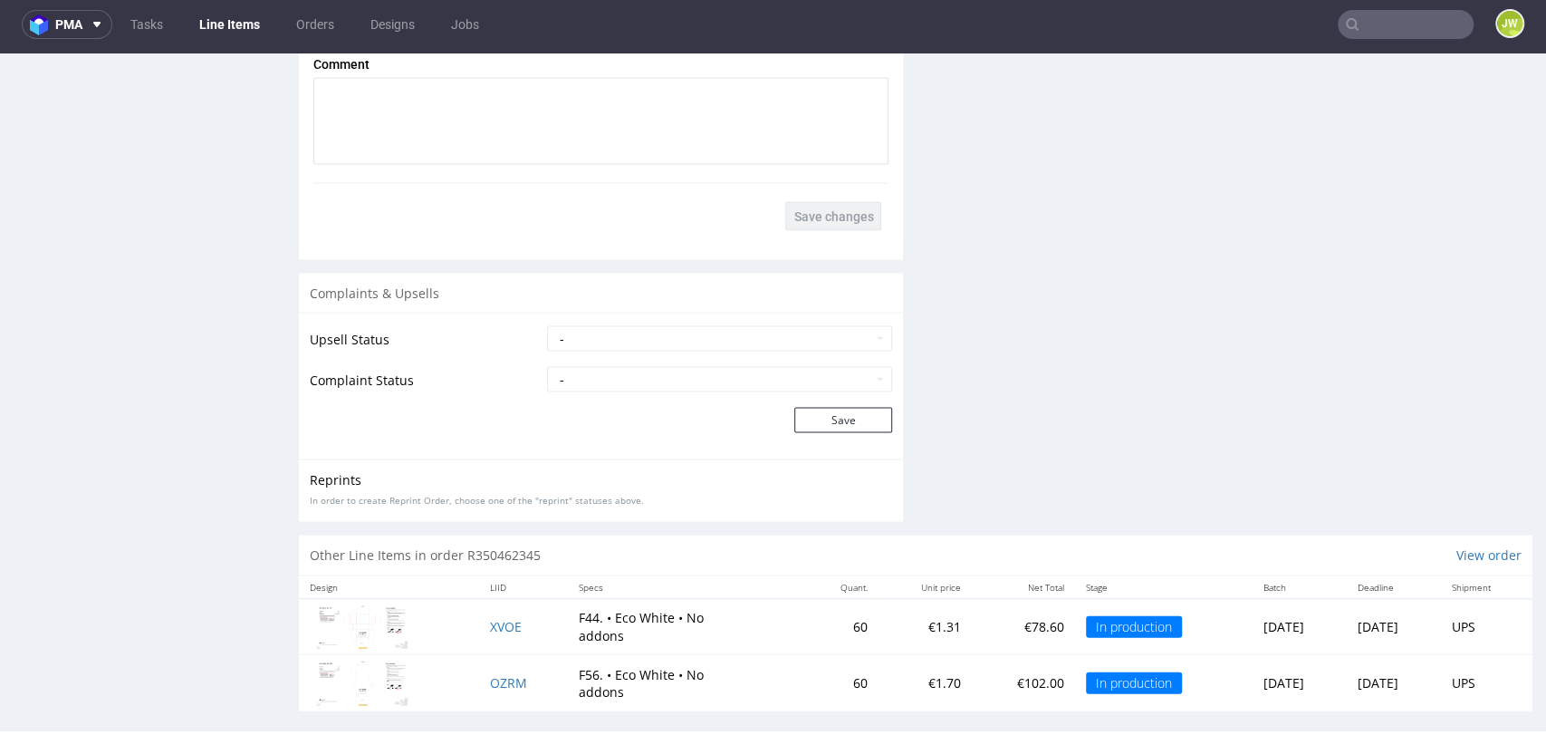
scroll to position [5, 0]
click at [570, 367] on select "- Complaint Received Complaint Rejected Complaint Accepted (DTP Issue) - Reprin…" at bounding box center [719, 378] width 345 height 25
select select "accepted_shipping_issue_reprint"
click at [547, 366] on select "- Complaint Received Complaint Rejected Complaint Accepted (DTP Issue) - Reprin…" at bounding box center [719, 378] width 345 height 25
click at [557, 407] on td "Save" at bounding box center [718, 419] width 350 height 29
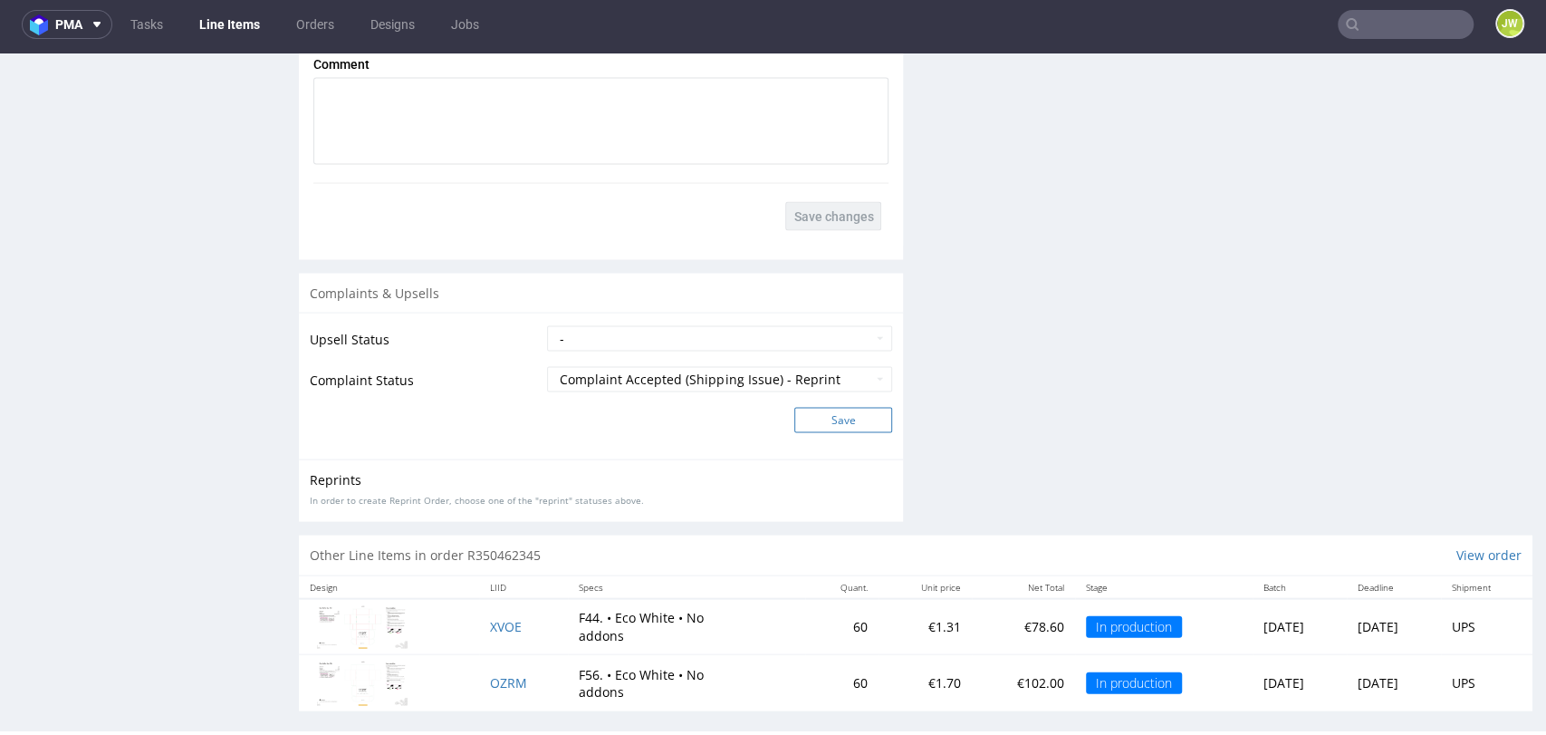
click at [803, 407] on button "Save" at bounding box center [843, 419] width 98 height 25
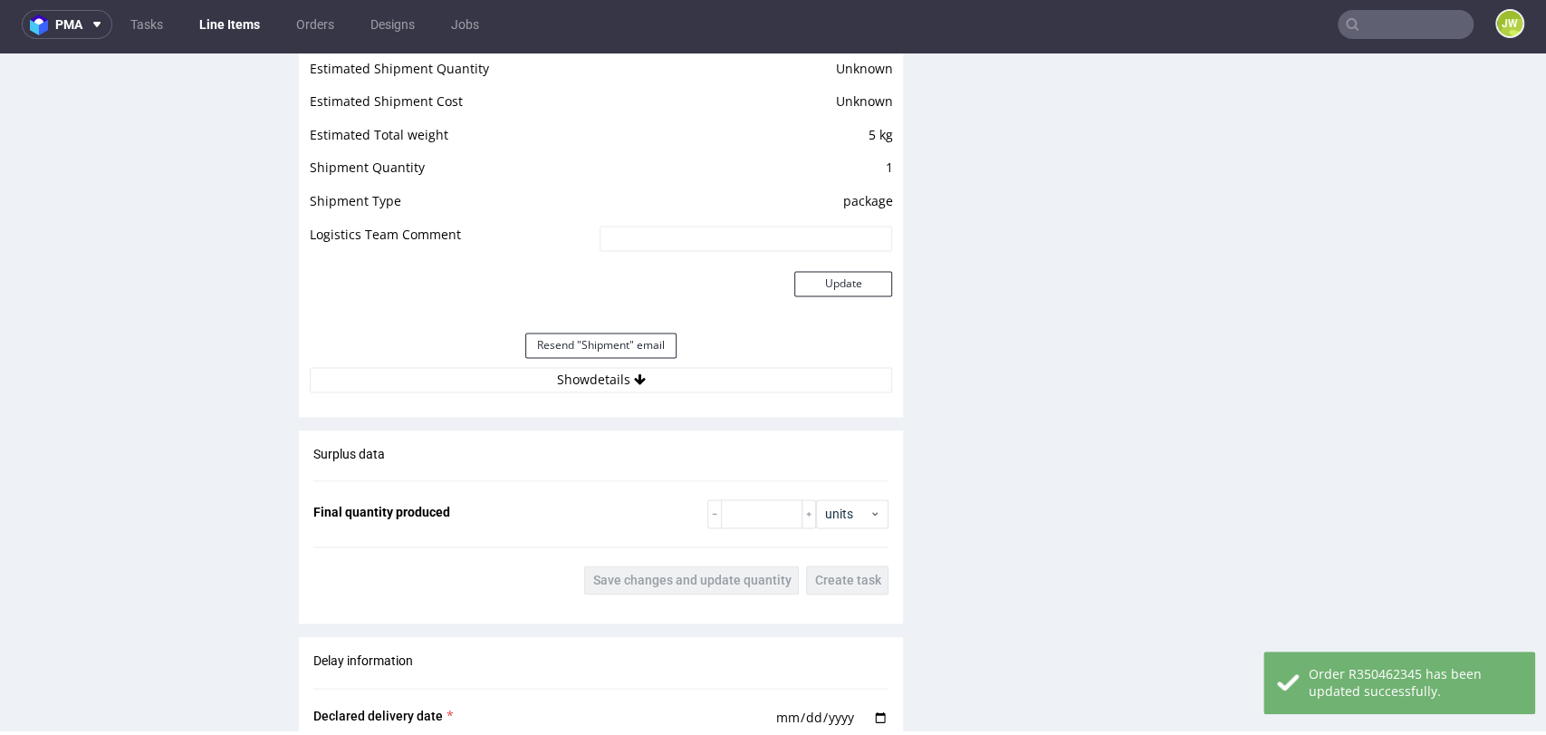
scroll to position [1610, 0]
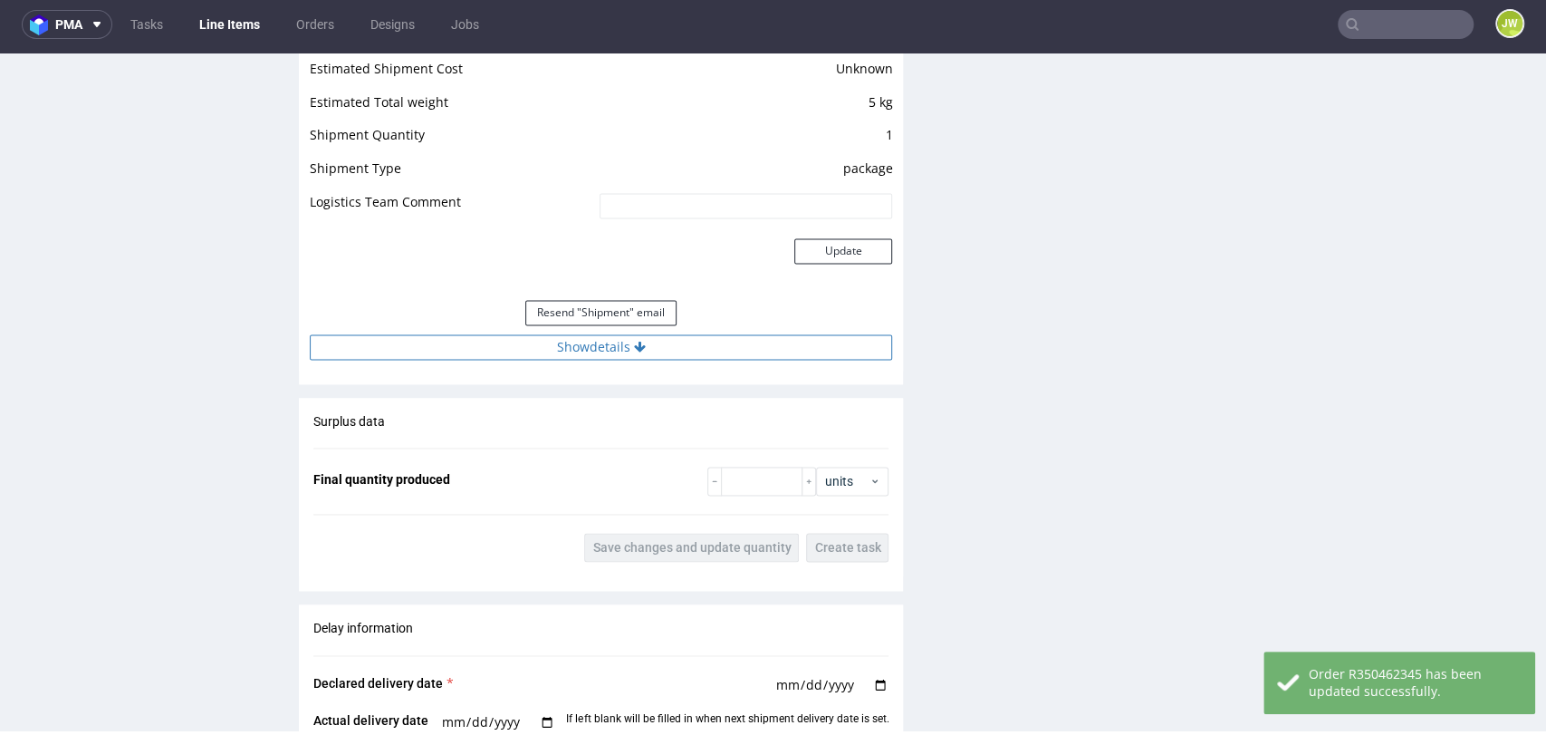
click at [564, 334] on button "Show details" at bounding box center [601, 346] width 582 height 25
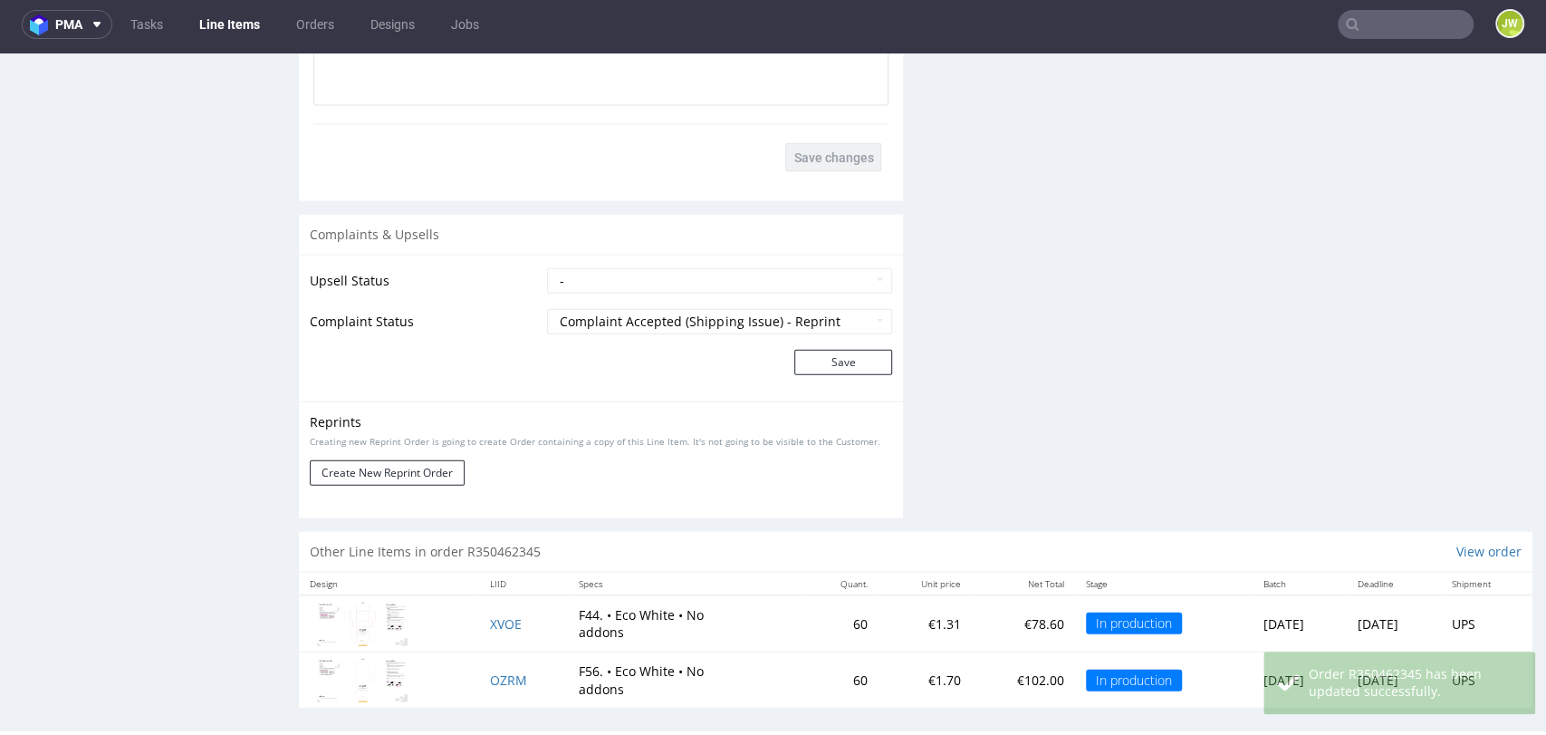
scroll to position [2763, 0]
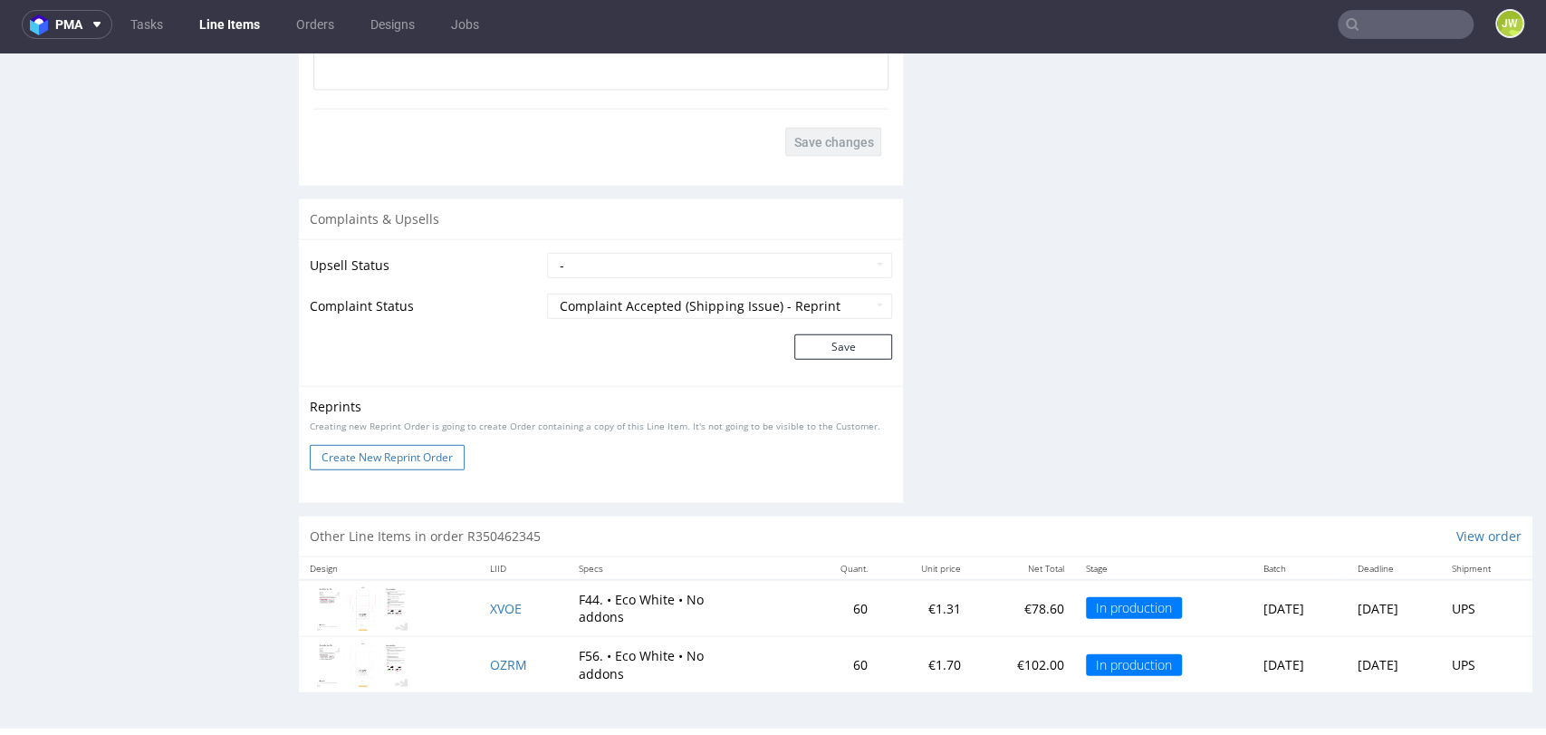
click at [397, 445] on button "Create New Reprint Order" at bounding box center [387, 457] width 155 height 25
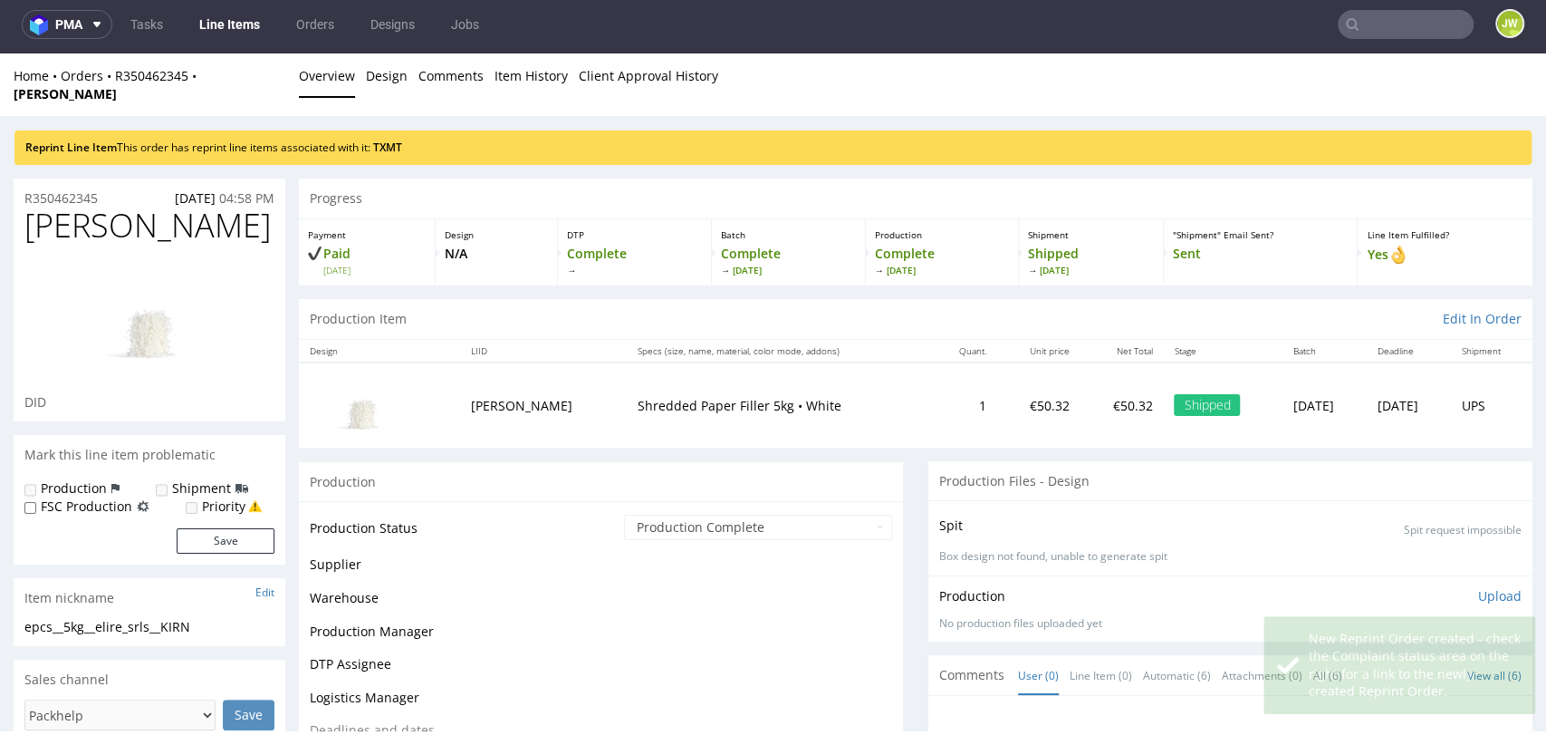
scroll to position [0, 0]
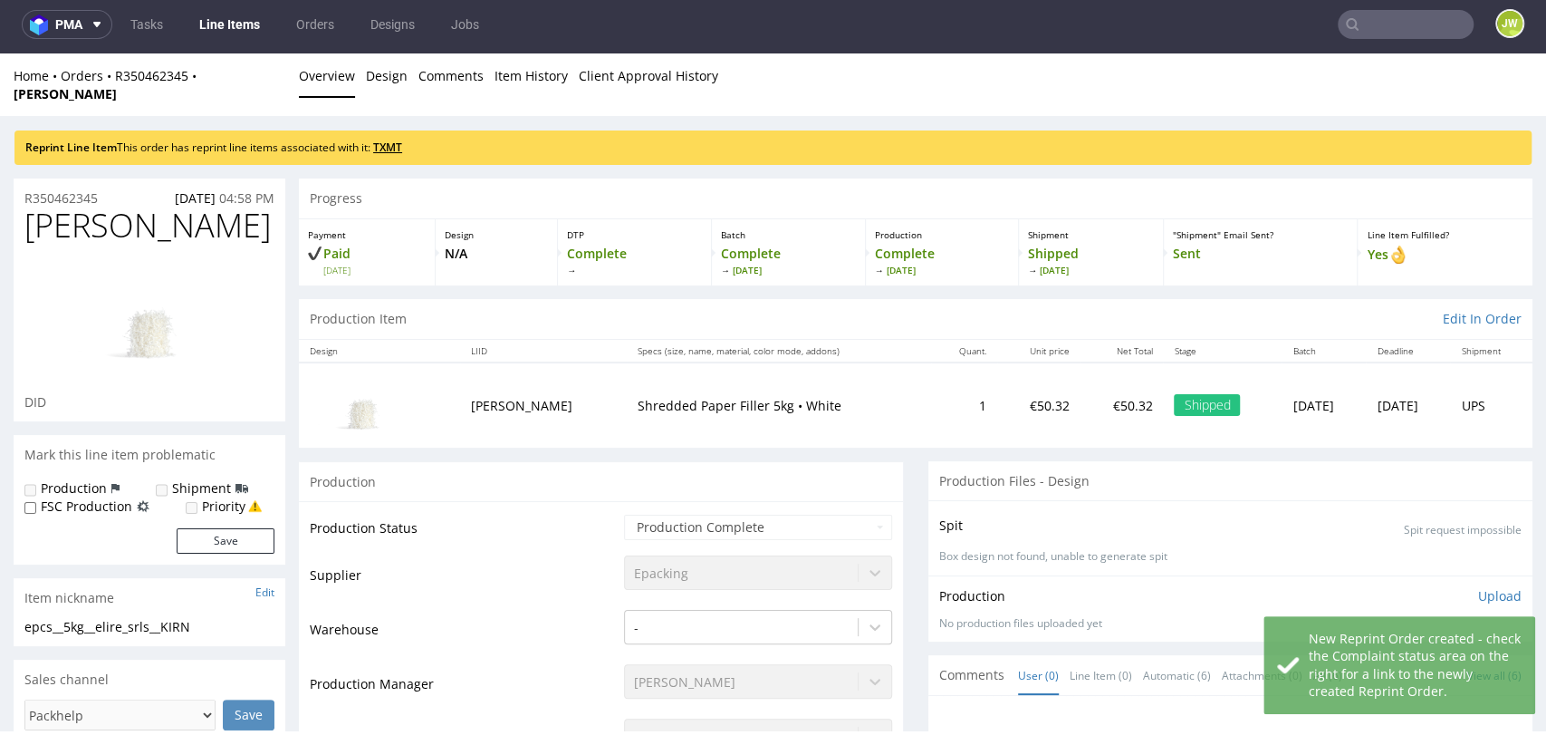
click at [389, 139] on link "TXMT" at bounding box center [387, 146] width 29 height 15
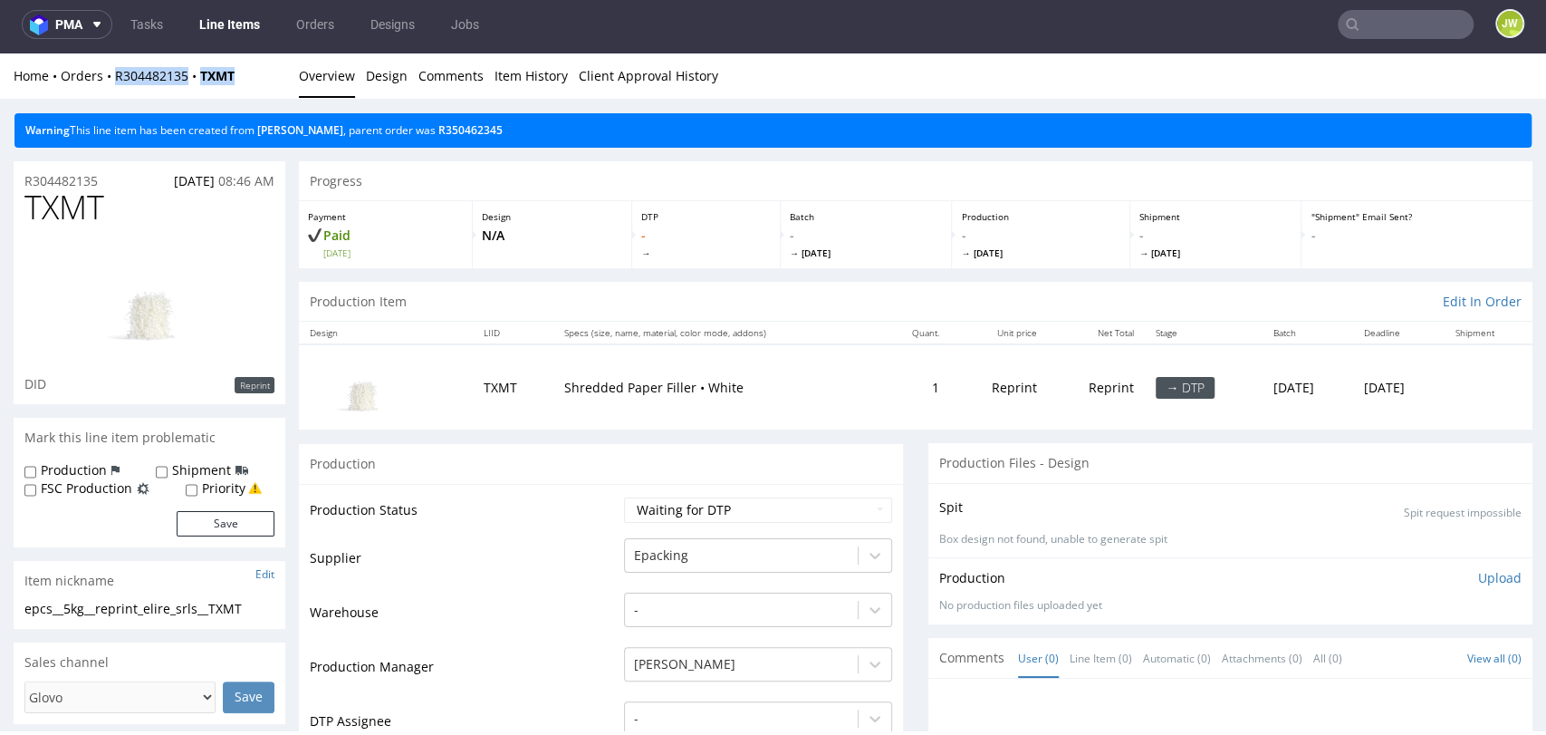
drag, startPoint x: 257, startPoint y: 78, endPoint x: 105, endPoint y: 91, distance: 152.7
click at [105, 91] on div "Home Orders R304482135 TXMT Overview Design Comments Item History Client Approv…" at bounding box center [773, 75] width 1546 height 45
copy div "R304482135 TXMT"
click at [420, 389] on td at bounding box center [386, 386] width 174 height 85
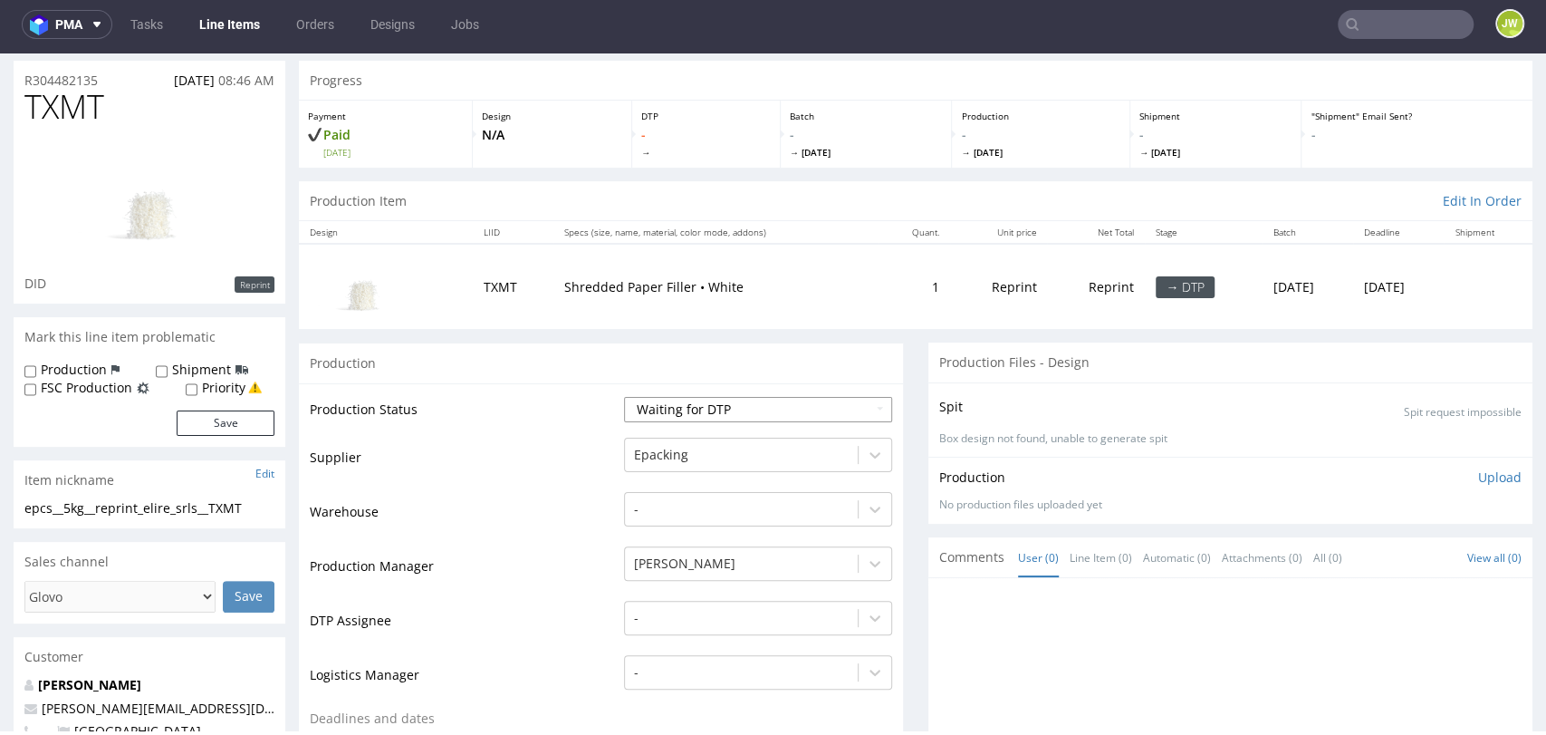
click at [654, 403] on select "Waiting for Artwork Waiting for Diecut Waiting for Mockup Waiting for DTP Waiti…" at bounding box center [758, 409] width 268 height 25
select select "dtp_production_ready"
click at [624, 397] on select "Waiting for Artwork Waiting for Diecut Waiting for Mockup Waiting for DTP Waiti…" at bounding box center [758, 409] width 268 height 25
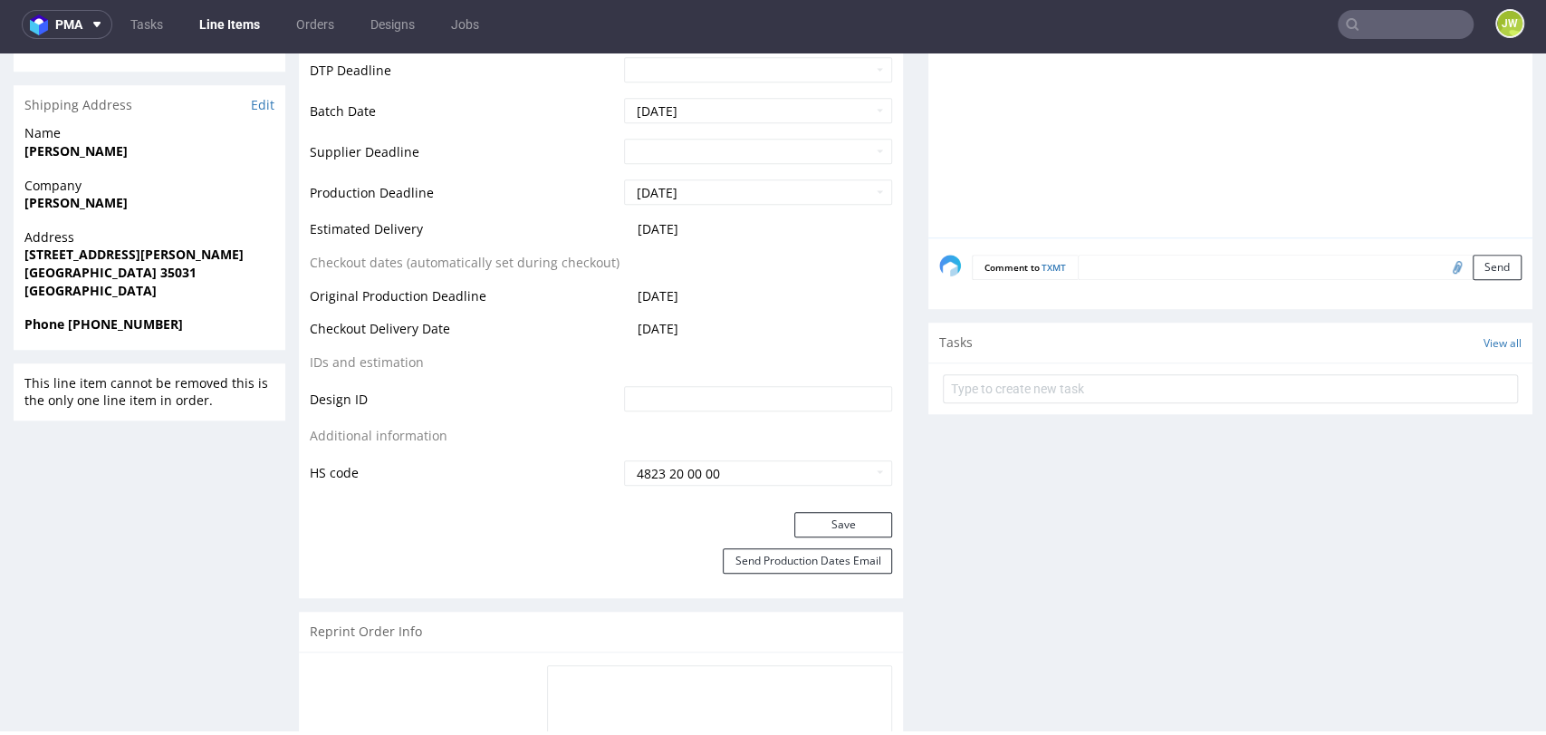
scroll to position [906, 0]
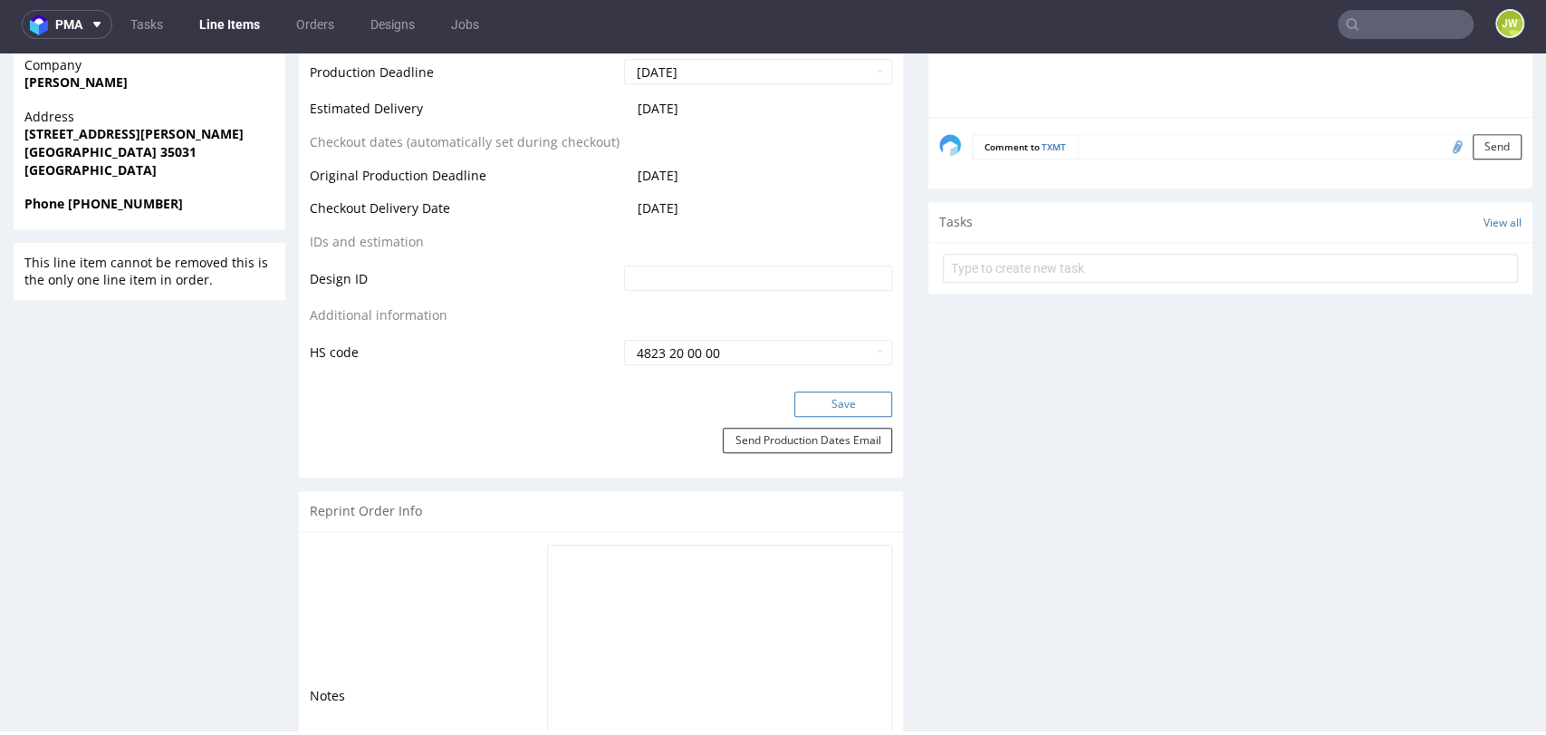
click at [815, 409] on button "Save" at bounding box center [843, 403] width 98 height 25
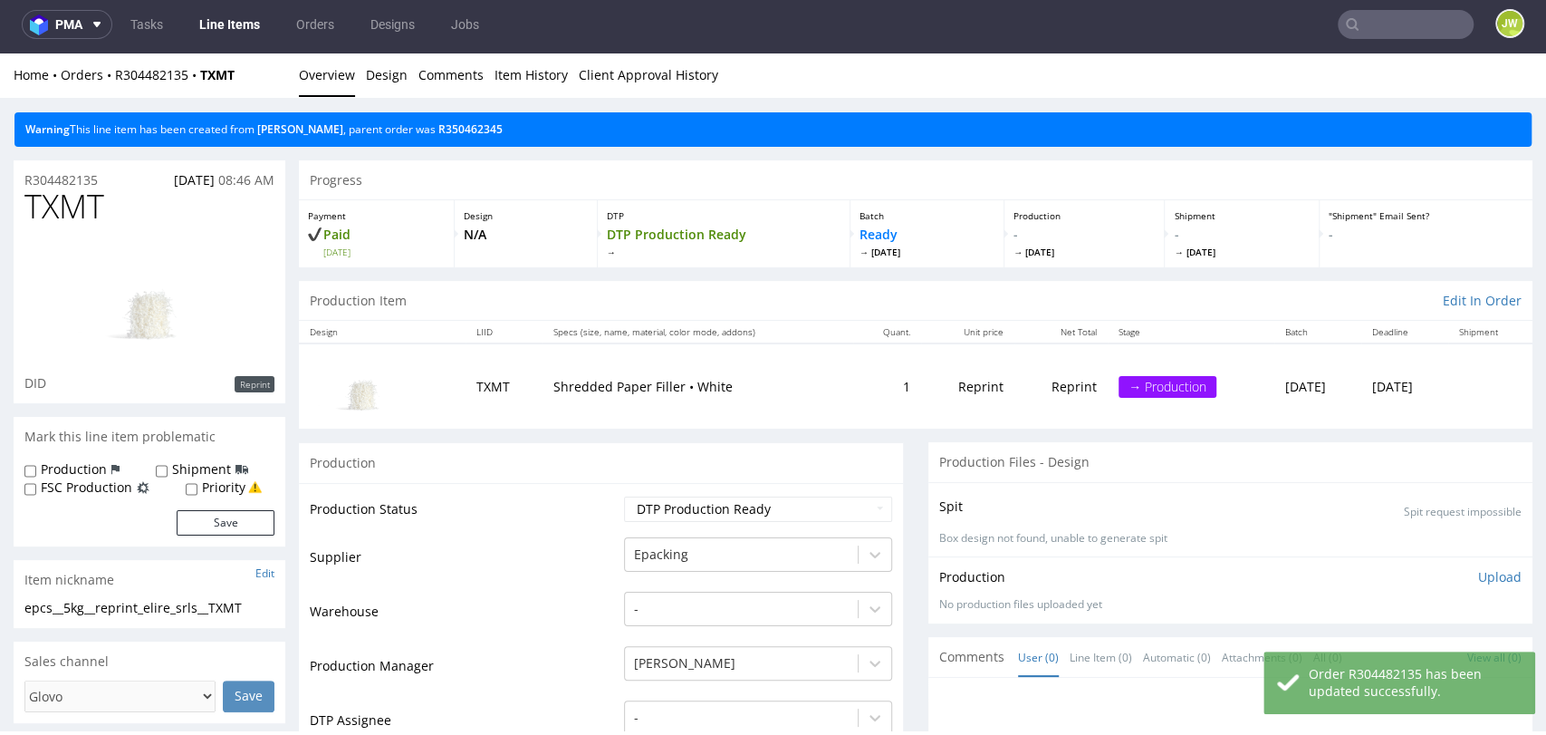
scroll to position [0, 0]
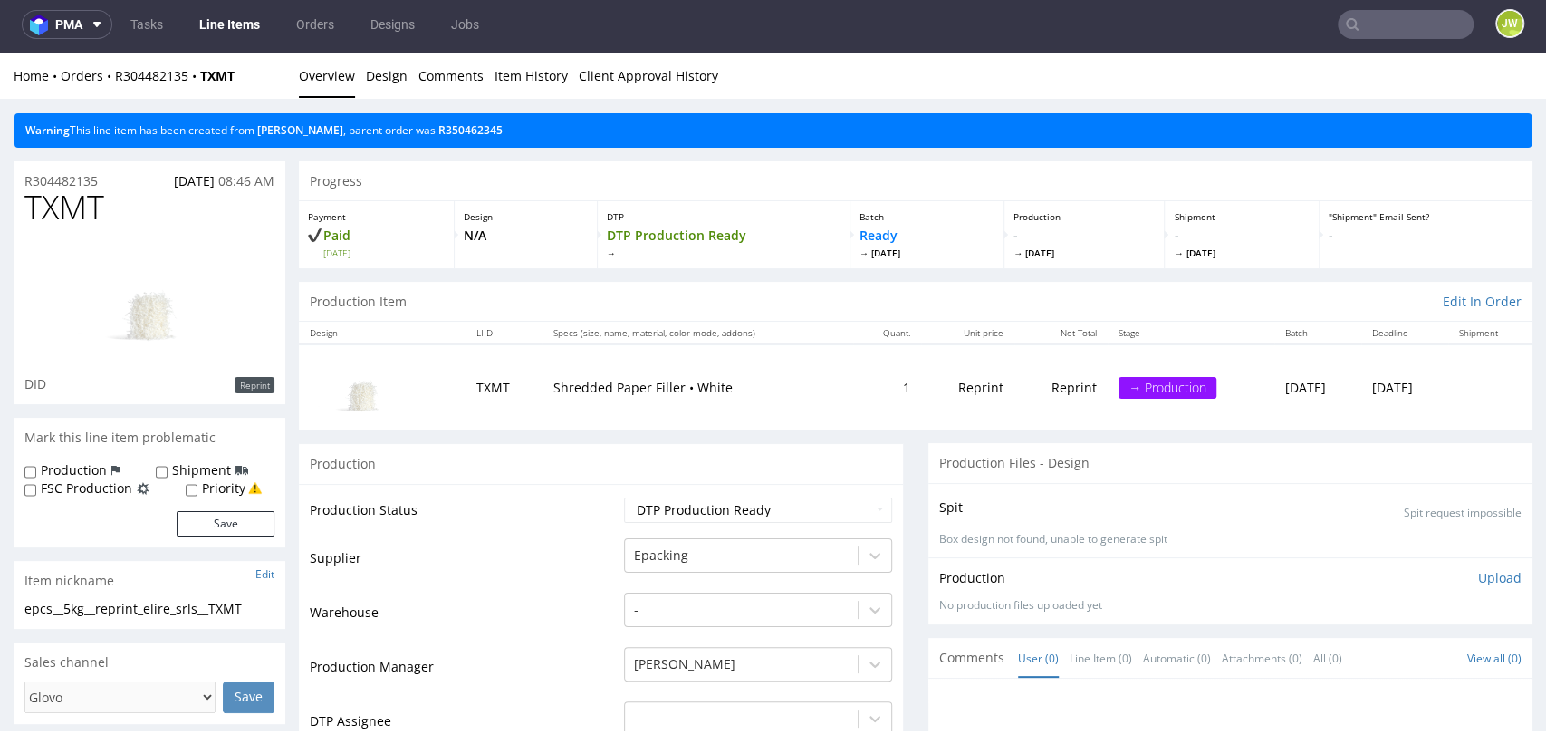
click at [533, 465] on div "Production" at bounding box center [601, 463] width 604 height 41
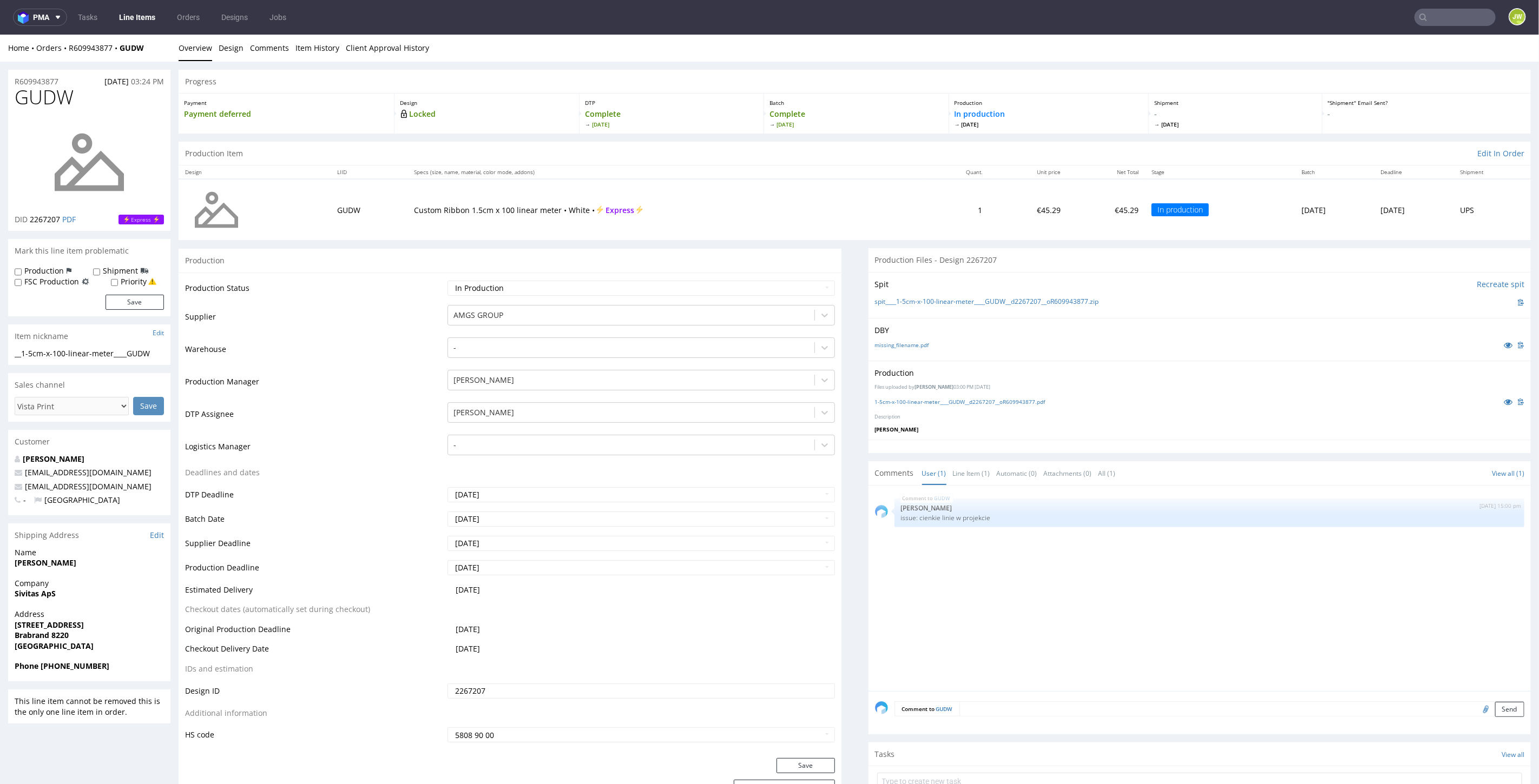
click at [936, 405] on div "1-5cm-x-100-linear-meter____GUDW__d2267207__oR609943877.pdf" at bounding box center [1200, 401] width 650 height 12
click at [933, 399] on link "1-5cm-x-100-linear-meter____GUDW__d2267207__oR609943877.pdf" at bounding box center [960, 401] width 170 height 8
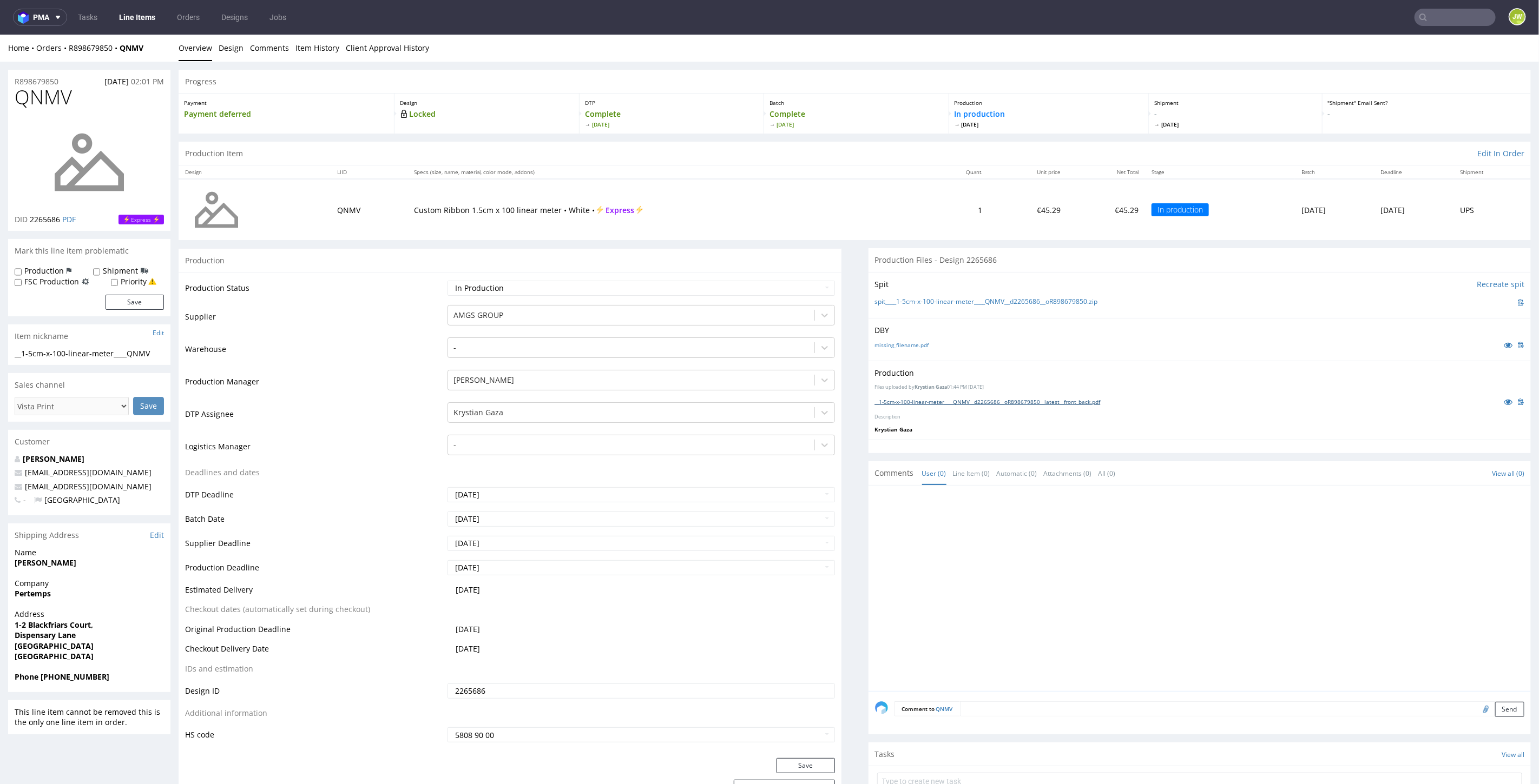
click at [897, 398] on link "__1-5cm-x-100-linear-meter____QNMV__d2265686__oR898679850__latest__front_back.p…" at bounding box center [988, 401] width 226 height 8
click at [899, 399] on link "1-5cm-x-100-linear-meter____BJLT__d2267335__oR540842763.pdf" at bounding box center [958, 401] width 165 height 8
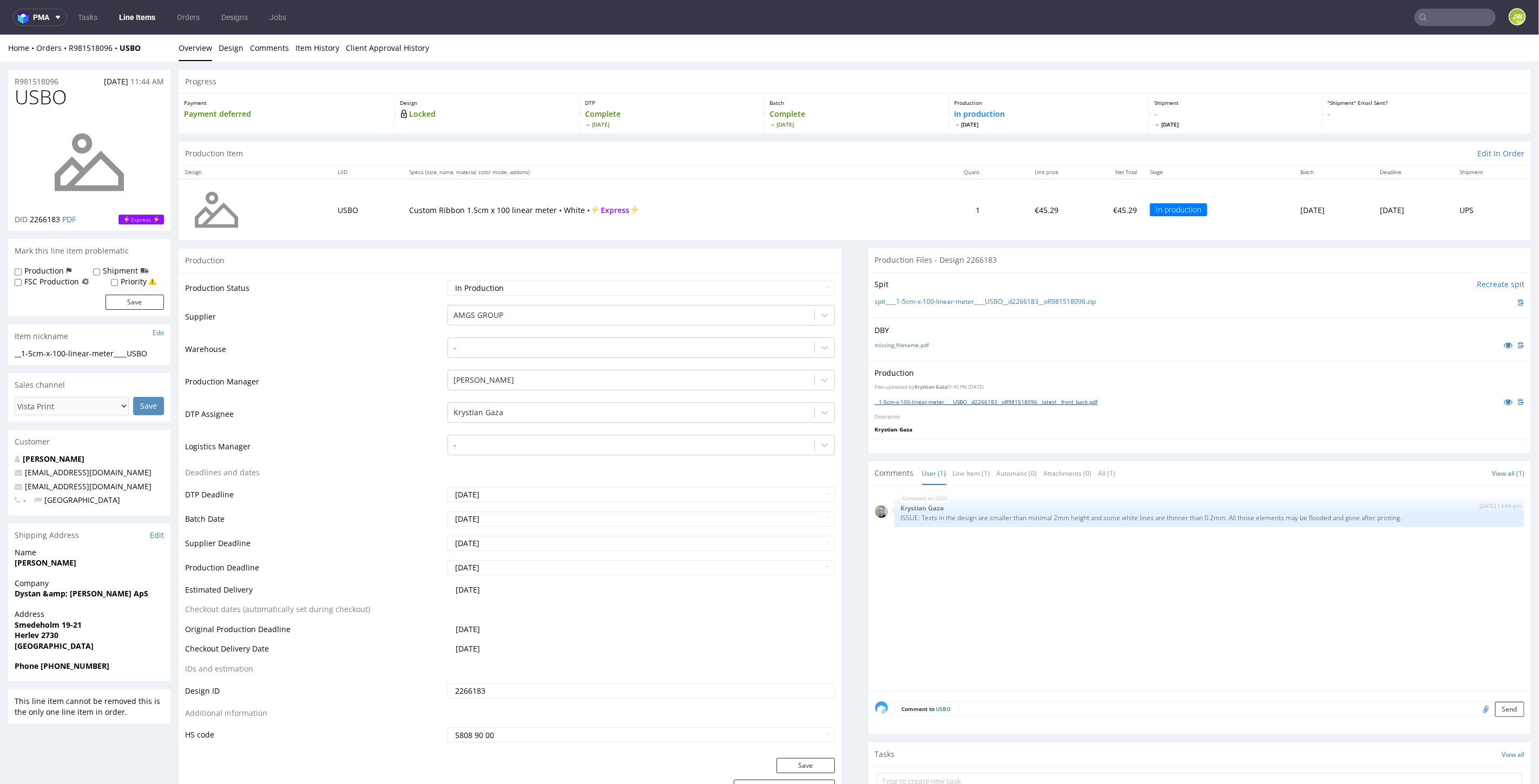
click at [888, 404] on div "__1-5cm-x-100-linear-meter____USBO__d2266183__oR981518096__latest__front_back.p…" at bounding box center [1200, 401] width 650 height 12
click at [887, 399] on link "__1-5cm-x-100-linear-meter____USBO__d2266183__oR981518096__latest__front_back.p…" at bounding box center [986, 401] width 223 height 8
click at [935, 404] on div "__1-5cm-x-100-linear-meter____AUYK__d2265551__oR069421087__latest__front_back.p…" at bounding box center [1200, 401] width 650 height 12
click at [932, 399] on link "__1-5cm-x-100-linear-meter____AUYK__d2265551__oR069421087__latest__front_back.p…" at bounding box center [986, 401] width 222 height 8
click at [920, 401] on link "__1-5cm-x-100-linear-meter____AUYK__d2265551__oR069421087__latest__front_back.p…" at bounding box center [986, 401] width 222 height 8
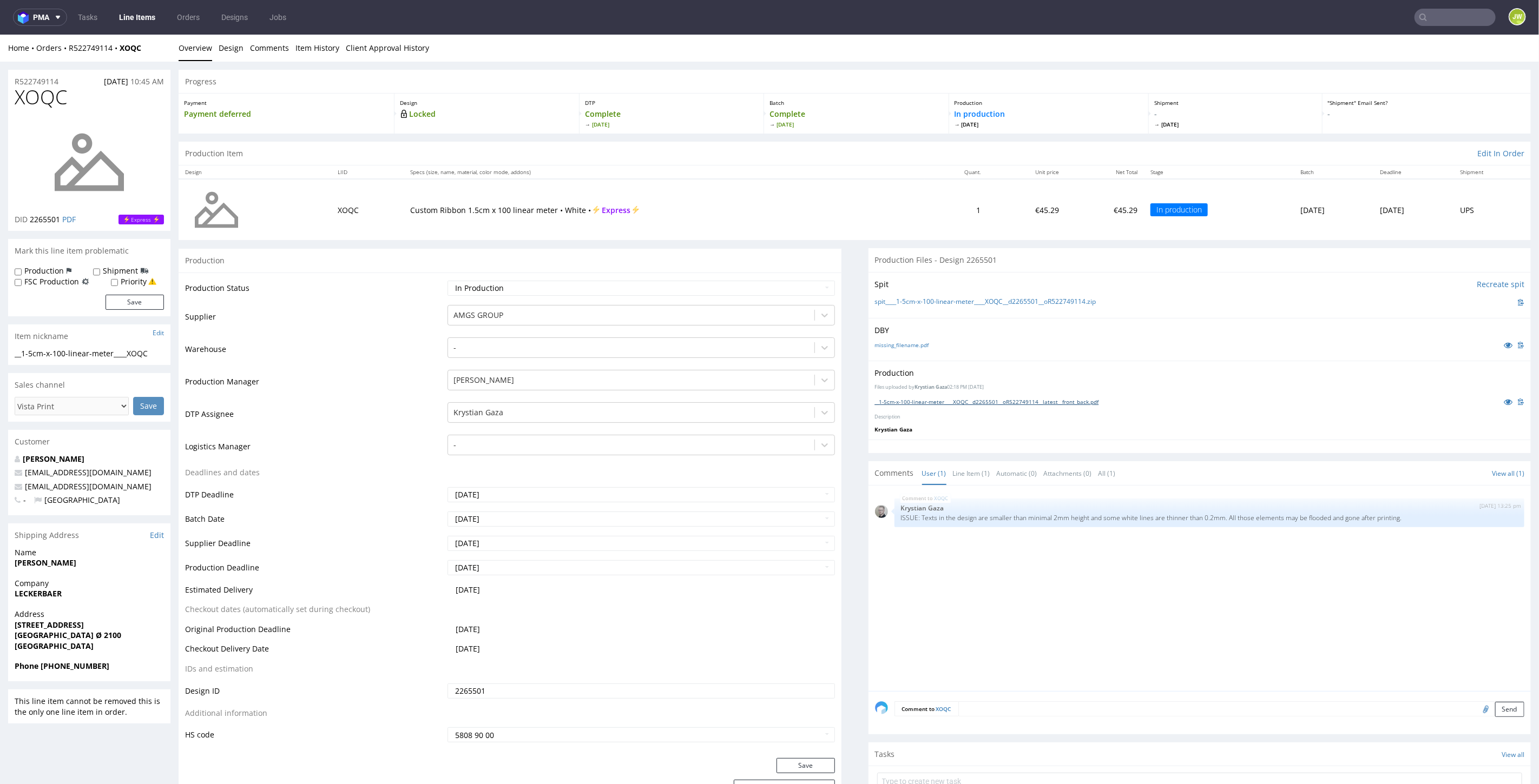
click at [887, 400] on link "__1-5cm-x-100-linear-meter____XOQC__d2265501__oR522749114__latest__front_back.p…" at bounding box center [987, 401] width 224 height 8
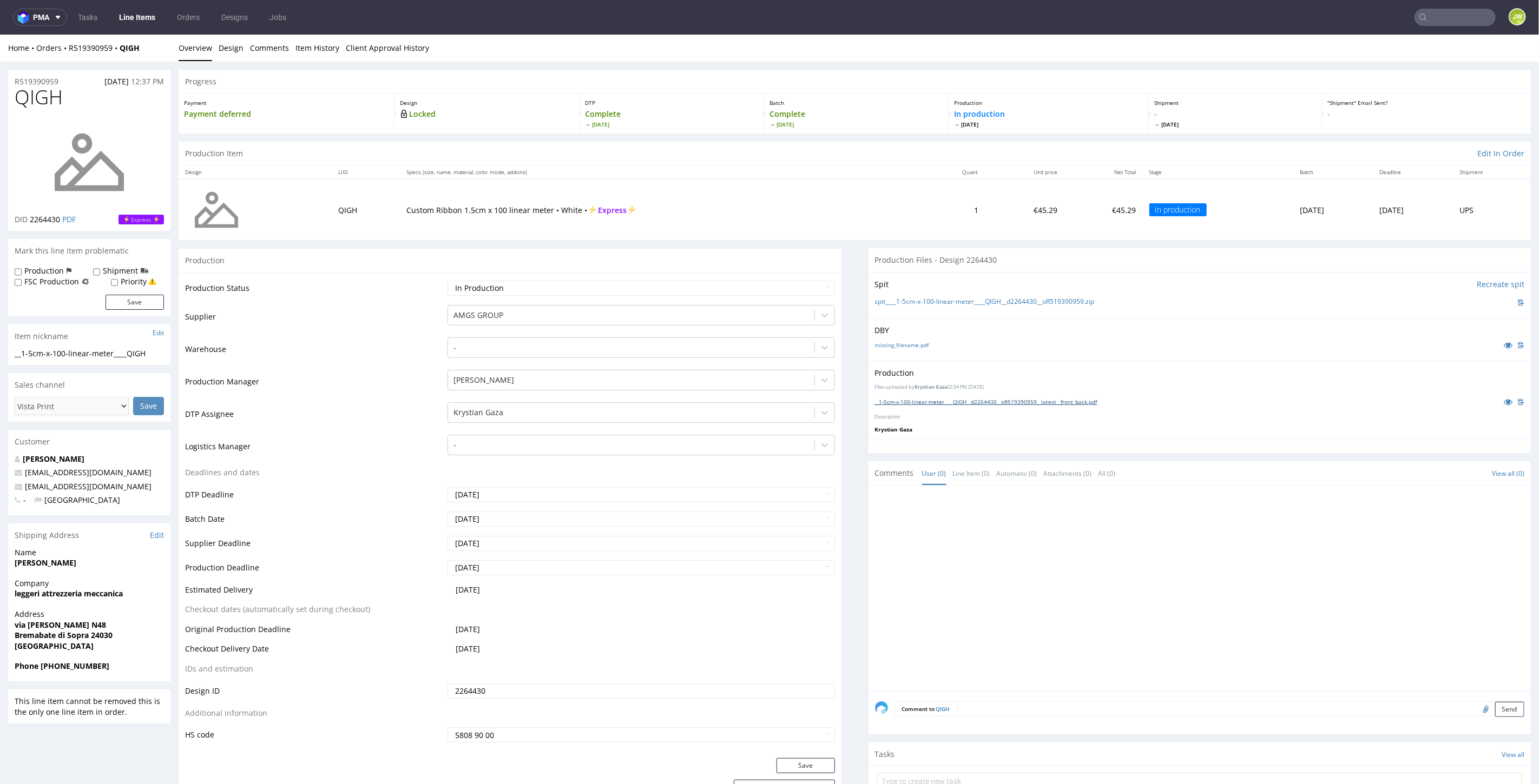
click at [937, 402] on link "__1-5cm-x-100-linear-meter____QIGH__d2264430__oR519390959__latest__front_back.p…" at bounding box center [986, 401] width 222 height 8
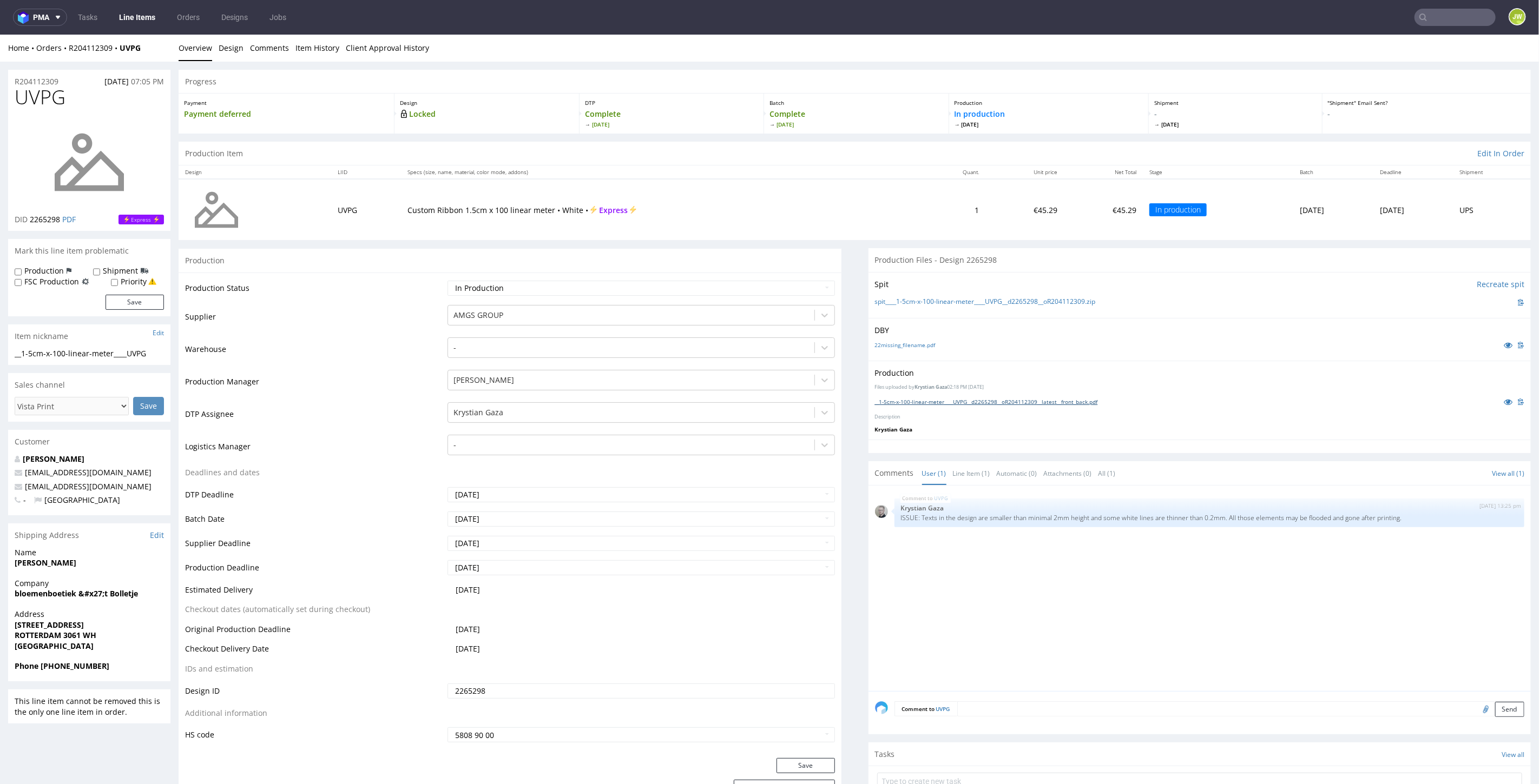
click at [905, 402] on link "__1-5cm-x-100-linear-meter____UVPG__d2265298__oR204112309__latest__front_back.p…" at bounding box center [986, 401] width 223 height 8
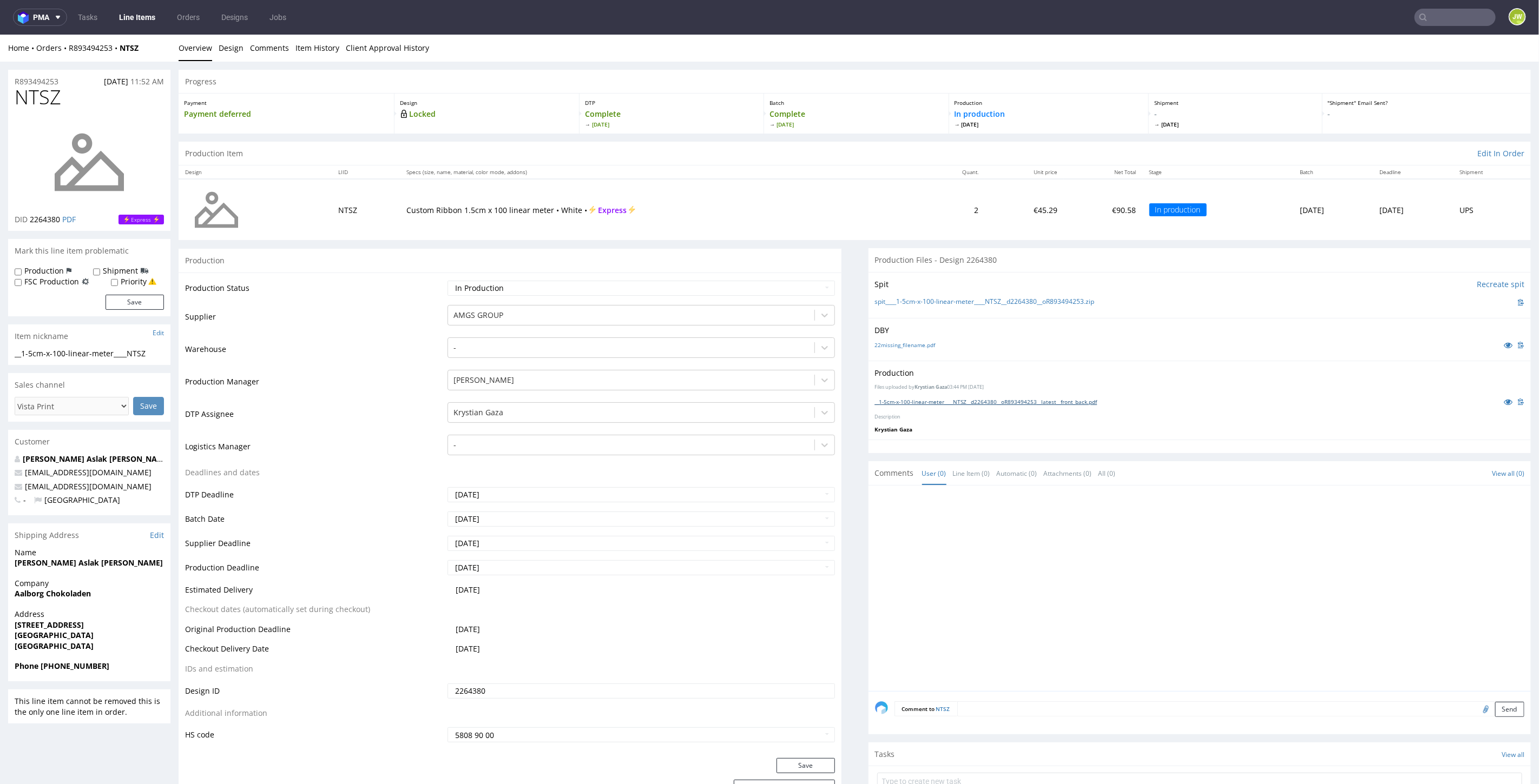
click at [913, 398] on link "__1-5cm-x-100-linear-meter____NTSZ__d2264380__oR893494253__latest__front_back.p…" at bounding box center [986, 401] width 222 height 8
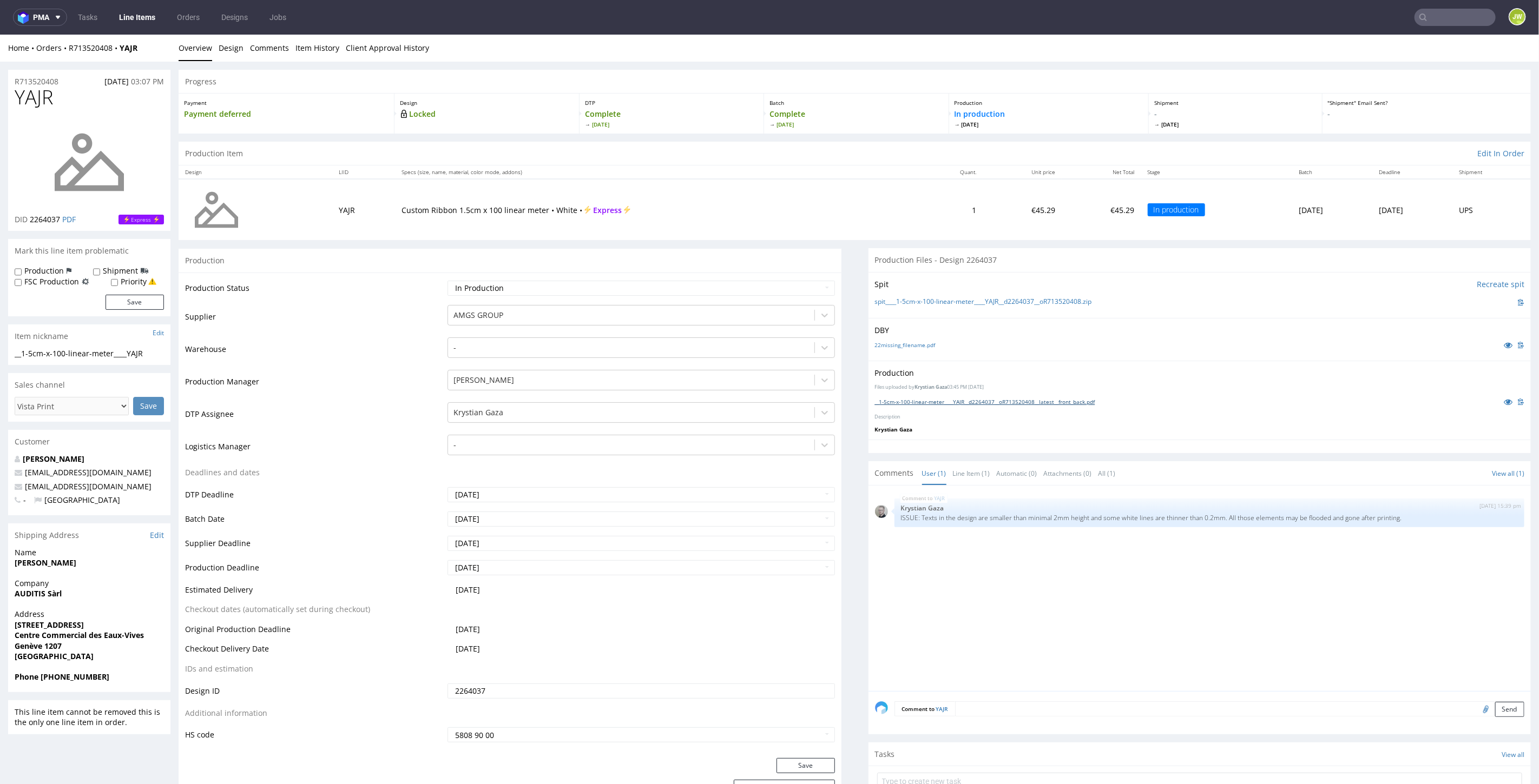
click at [900, 400] on link "__1-5cm-x-100-linear-meter____YAJR__d2264037__oR713520408__latest__front_back.p…" at bounding box center [985, 401] width 220 height 8
click at [927, 400] on link "__1-5cm-x-100-linear-meter____IQOD__d2263770__oR087387707__latest__front_back.p…" at bounding box center [986, 401] width 223 height 8
click at [930, 401] on link "__1-5cm-x-100-linear-meter____RSHZ__d2263594__oR658526895__latest__front_back.p…" at bounding box center [986, 401] width 222 height 8
click at [905, 405] on div "__1-5cm-x-100-linear-meter____BVRR__d2263698__oR684068073__latest__front_back.p…" at bounding box center [1200, 401] width 650 height 12
click at [902, 404] on link "__1-5cm-x-100-linear-meter____BVRR__d2263698__oR684068073__latest__front_back.p…" at bounding box center [986, 401] width 222 height 8
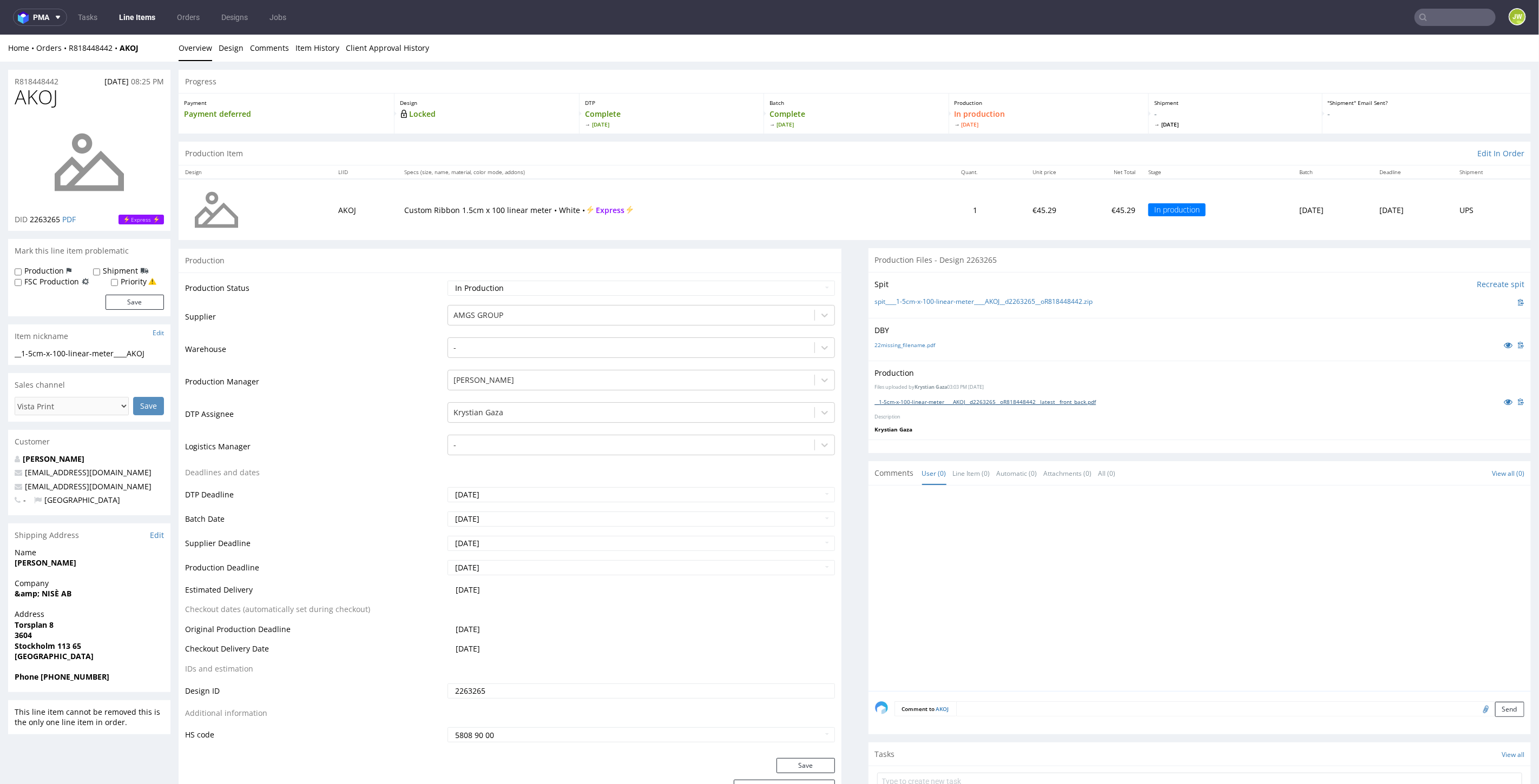
click at [964, 399] on link "__1-5cm-x-100-linear-meter____AKOJ__d2263265__oR818448442__latest__front_back.p…" at bounding box center [986, 401] width 221 height 8
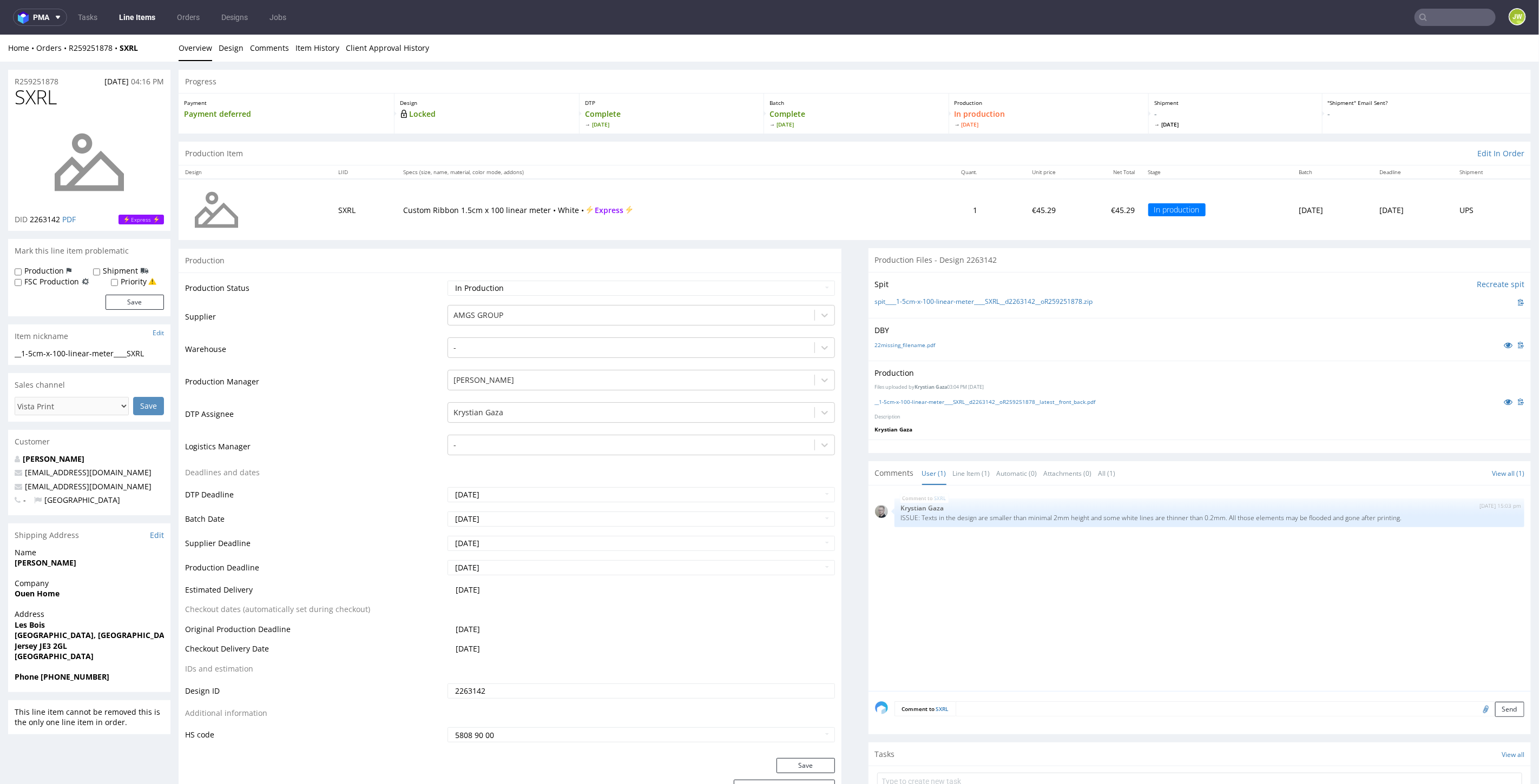
click at [906, 395] on div "__1-5cm-x-100-linear-meter____SXRL__d2263142__oR259251878__latest__front_back.p…" at bounding box center [1200, 401] width 650 height 12
click at [905, 399] on link "__1-5cm-x-100-linear-meter____SXRL__d2263142__oR259251878__latest__front_back.p…" at bounding box center [986, 401] width 221 height 8
click at [908, 399] on link "__1-5cm-x-100-linear-meter____SXRL__d2263142__oR259251878__latest__front_back.p…" at bounding box center [986, 401] width 221 height 8
click at [893, 392] on div "Production Files uploaded by [PERSON_NAME] Gaza 03:04 PM [DATE] __1-5cm-x-100-l…" at bounding box center [1200, 399] width 663 height 79
click at [893, 399] on link "__1-5cm-x-100-linear-meter____DKHZ__d2262823__oR603014639__latest__front_back.p…" at bounding box center [986, 401] width 223 height 8
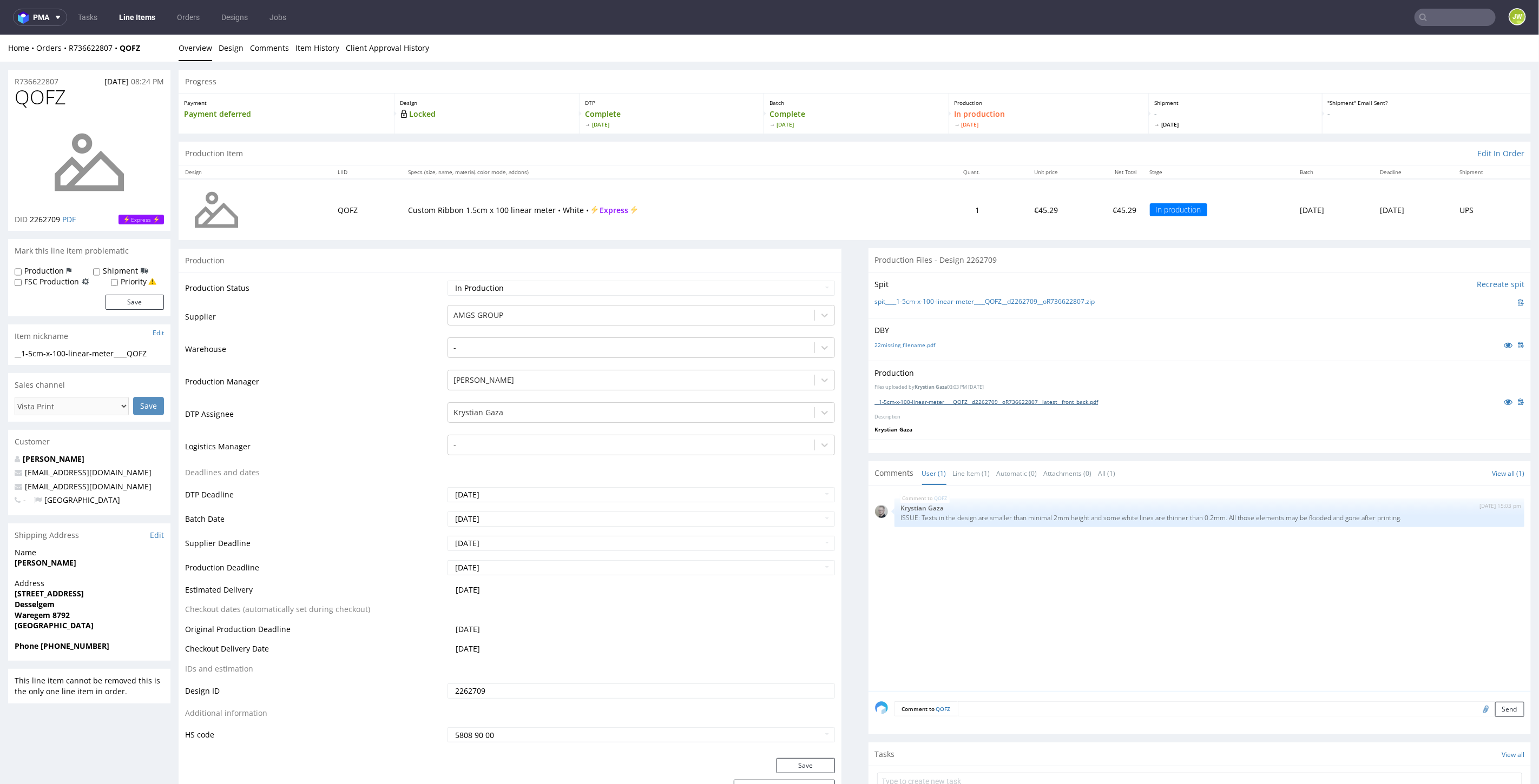
click at [914, 401] on link "__1-5cm-x-100-linear-meter____QOFZ__d2262709__oR736622807__latest__front_back.p…" at bounding box center [987, 401] width 223 height 8
click at [916, 398] on link "__1-5cm-x-100-linear-meter____AOKS__d2262619__oR255328526__latest__front_back.p…" at bounding box center [986, 401] width 222 height 8
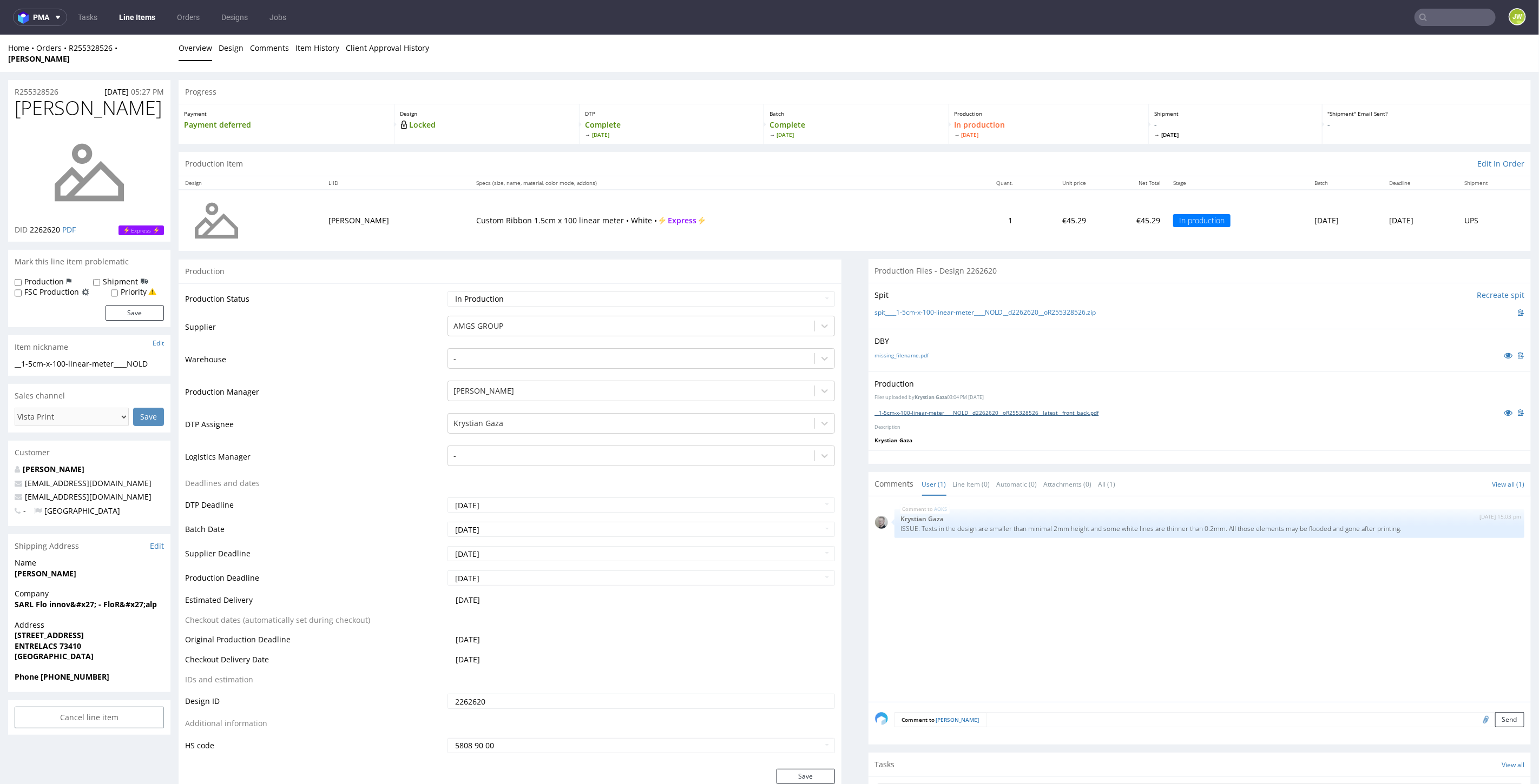
click at [912, 408] on link "__1-5cm-x-100-linear-meter____NOLD__d2262620__oR255328526__latest__front_back.p…" at bounding box center [987, 412] width 224 height 8
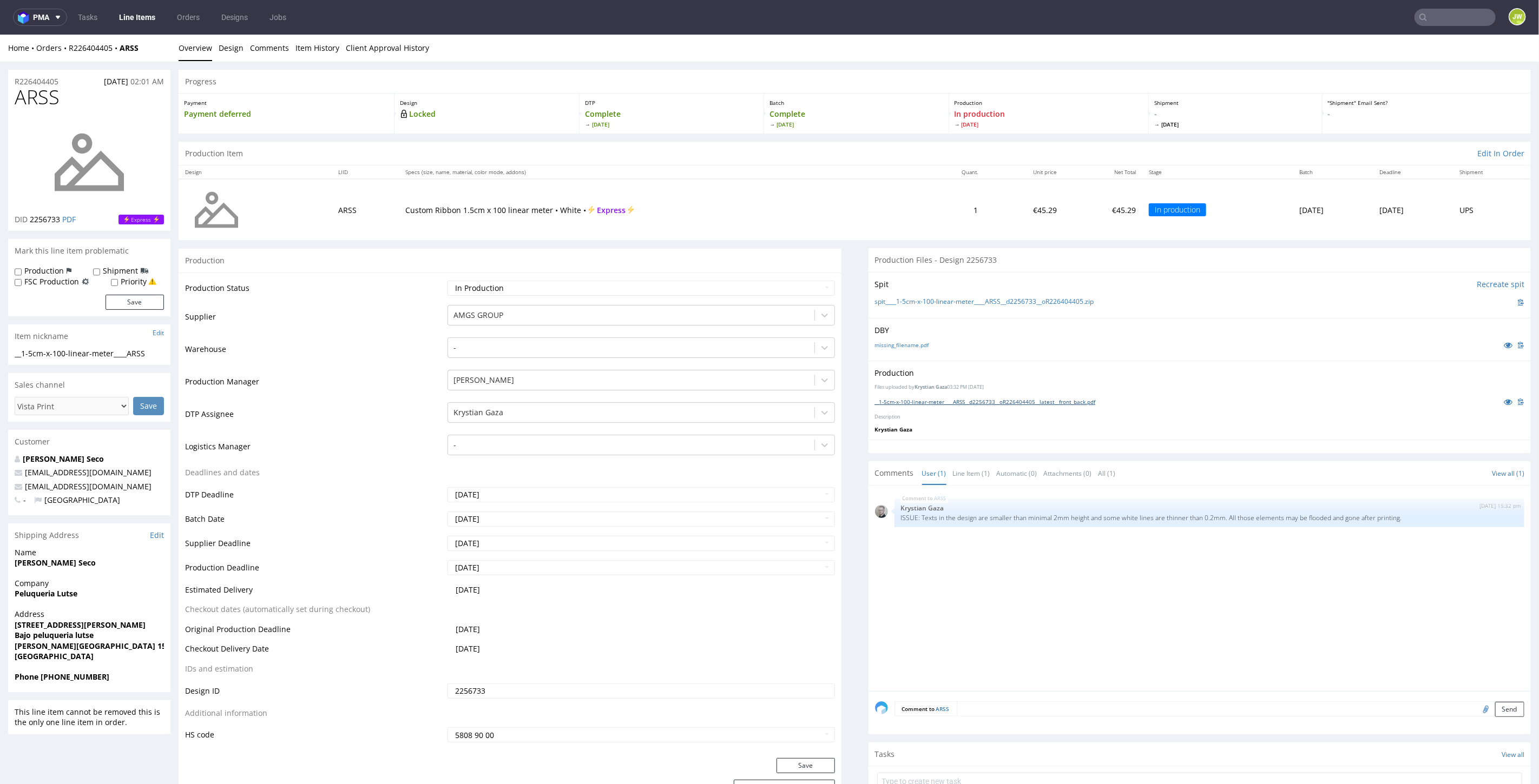
click at [881, 402] on link "__1-5cm-x-100-linear-meter____ARSS__d2256733__oR226404405__latest__front_back.p…" at bounding box center [986, 401] width 221 height 8
click at [924, 402] on link "__1-5cm-x-100-linear-meter____BLNA__d2262474__oR369999043__latest__front_back.p…" at bounding box center [986, 401] width 222 height 8
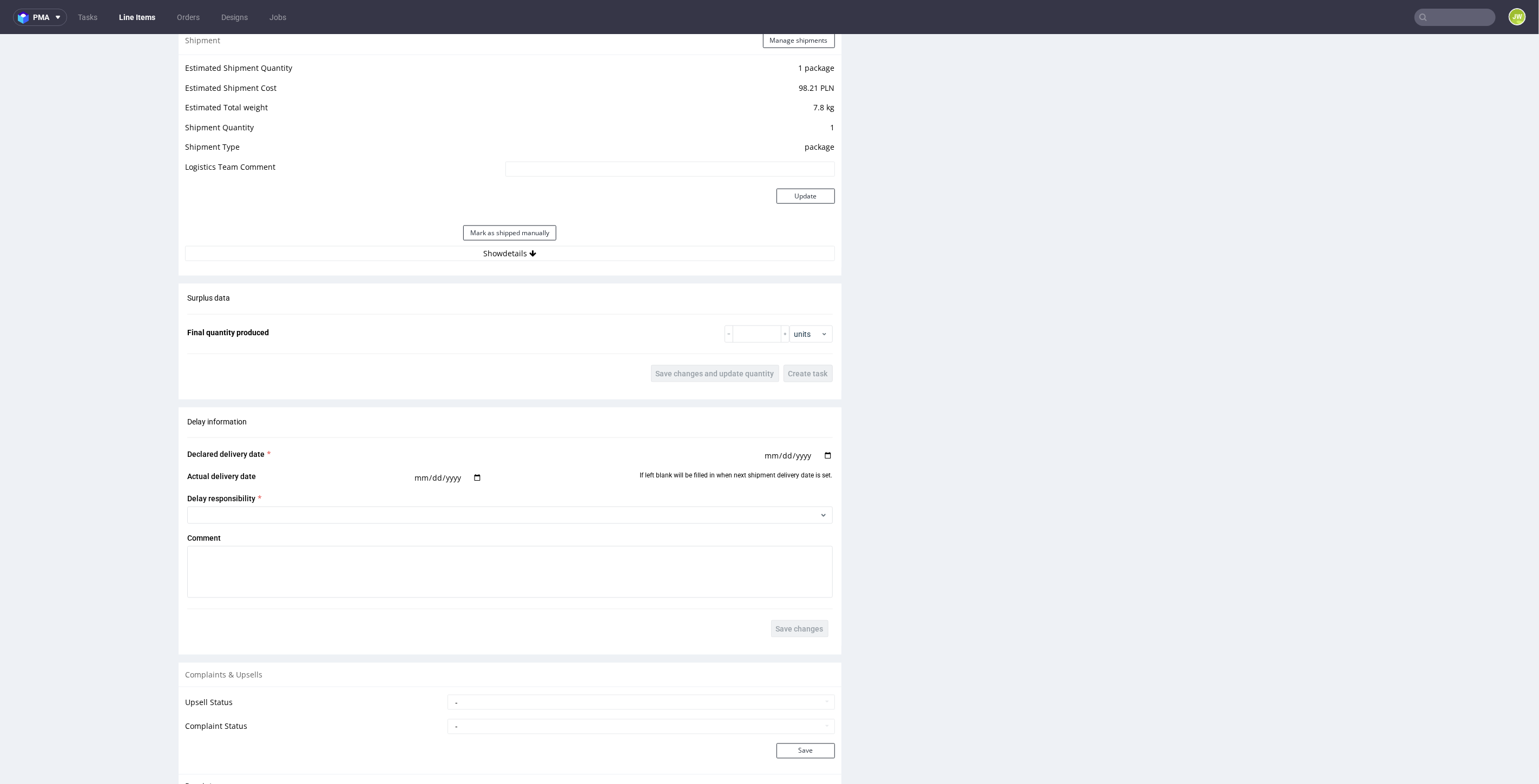
scroll to position [1082, 0]
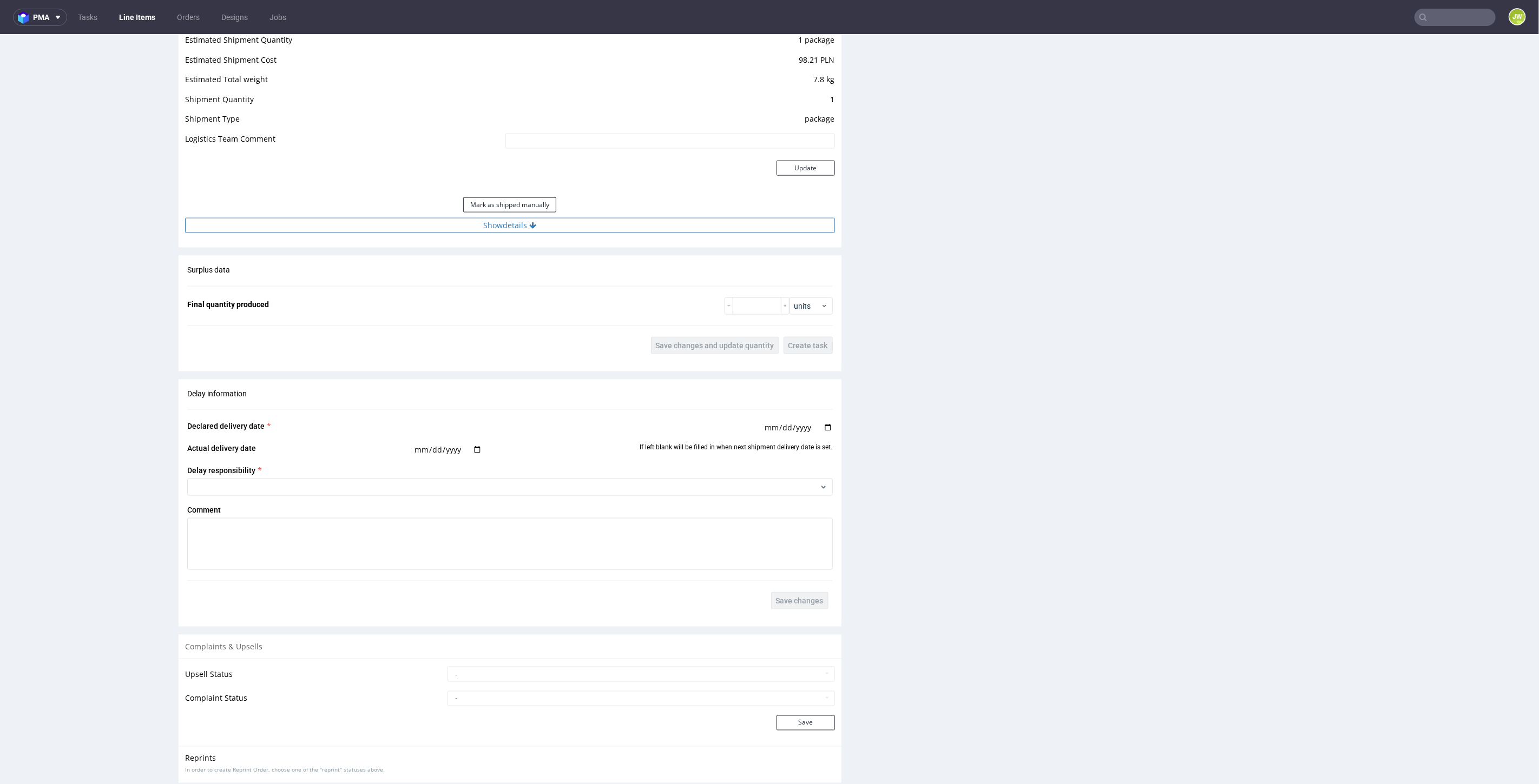
click at [489, 225] on button "Show details" at bounding box center [510, 225] width 650 height 15
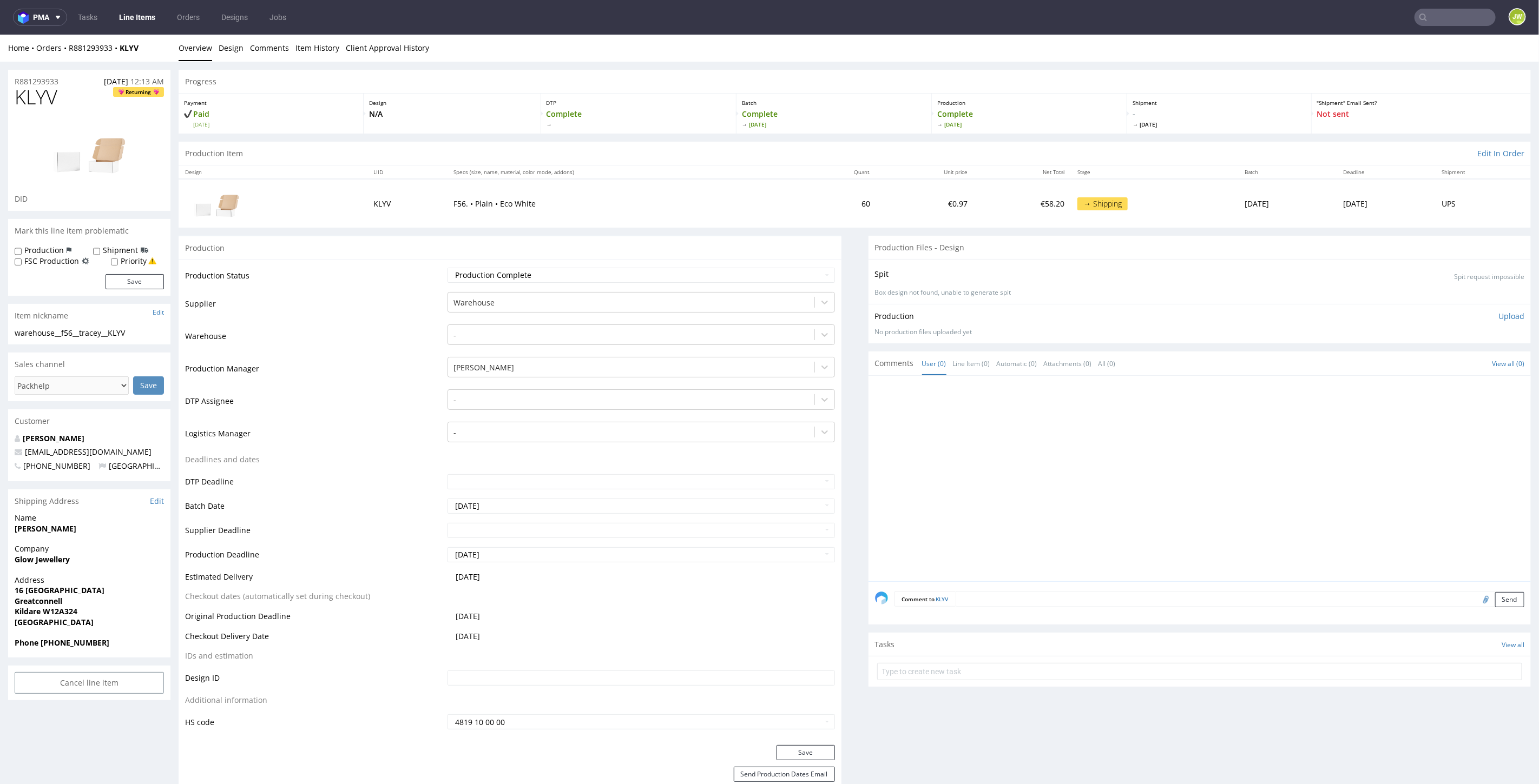
scroll to position [0, 0]
click at [1443, 22] on input "text" at bounding box center [1389, 17] width 212 height 17
type input "DPXN"
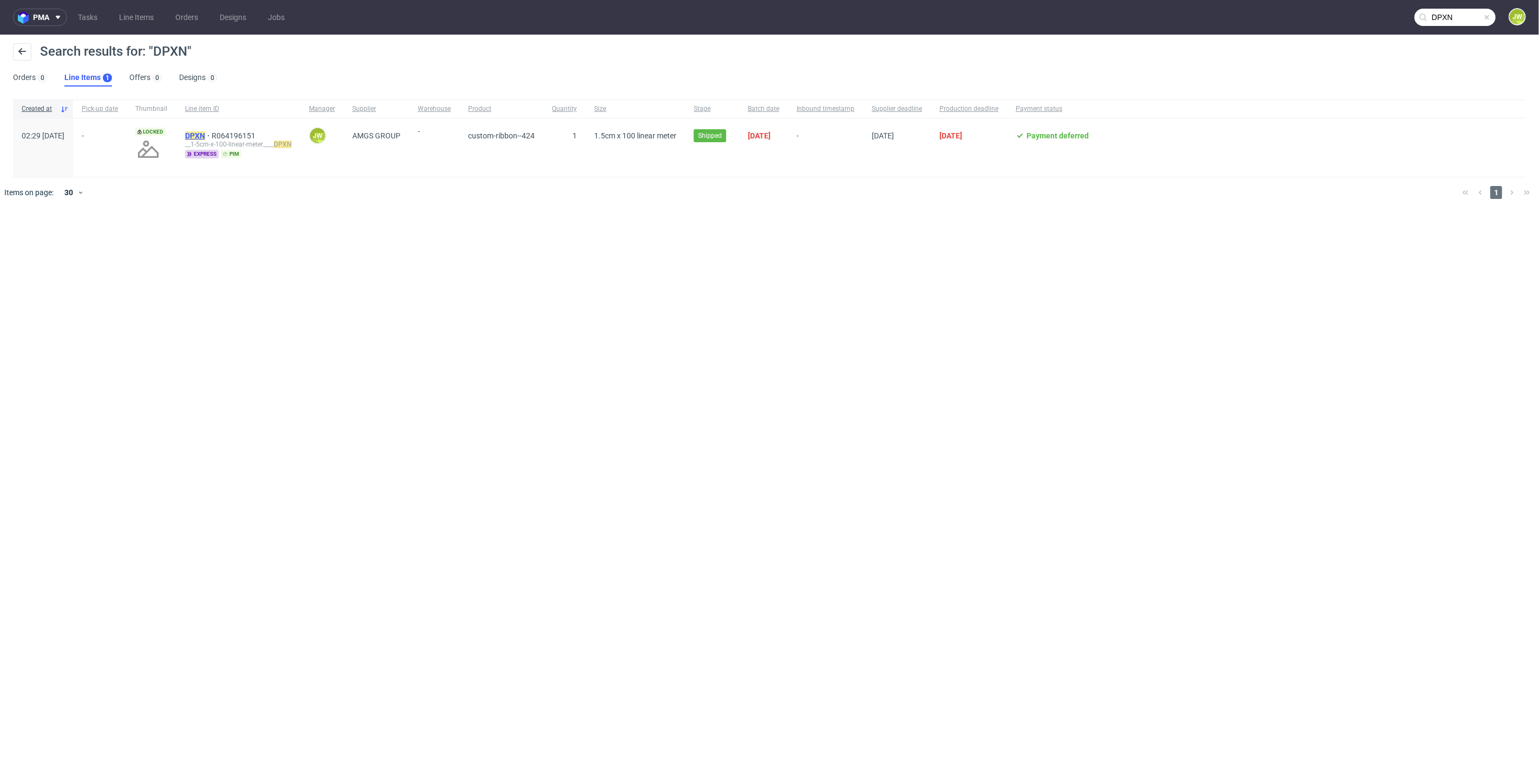
click at [205, 134] on mark "DPXN" at bounding box center [195, 136] width 20 height 8
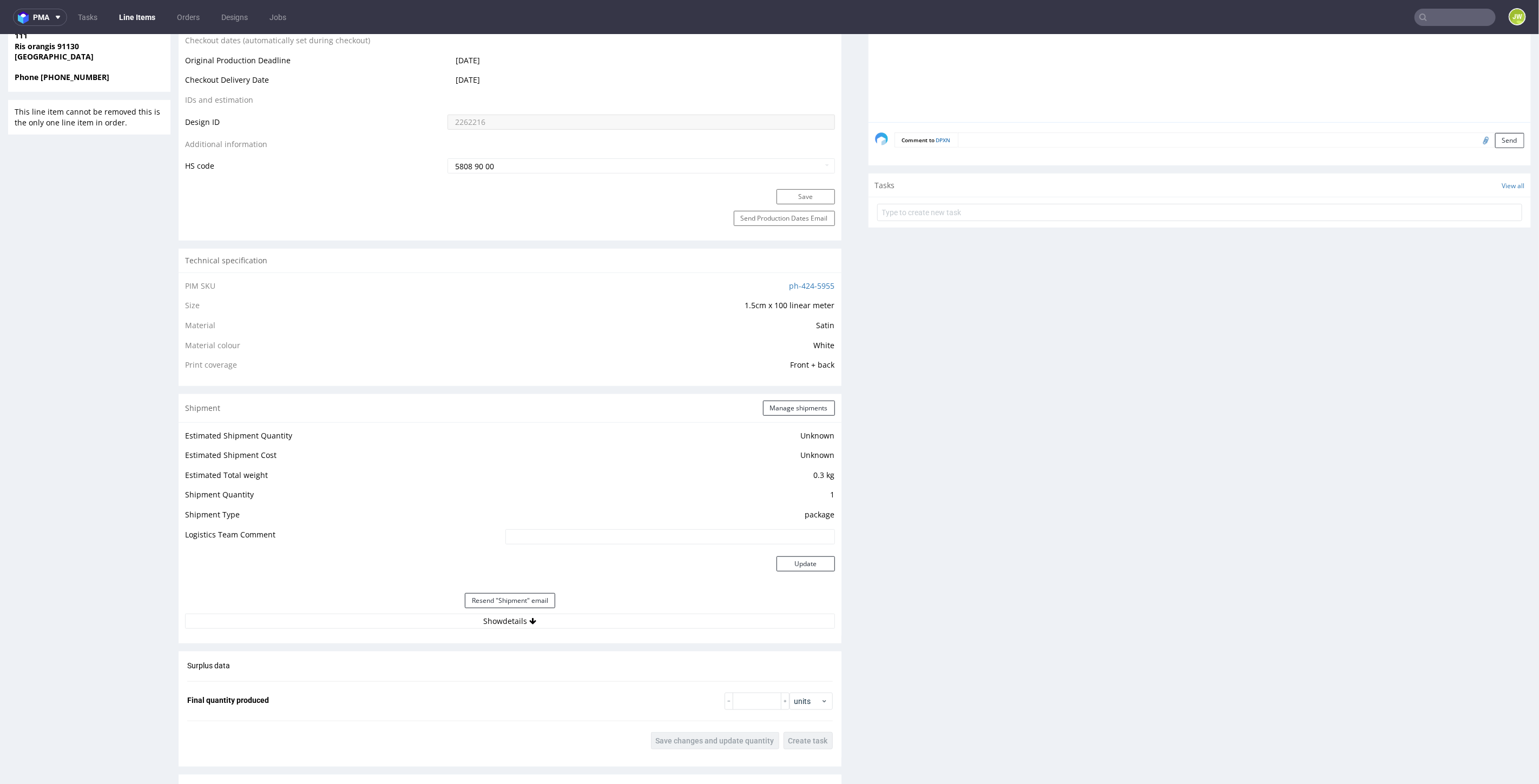
scroll to position [781, 0]
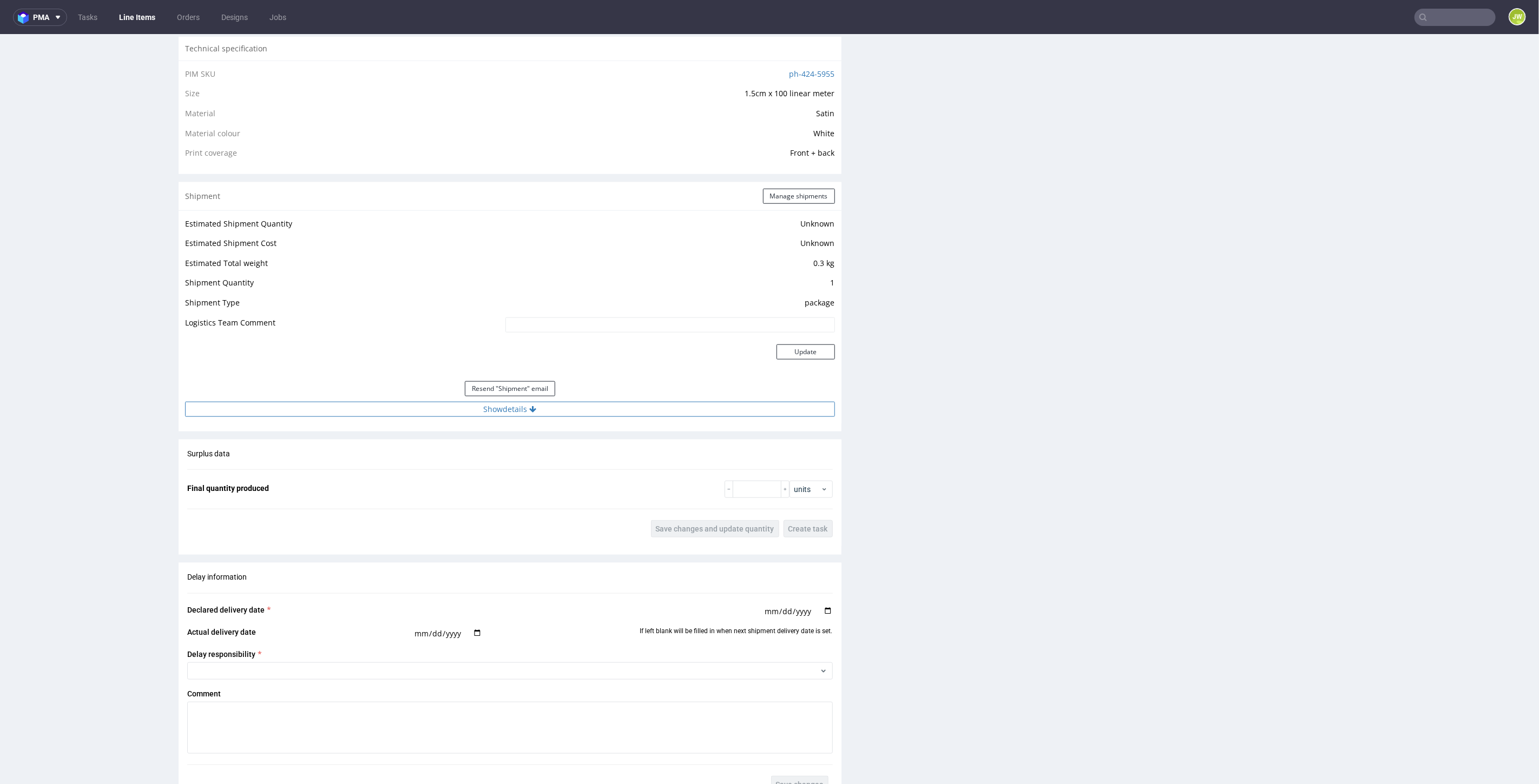
click at [484, 401] on button "Show details" at bounding box center [510, 408] width 650 height 15
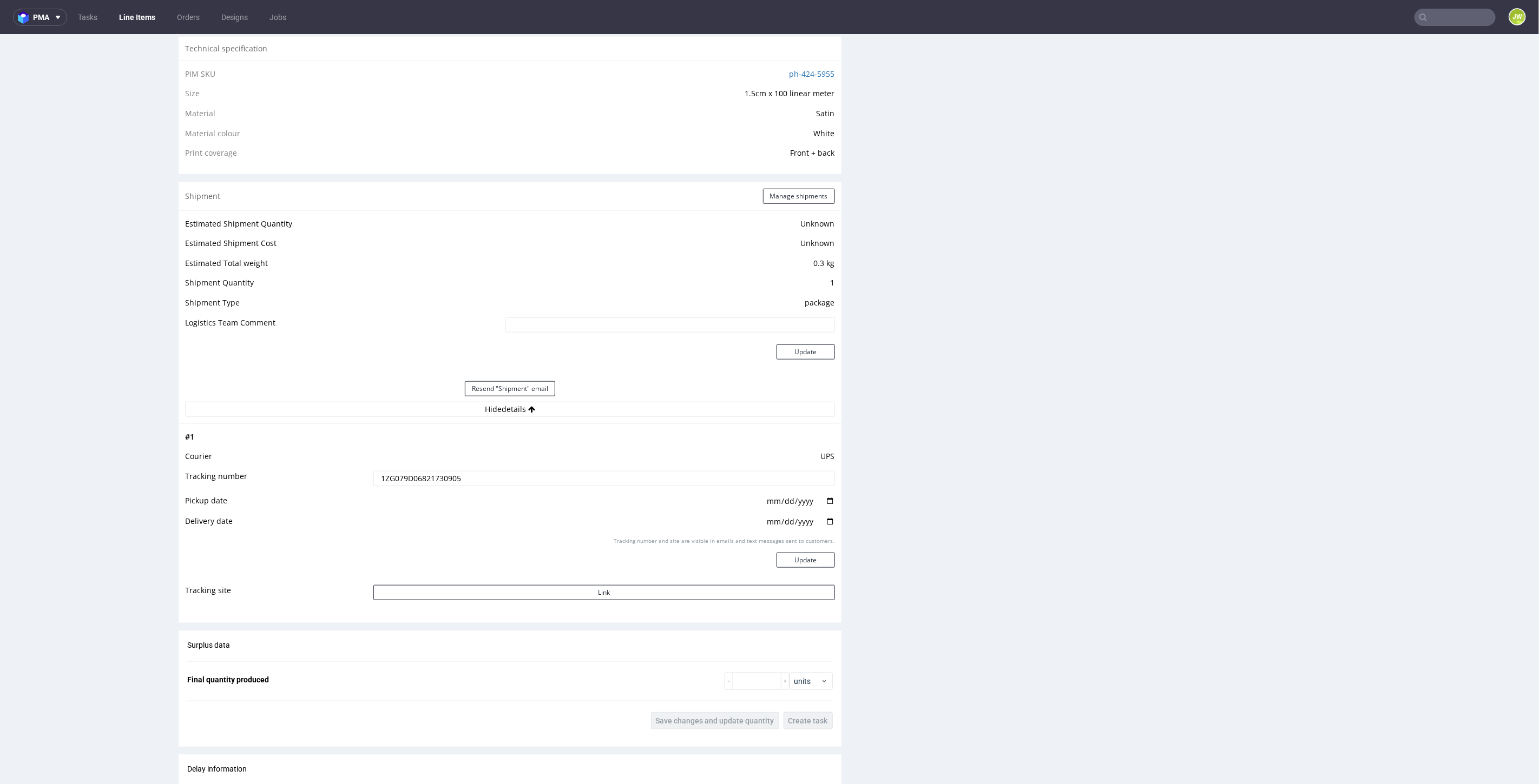
click at [403, 472] on input "1ZG079D06821730905" at bounding box center [604, 478] width 462 height 15
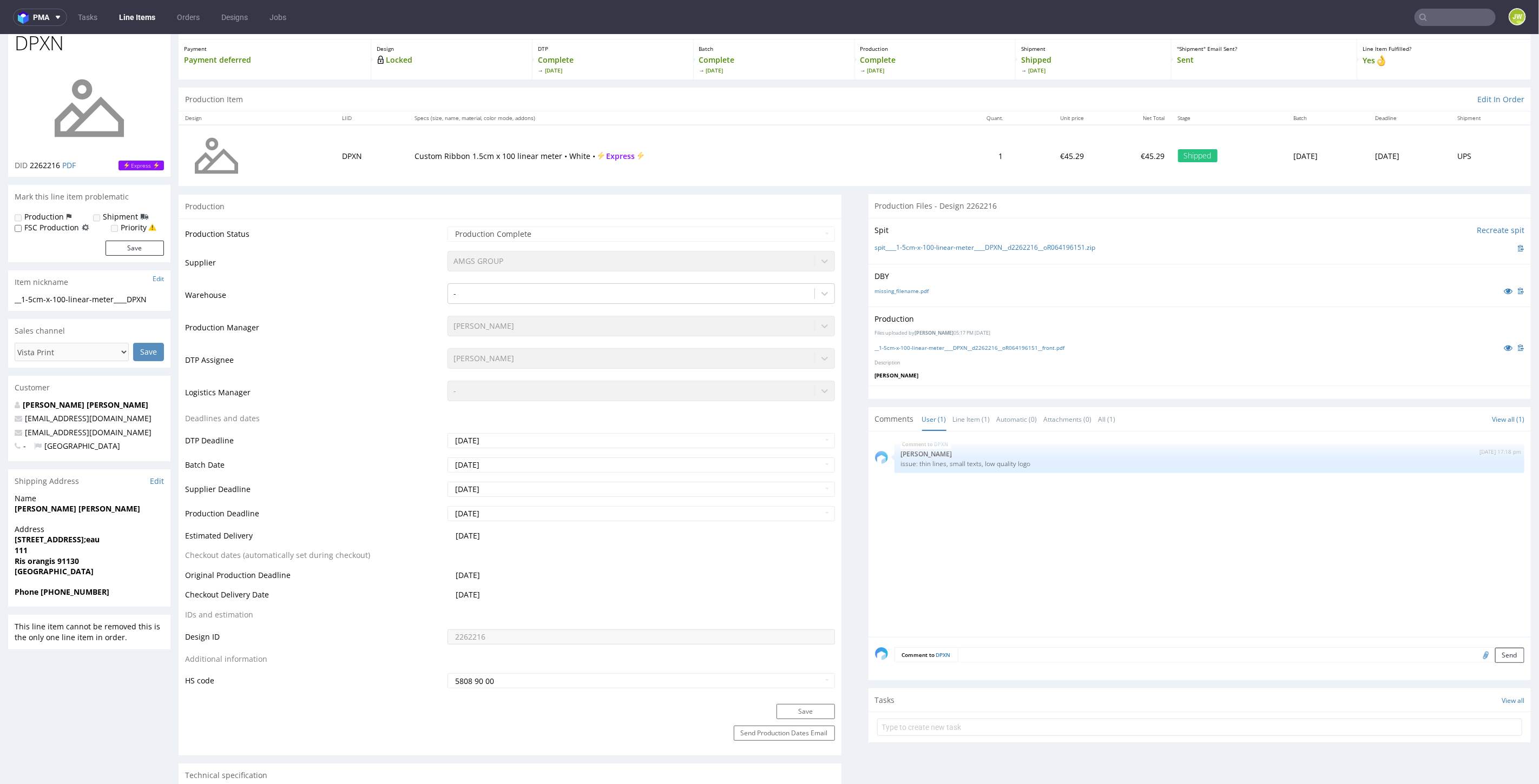
scroll to position [0, 0]
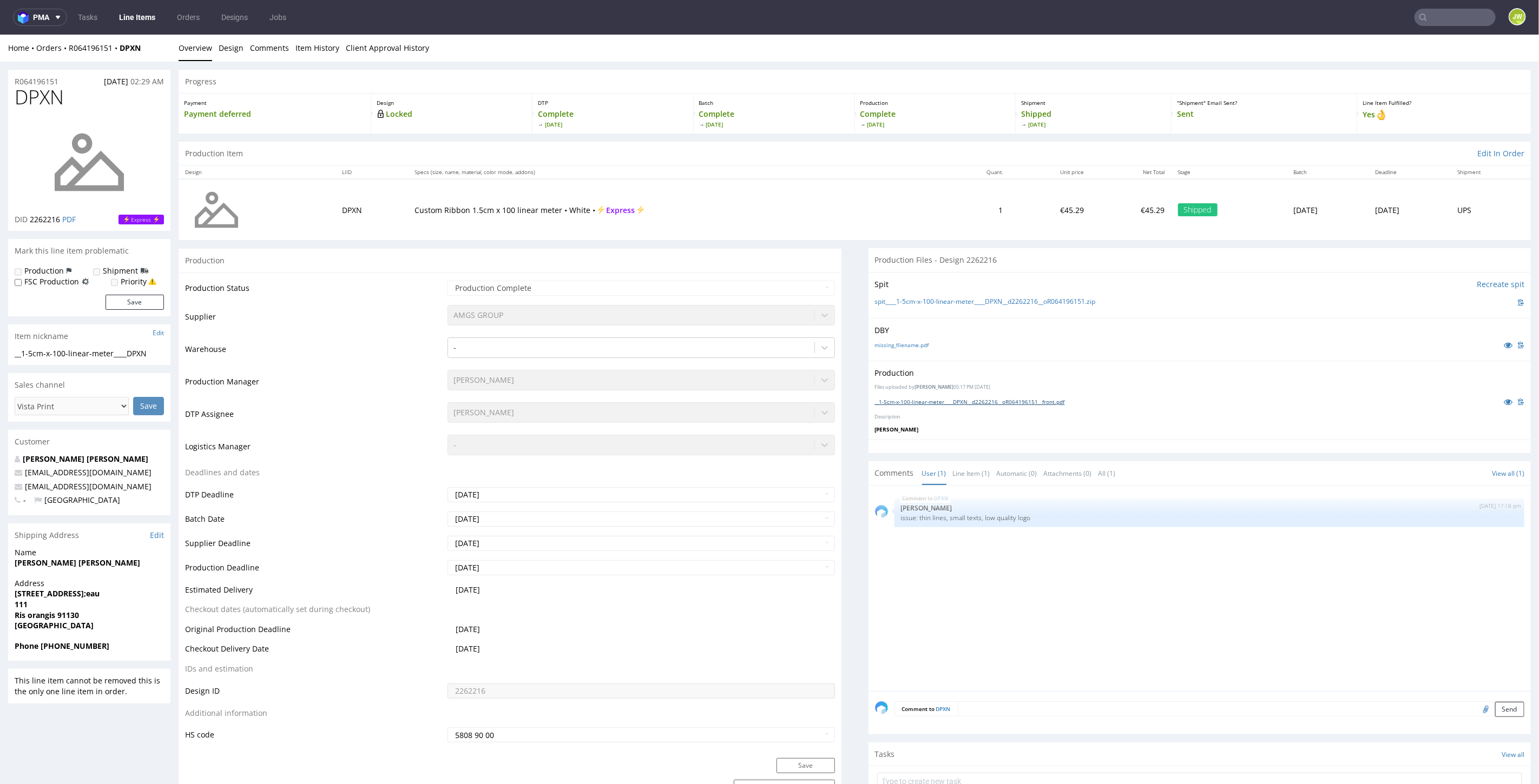
click at [911, 398] on link "__1-5cm-x-100-linear-meter____DPXN__d2262216__oR064196151__front.pdf" at bounding box center [970, 401] width 190 height 8
click at [1437, 17] on input "text" at bounding box center [1455, 17] width 81 height 17
type input "KZFT"
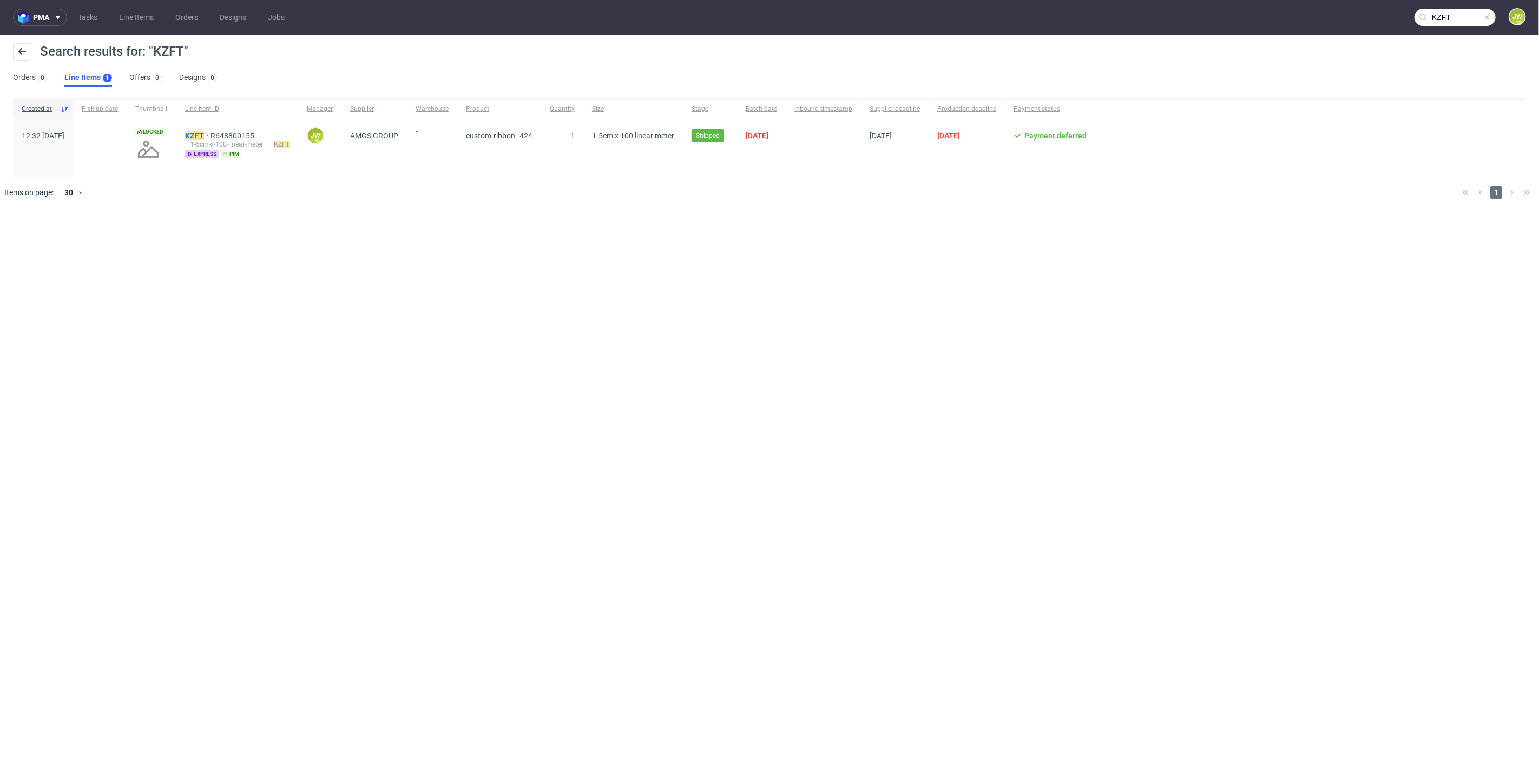
click at [204, 131] on mark "KZFT" at bounding box center [195, 136] width 19 height 8
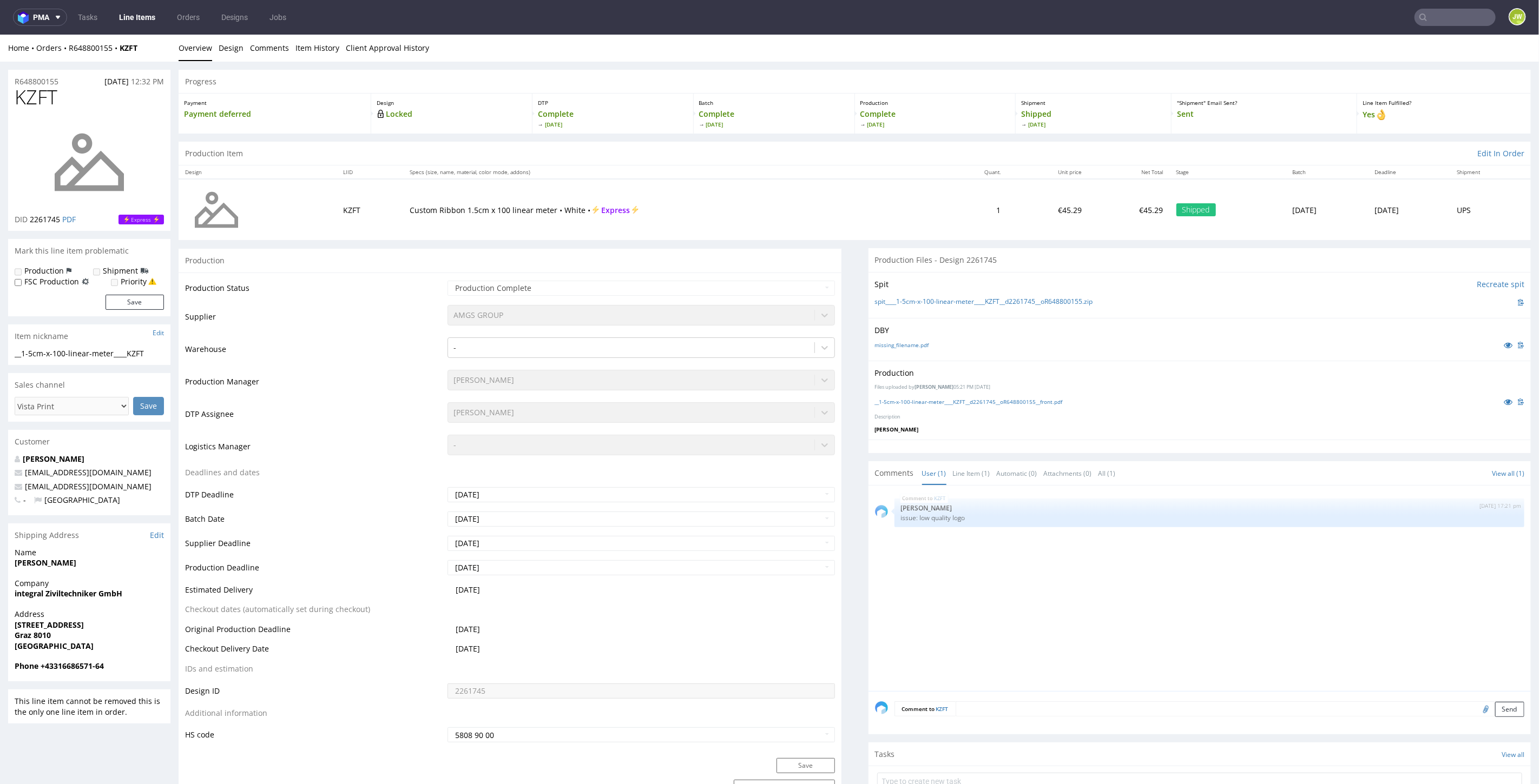
click at [419, 304] on tbody "Production Status Waiting for Artwork Waiting for Diecut Waiting for Mockup Wai…" at bounding box center [510, 511] width 650 height 464
click at [396, 303] on td "Supplier" at bounding box center [315, 319] width 260 height 32
click at [905, 398] on link "__1-5cm-x-100-linear-meter____KZFT__d2261745__oR648800155__front.pdf" at bounding box center [969, 401] width 188 height 8
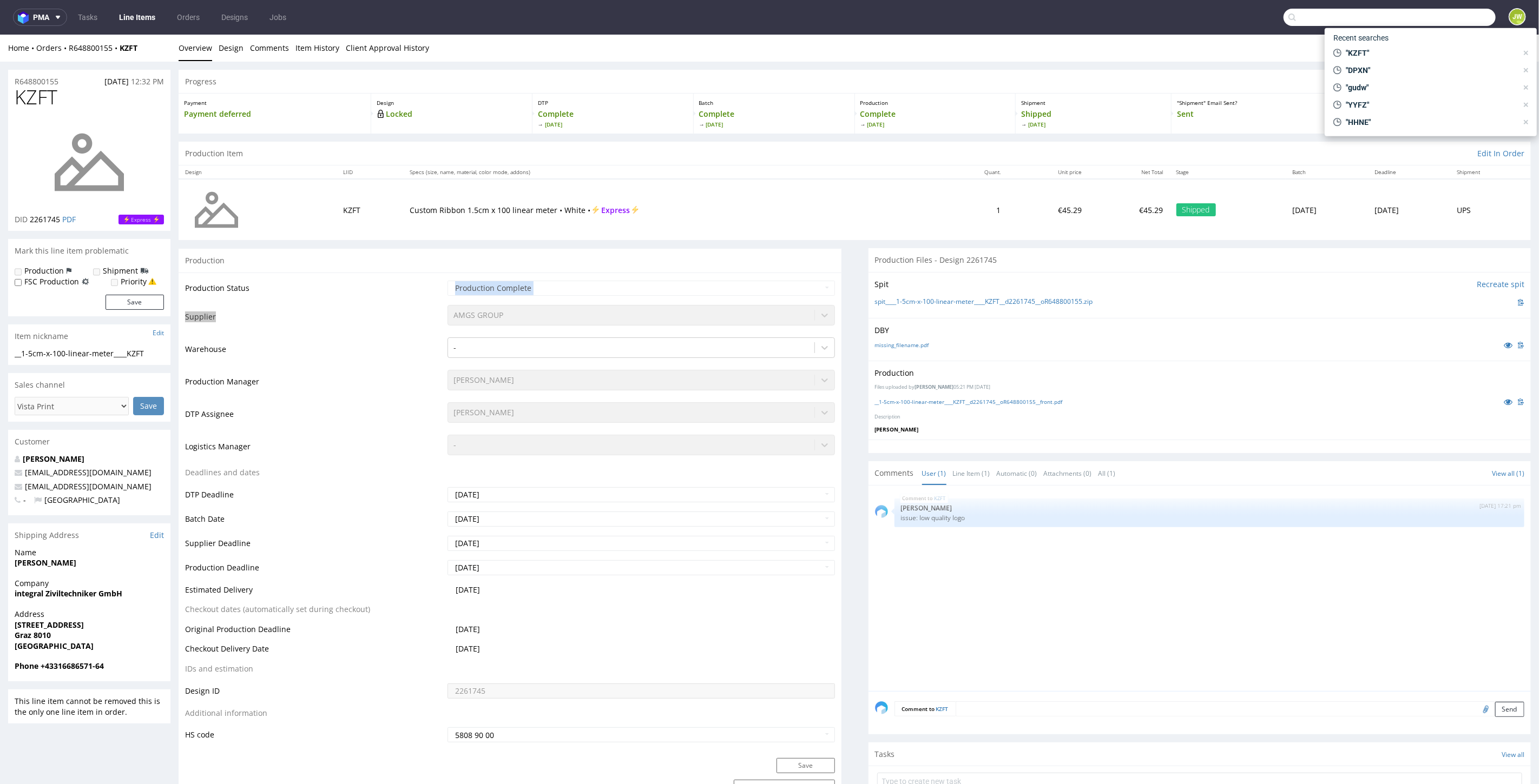
click at [1431, 17] on input "text" at bounding box center [1389, 17] width 212 height 17
type input "R"
type input "NDDW"
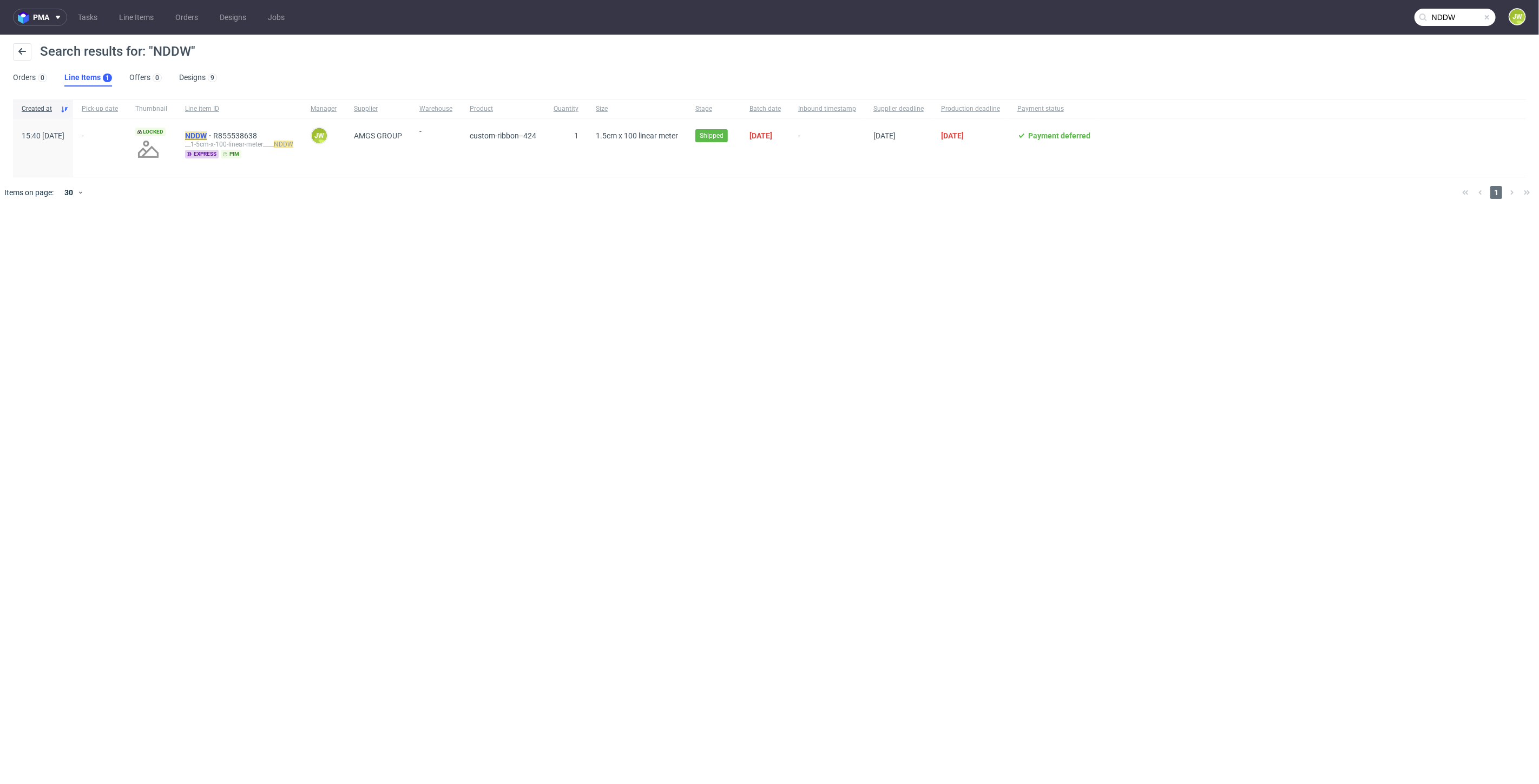
click at [207, 136] on mark "NDDW" at bounding box center [196, 136] width 22 height 8
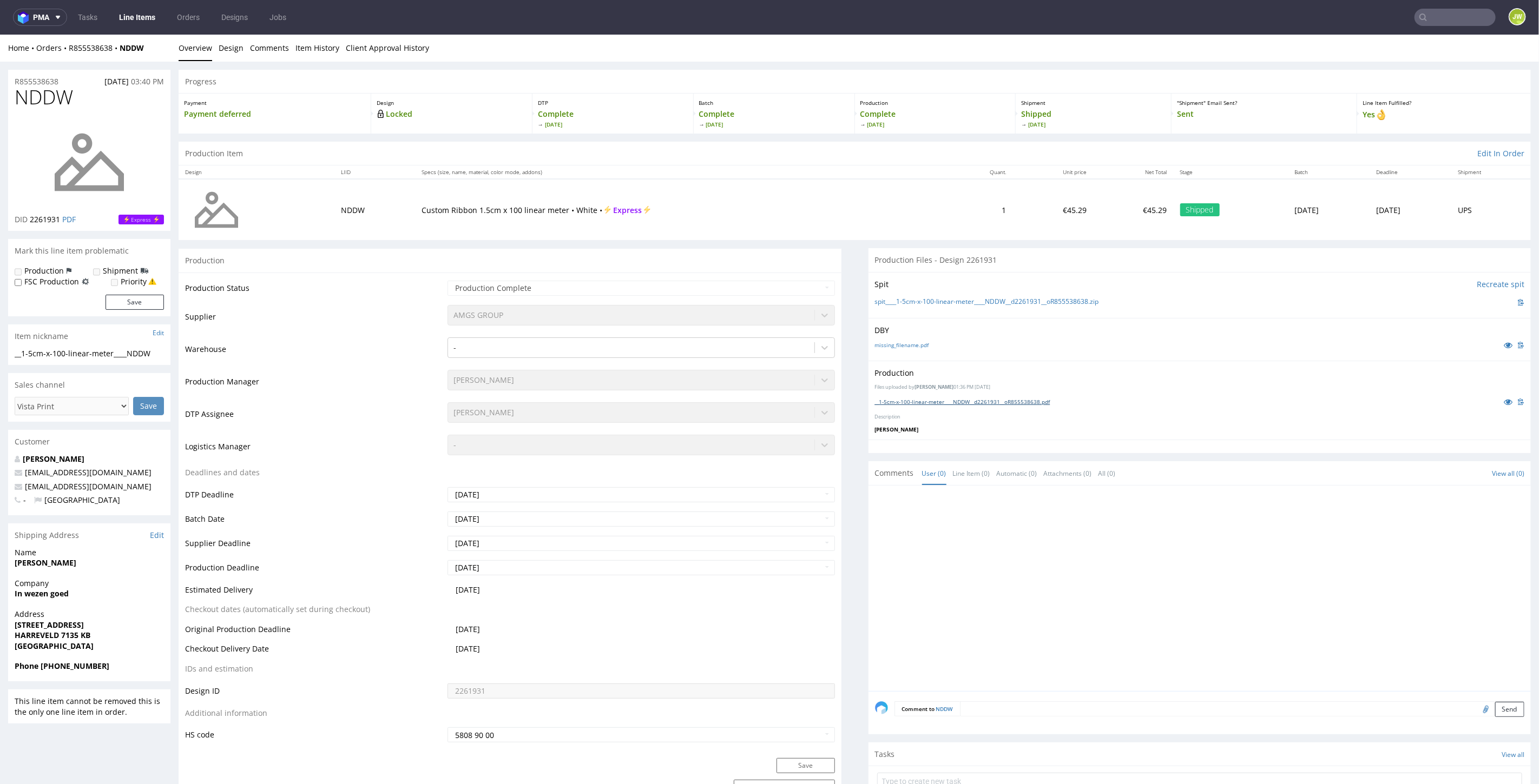
click at [924, 401] on link "__1-5cm-x-100-linear-meter____NDDW__d2261931__oR855538638.pdf" at bounding box center [962, 401] width 175 height 8
click at [1420, 17] on use at bounding box center [1423, 17] width 8 height 8
click at [1432, 16] on input "text" at bounding box center [1455, 17] width 81 height 17
paste input "BJLT"
type input "BJLT"
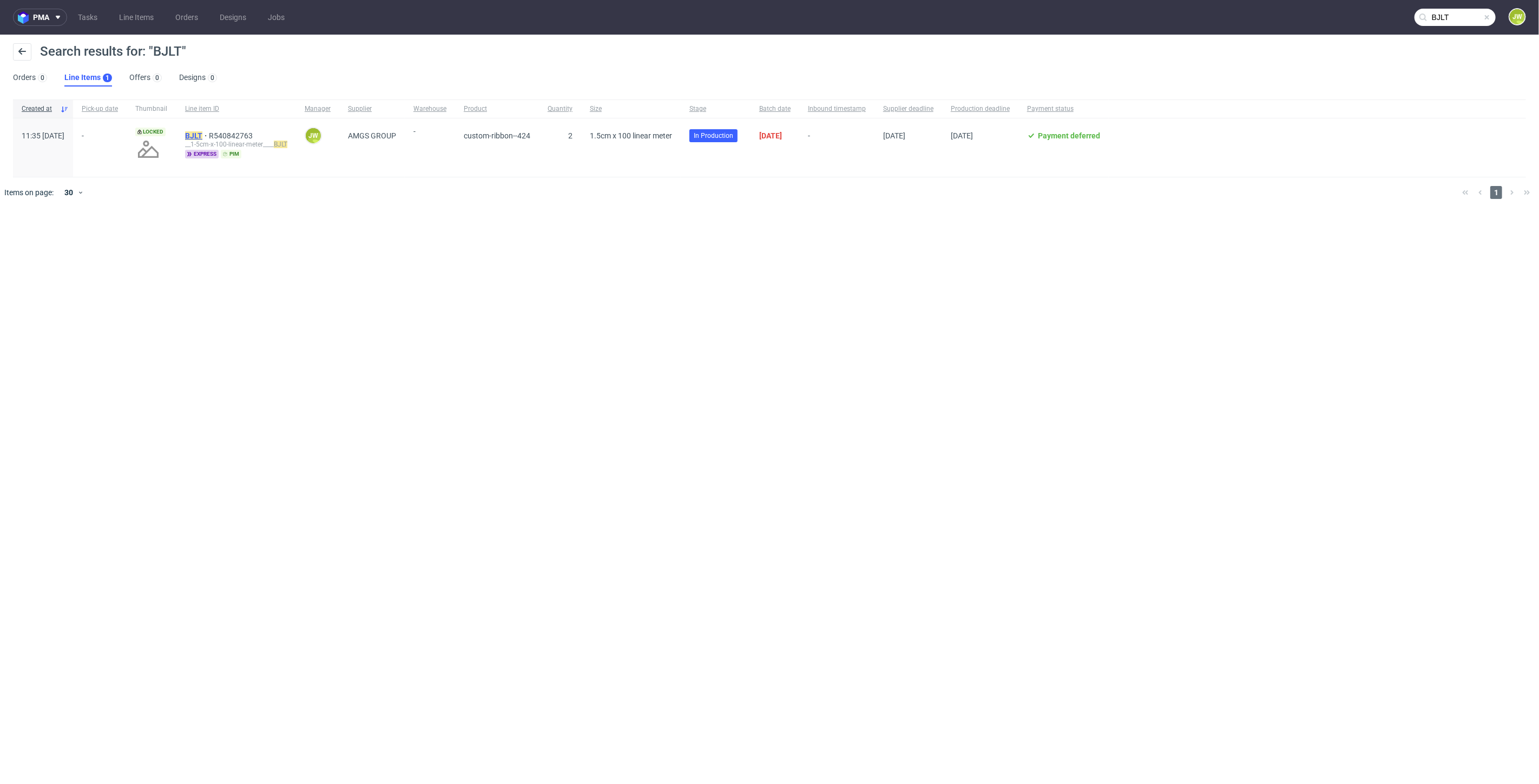
click at [203, 136] on mark "BJLT" at bounding box center [194, 136] width 17 height 8
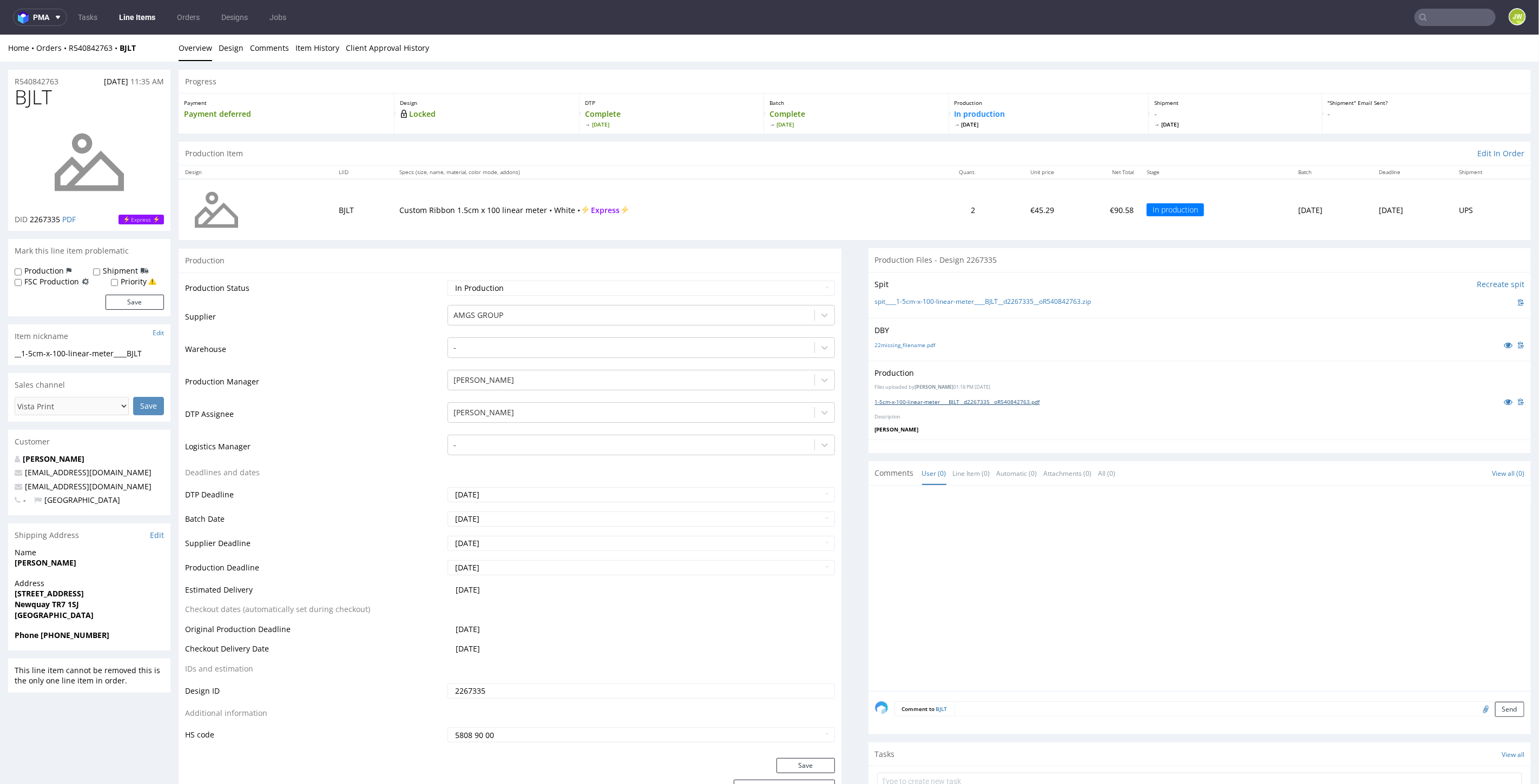
click at [884, 402] on link "1-5cm-x-100-linear-meter____BJLT__d2267335__oR540842763.pdf" at bounding box center [958, 401] width 165 height 8
click at [1421, 16] on input "text" at bounding box center [1389, 17] width 212 height 17
paste input "USBO"
type input "USBO"
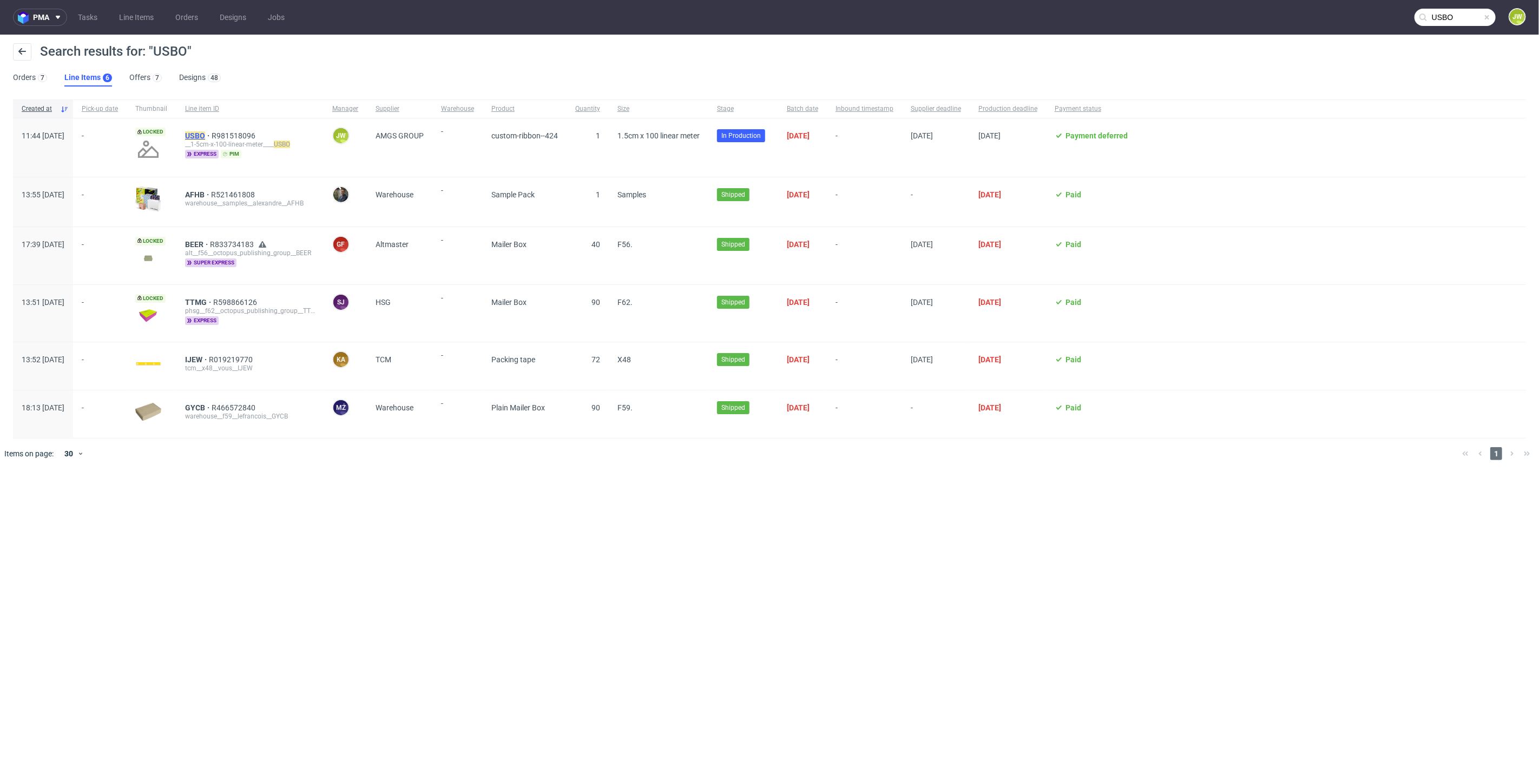
click at [205, 137] on mark "USBO" at bounding box center [195, 136] width 20 height 8
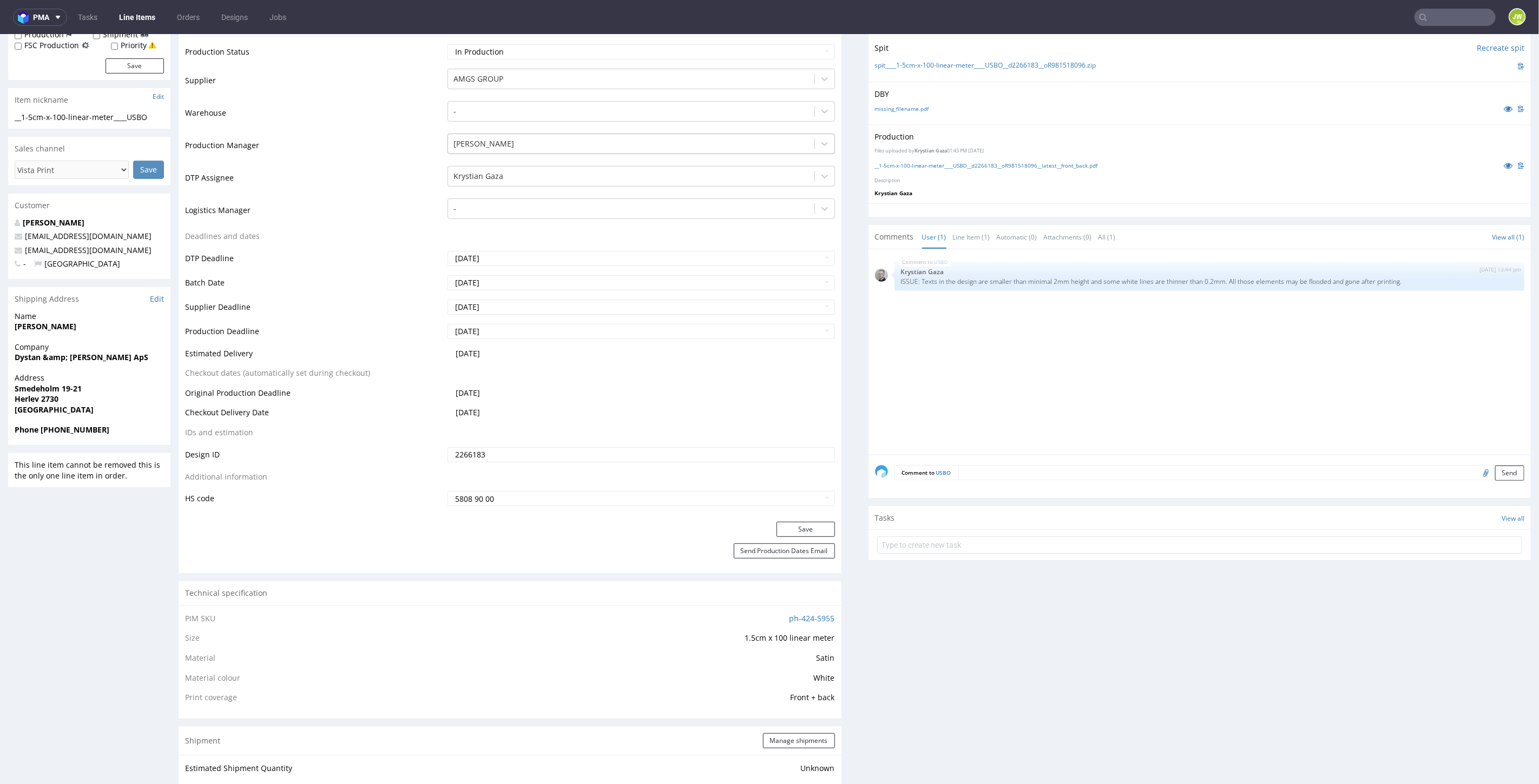
scroll to position [120, 0]
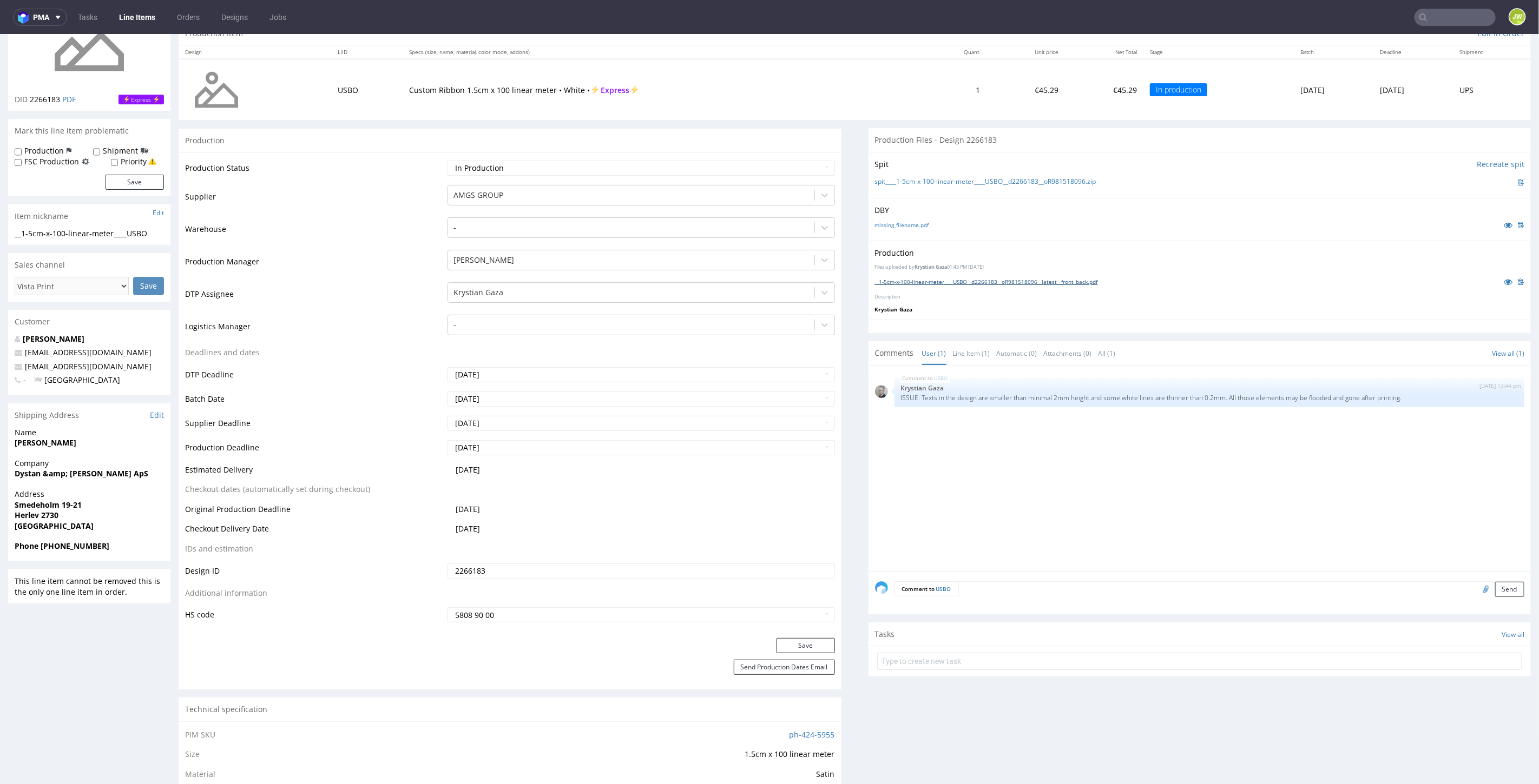
click at [902, 280] on link "__1-5cm-x-100-linear-meter____USBO__d2266183__oR981518096__latest__front_back.p…" at bounding box center [986, 281] width 223 height 8
click at [1464, 15] on input "text" at bounding box center [1455, 17] width 81 height 17
paste input "QNMV"
type input "QNMV"
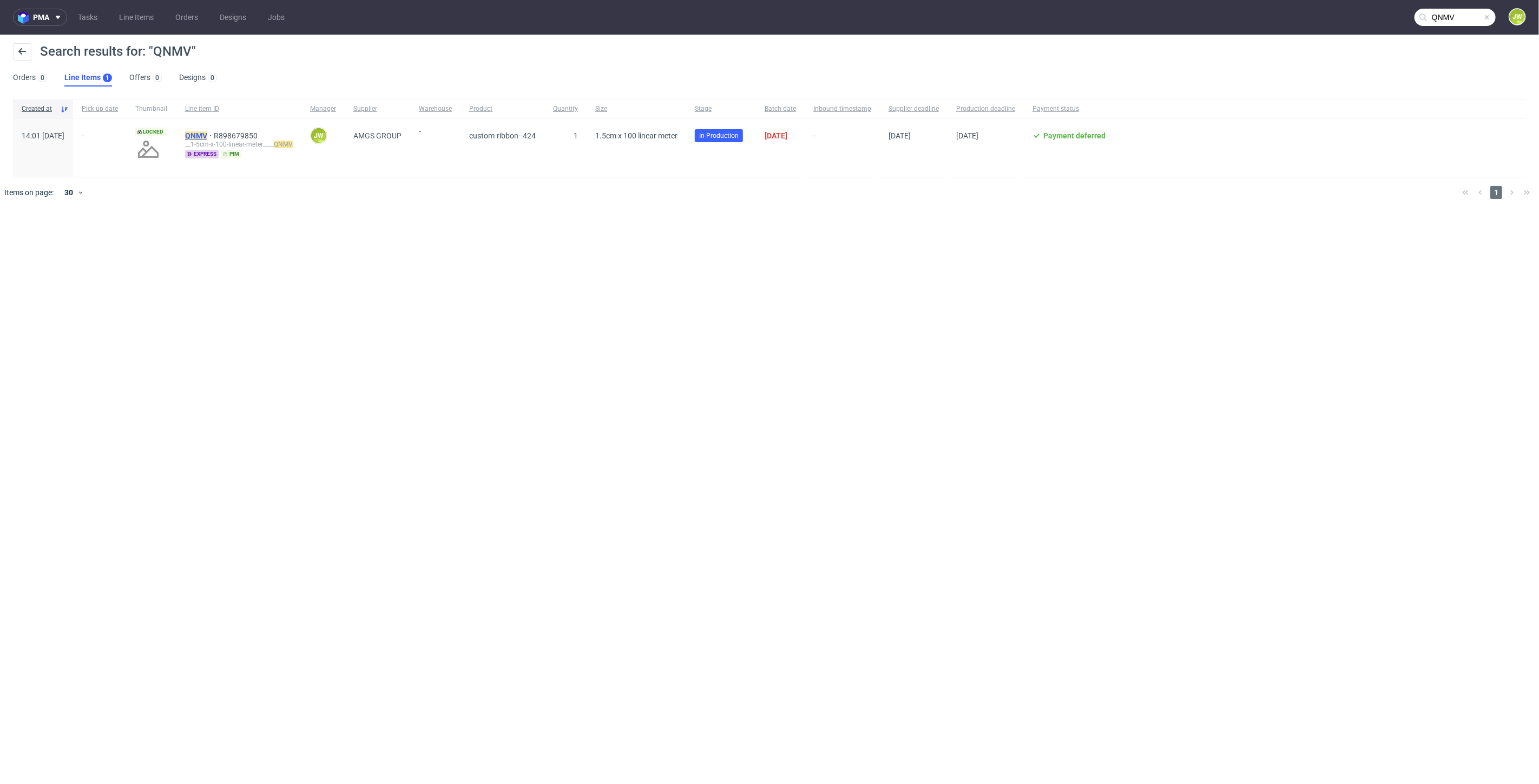
click at [207, 133] on mark "QNMV" at bounding box center [196, 136] width 22 height 8
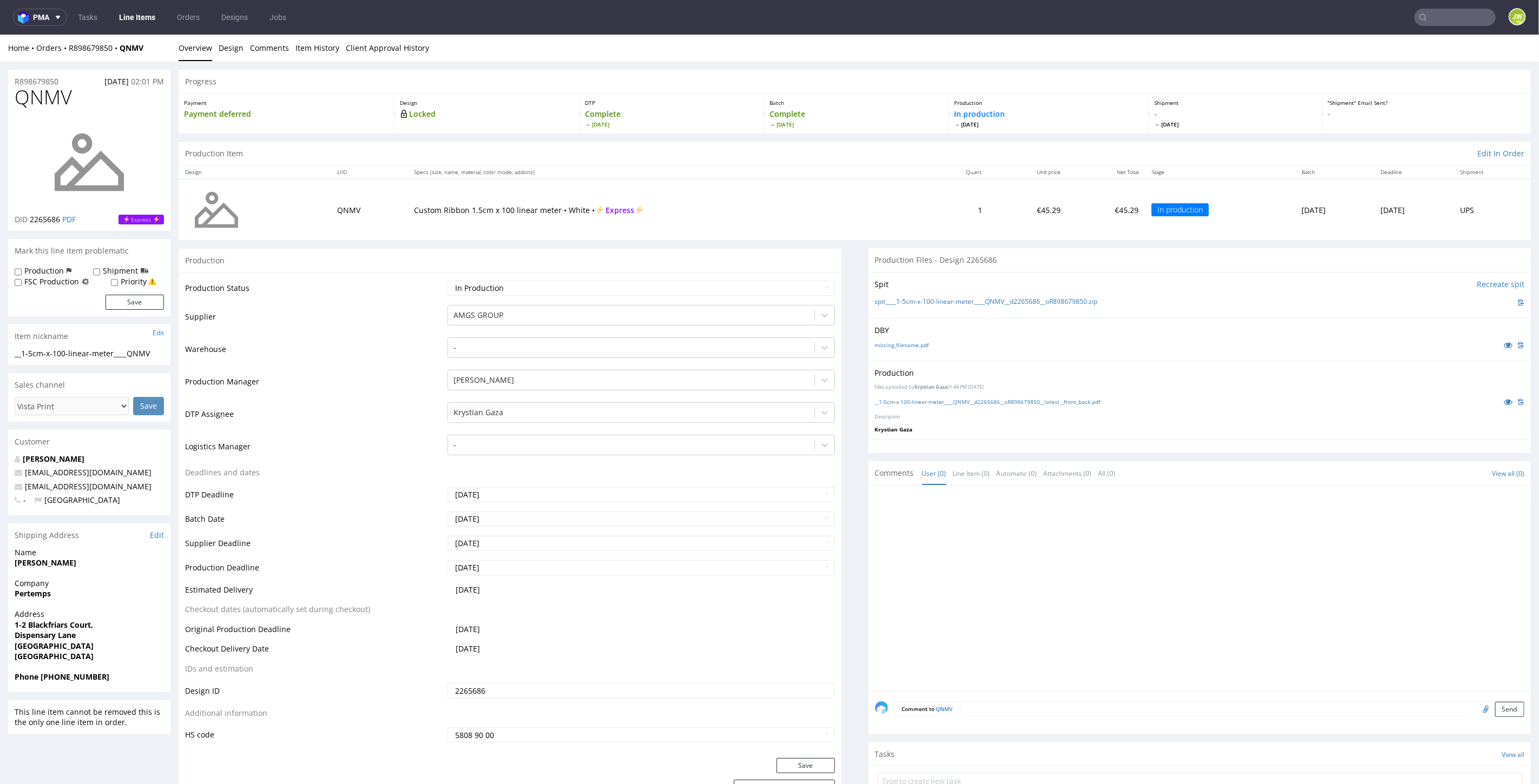
click at [890, 395] on div "__1-5cm-x-100-linear-meter____QNMV__d2265686__oR898679850__latest__front_back.p…" at bounding box center [1200, 401] width 650 height 12
click at [889, 398] on link "__1-5cm-x-100-linear-meter____QNMV__d2265686__oR898679850__latest__front_back.p…" at bounding box center [988, 401] width 226 height 8
click at [118, 16] on link "Line Items" at bounding box center [137, 17] width 49 height 17
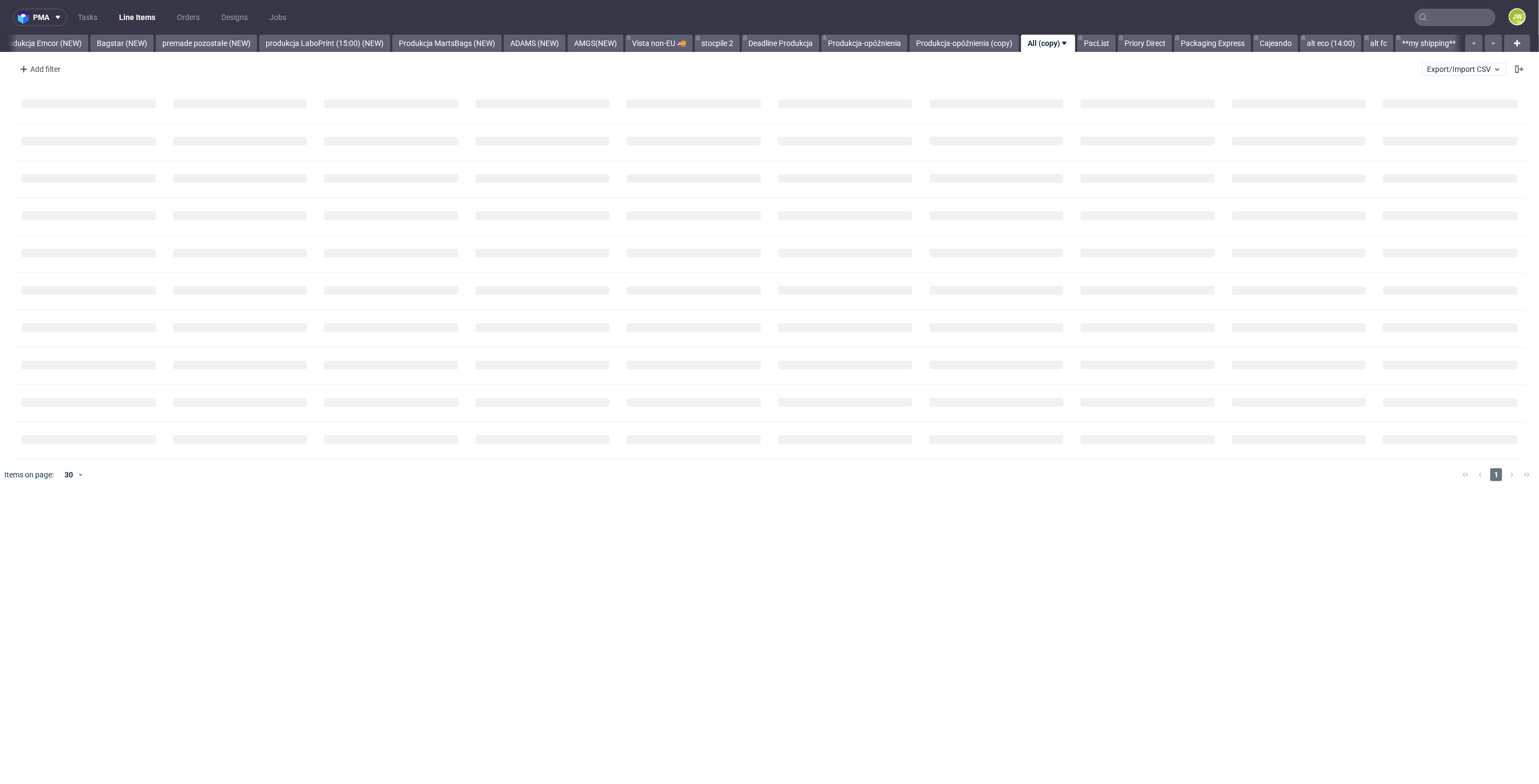
scroll to position [0, 2393]
